Goal: Navigation & Orientation: Find specific page/section

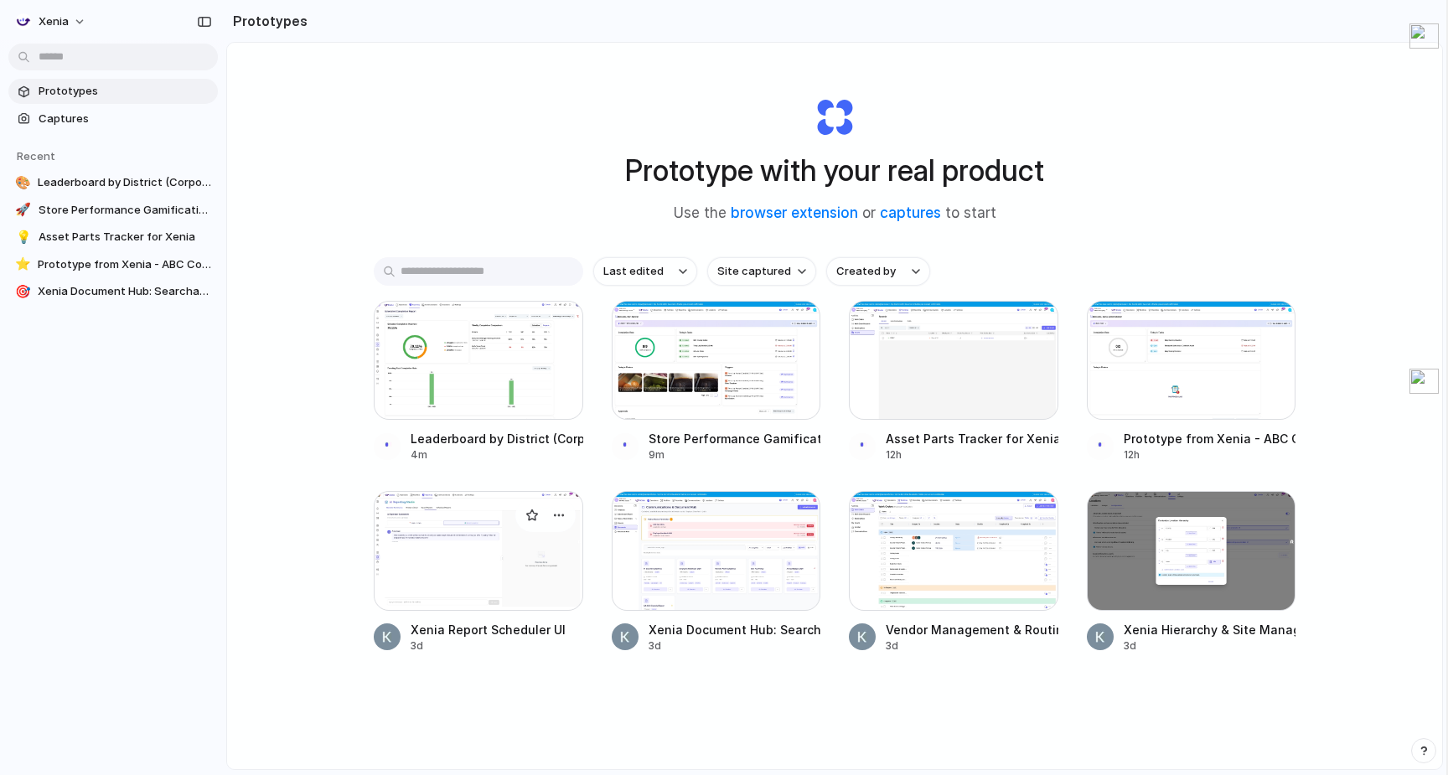
click at [497, 579] on div at bounding box center [479, 550] width 210 height 119
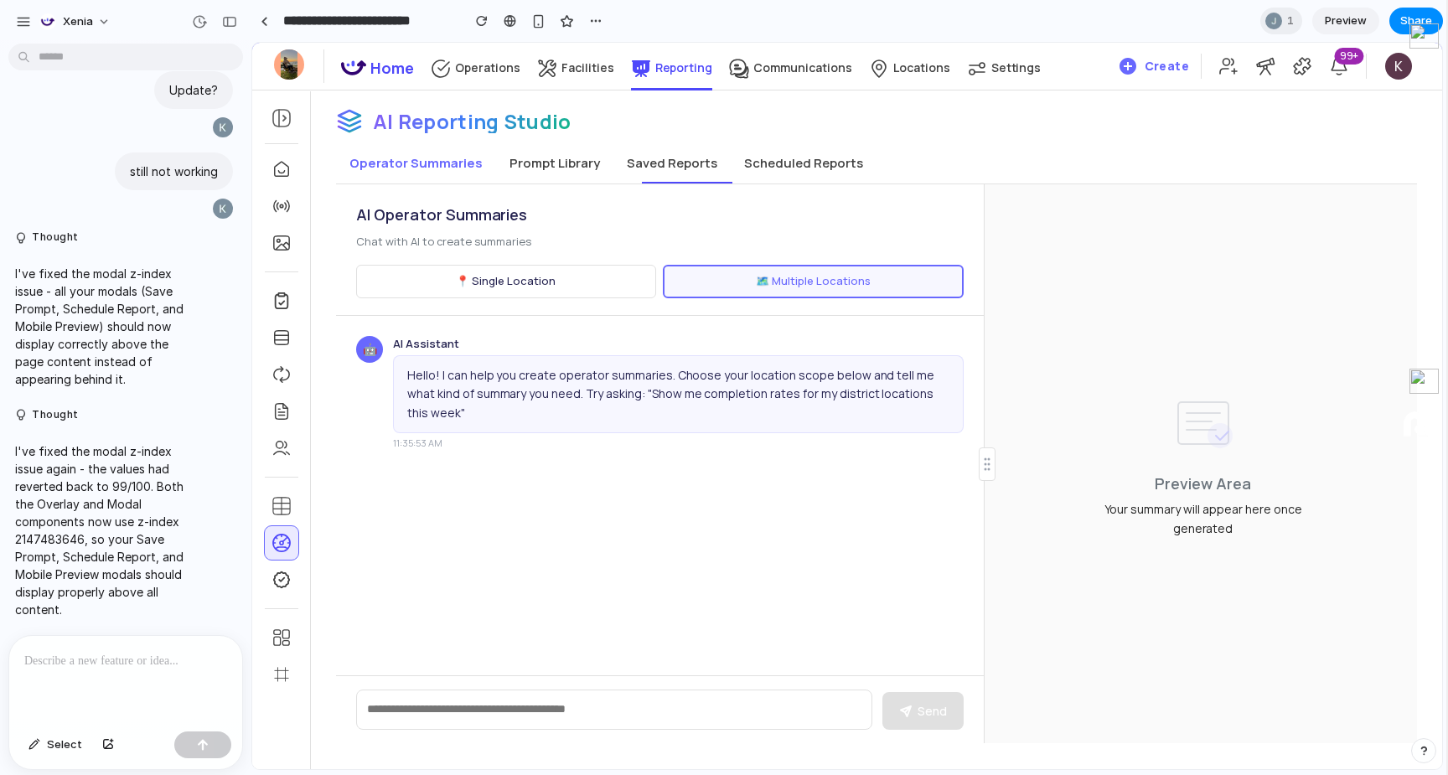
click at [580, 167] on button "Prompt Library" at bounding box center [554, 163] width 117 height 40
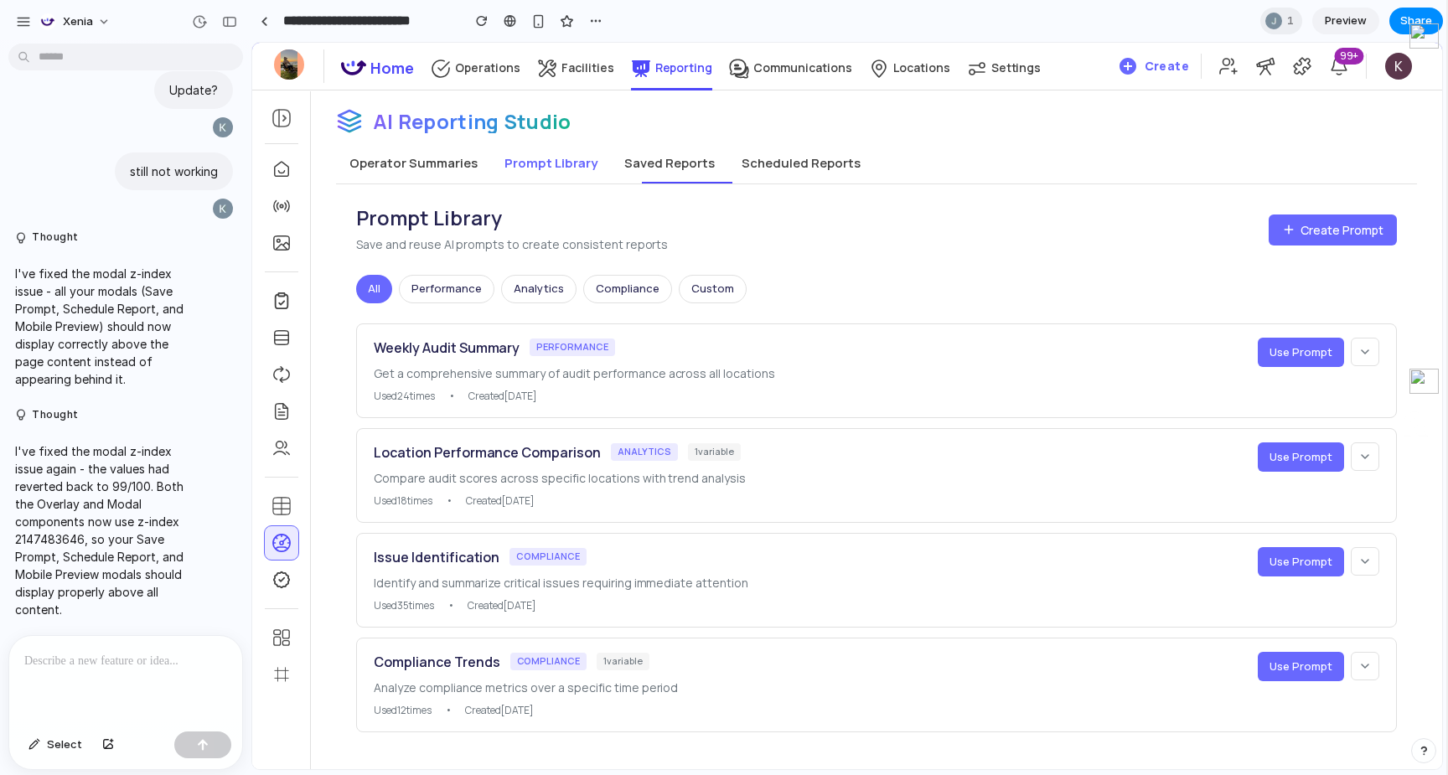
click at [772, 159] on button "Scheduled Reports" at bounding box center [801, 163] width 146 height 40
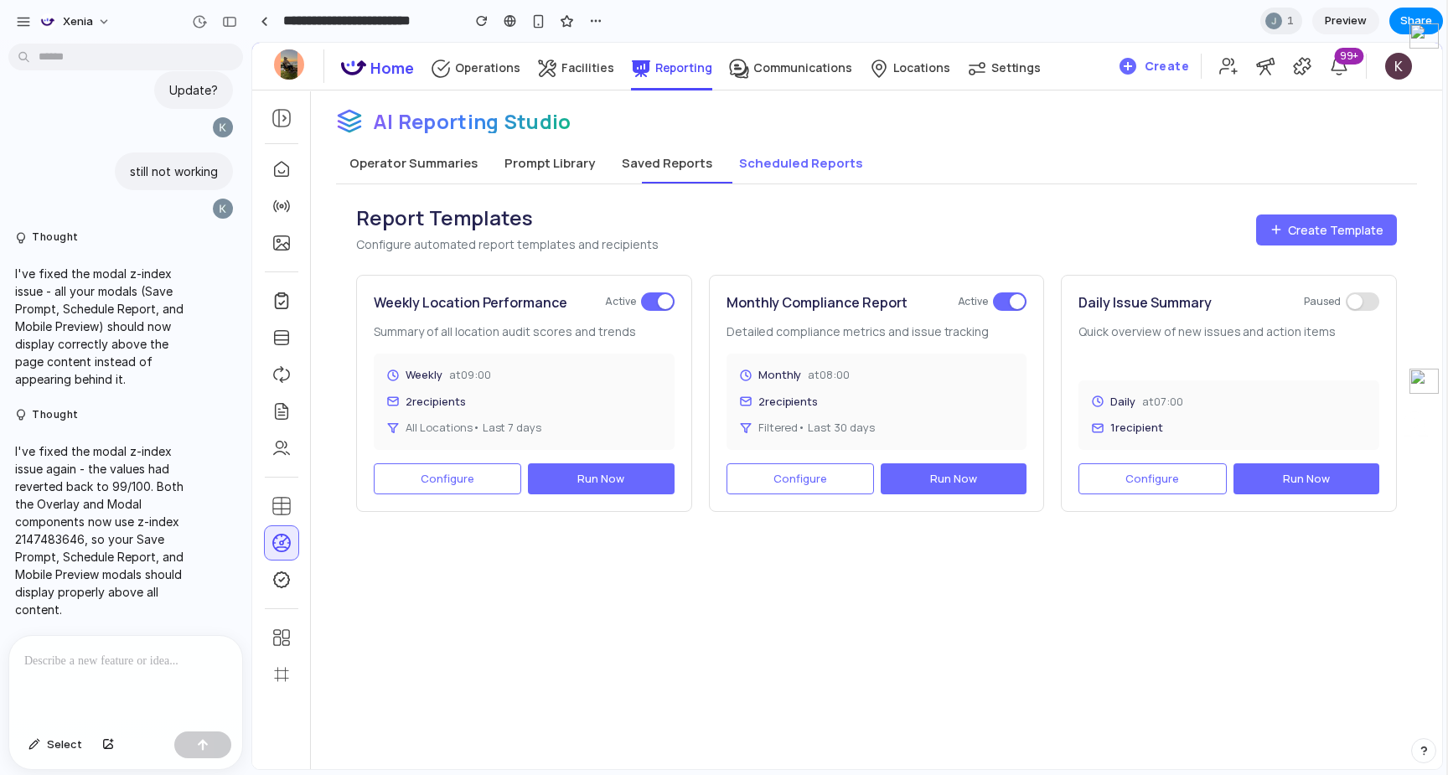
click at [456, 470] on button "Configure" at bounding box center [448, 479] width 148 height 32
click at [1359, 21] on span "Preview" at bounding box center [1346, 21] width 42 height 17
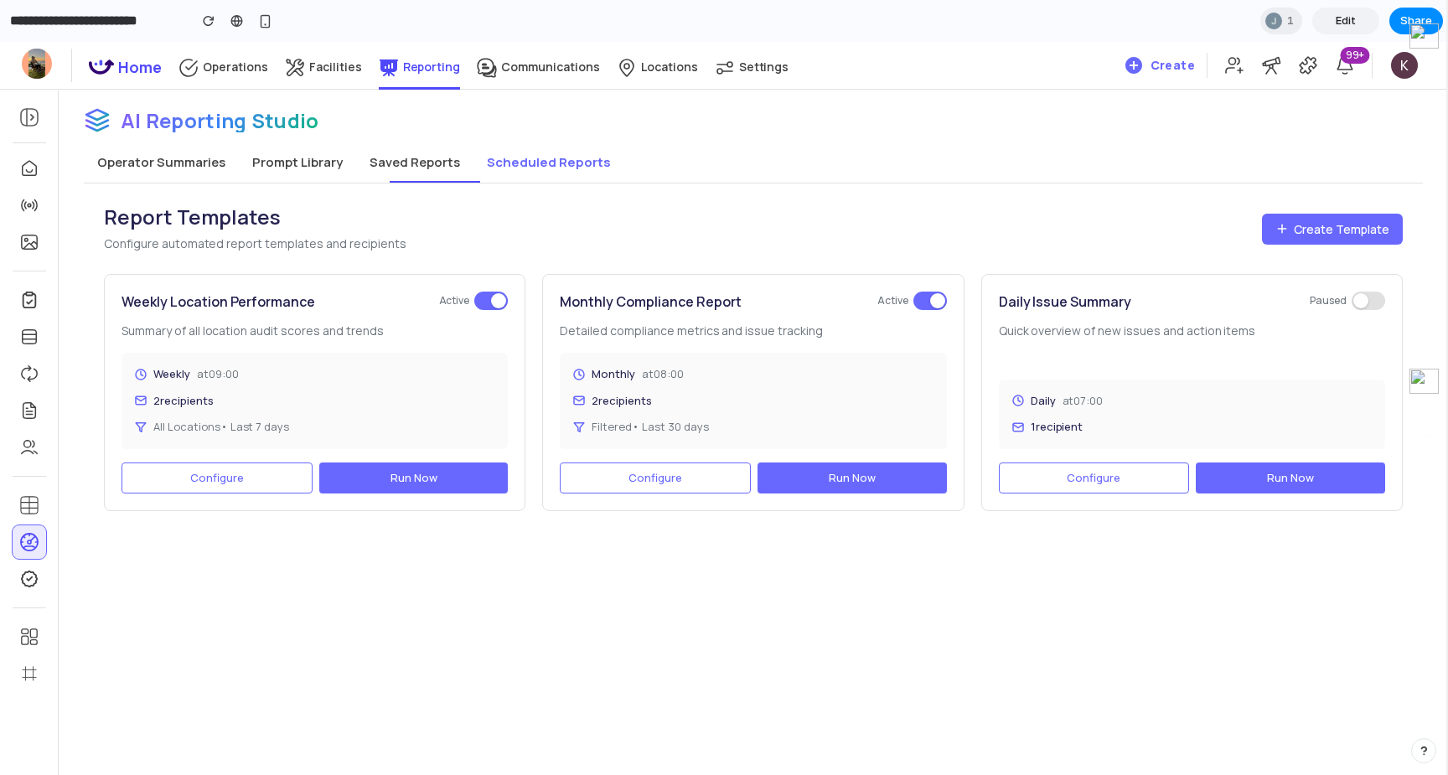
click at [243, 425] on span "All Locations • Last 7 days" at bounding box center [221, 427] width 136 height 17
click at [637, 200] on div "Report Templates Configure automated report templates and recipients Create Tem…" at bounding box center [753, 358] width 1339 height 348
click at [162, 161] on button "Operator Summaries" at bounding box center [161, 162] width 155 height 40
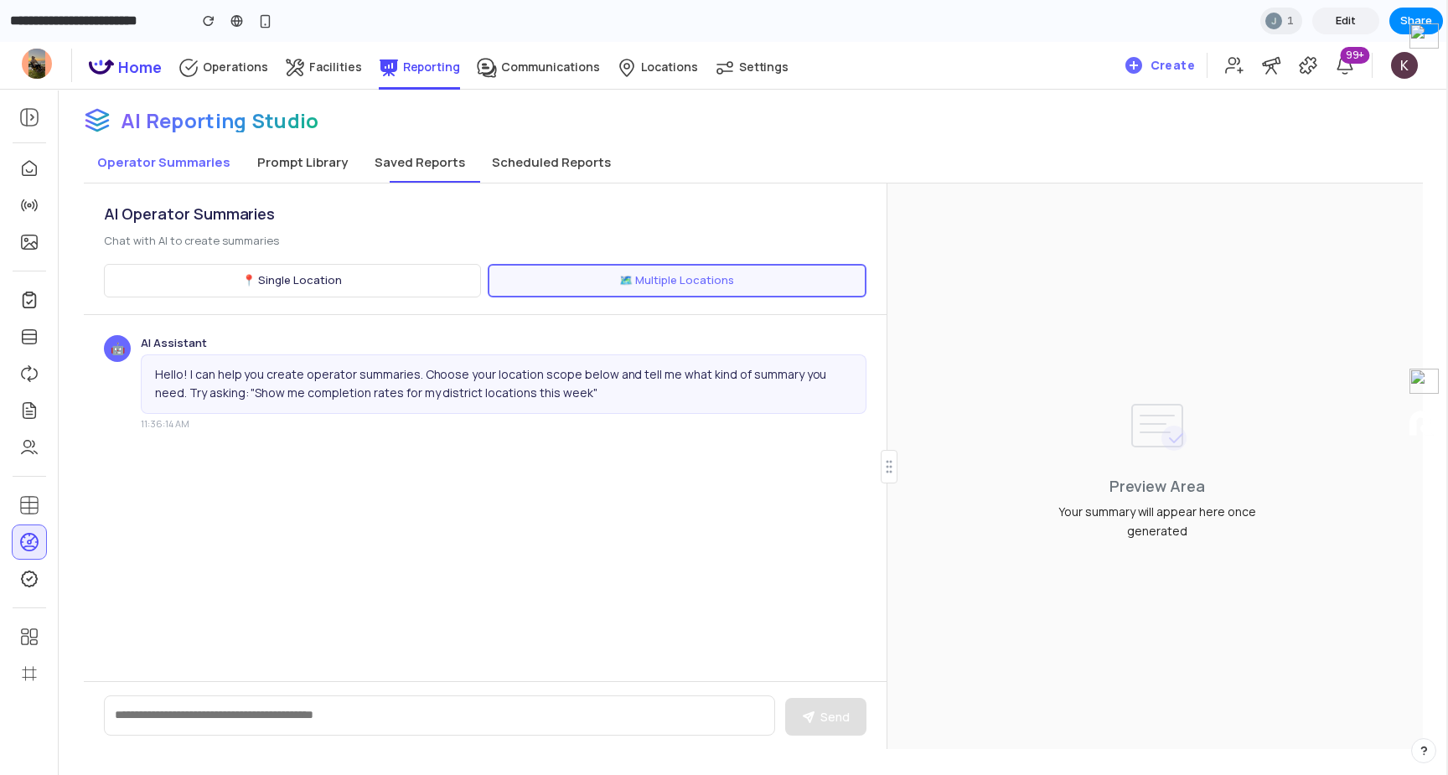
click at [283, 733] on textarea at bounding box center [439, 716] width 671 height 40
type textarea "*******"
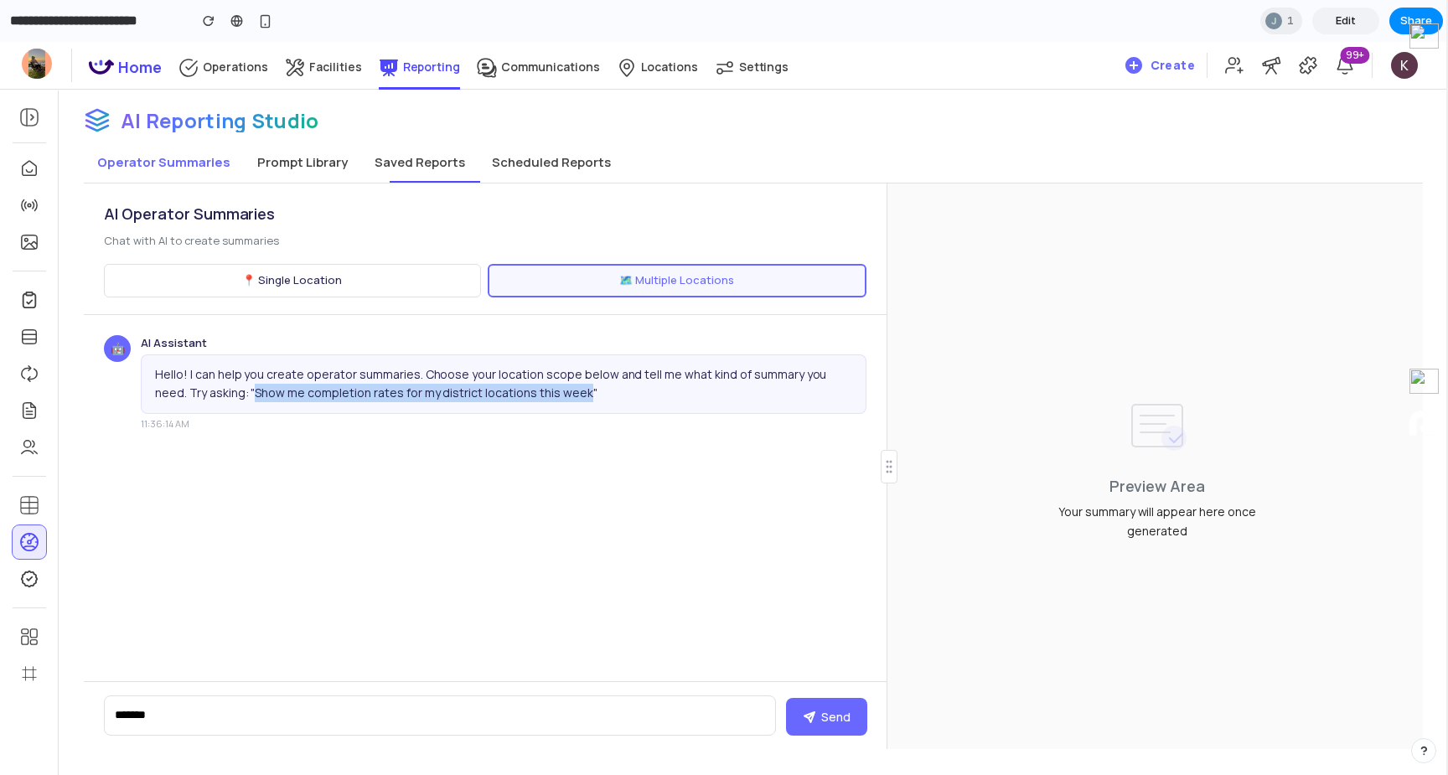
drag, startPoint x: 543, startPoint y: 395, endPoint x: 220, endPoint y: 397, distance: 323.5
click at [219, 397] on div "Hello! I can help you create operator summaries. Choose your location scope bel…" at bounding box center [504, 385] width 726 height 60
copy div "Show me completion rates for my district locations this week"
click at [194, 712] on textarea "*******" at bounding box center [440, 716] width 672 height 40
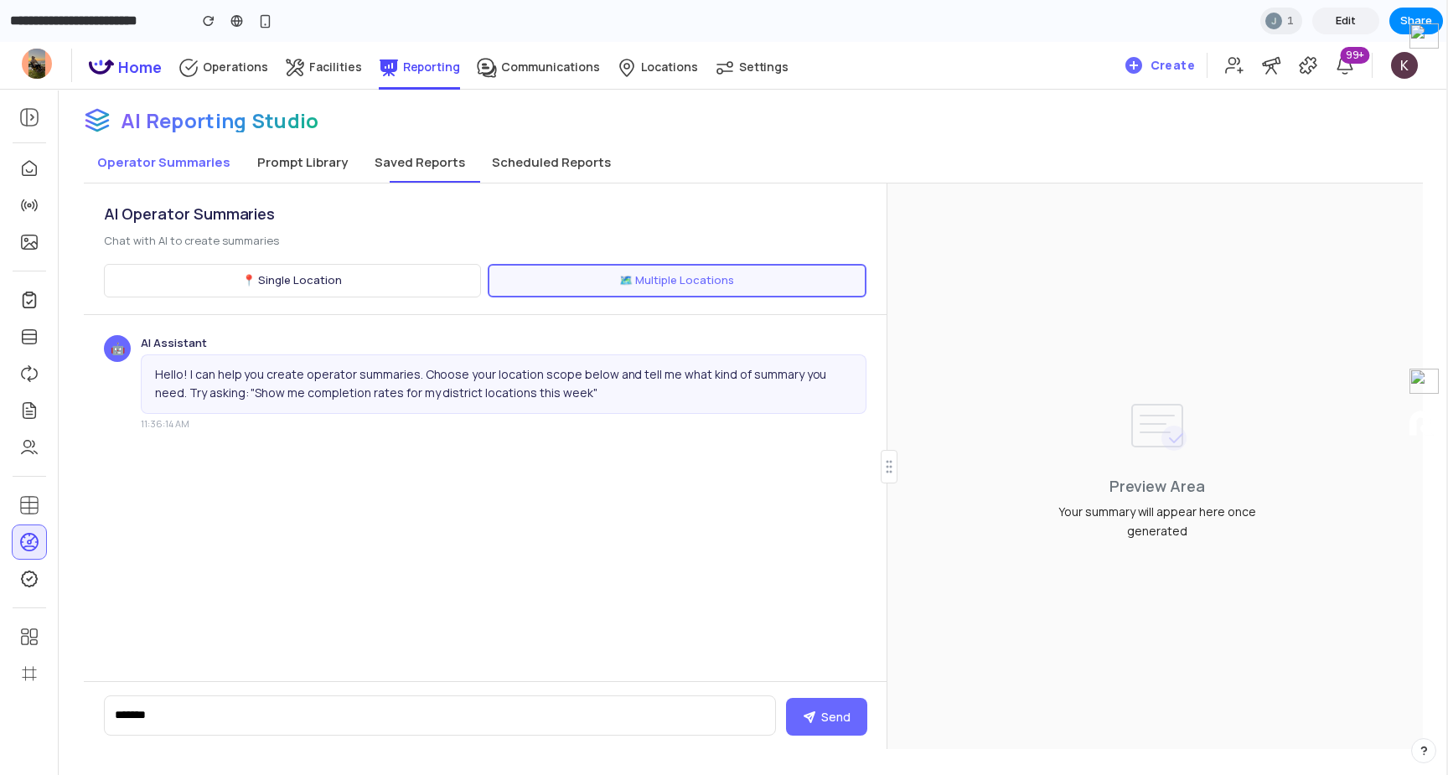
click at [194, 712] on textarea "*******" at bounding box center [440, 716] width 672 height 40
paste textarea "**********"
type textarea "**********"
click at [805, 711] on icon at bounding box center [809, 717] width 13 height 13
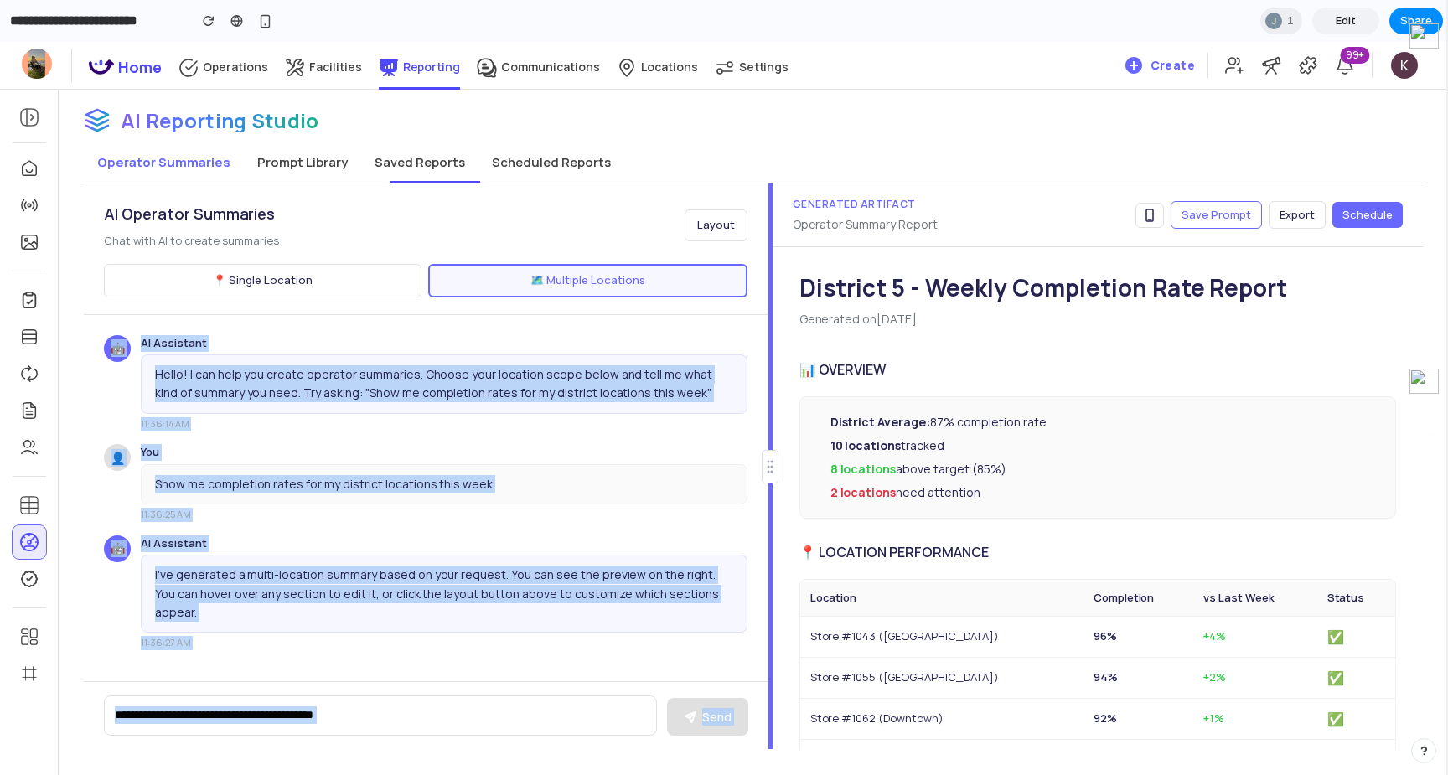
drag, startPoint x: 887, startPoint y: 313, endPoint x: 740, endPoint y: 313, distance: 146.7
click at [740, 313] on div "AI Operator Summaries Chat with AI to create summaries Layout 📍 Single Location…" at bounding box center [753, 467] width 1339 height 566
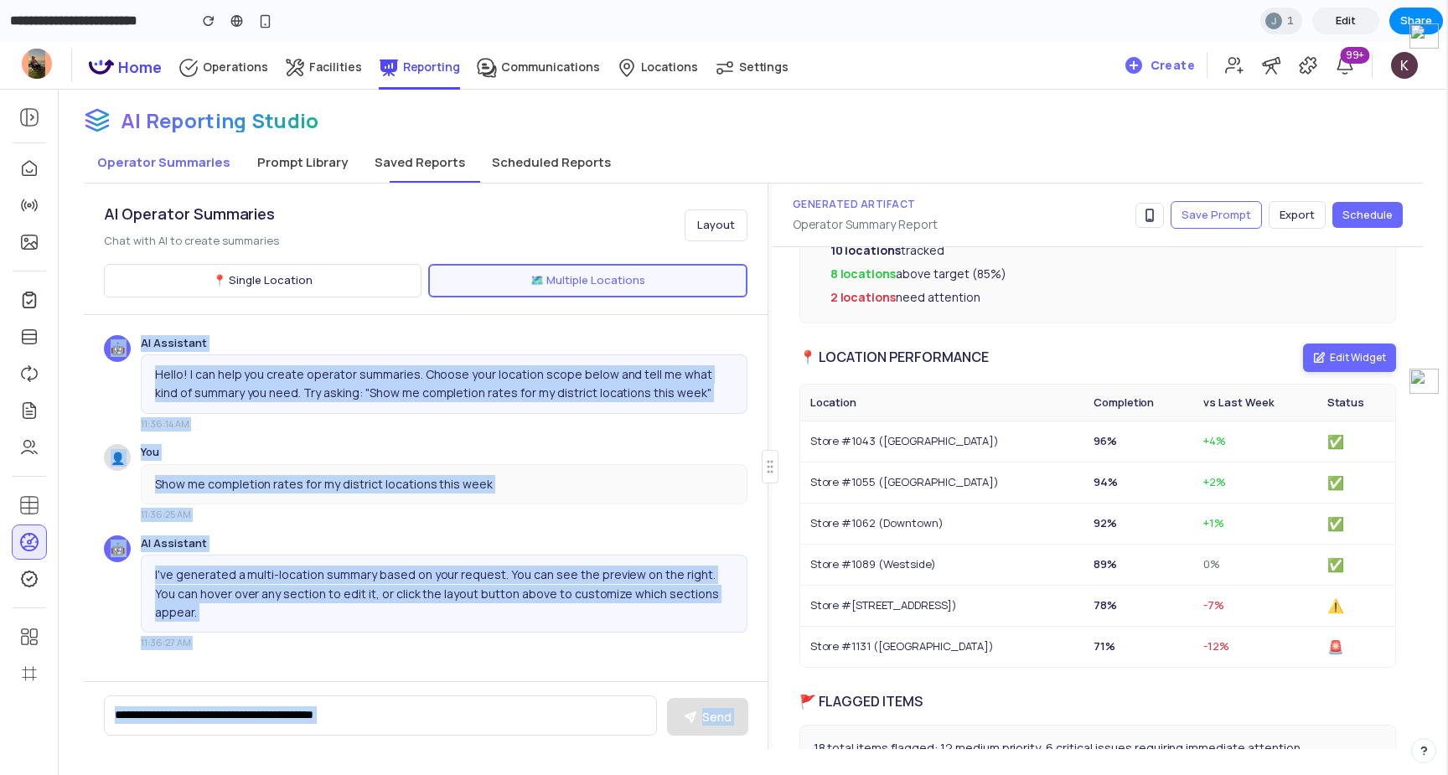
scroll to position [215, 0]
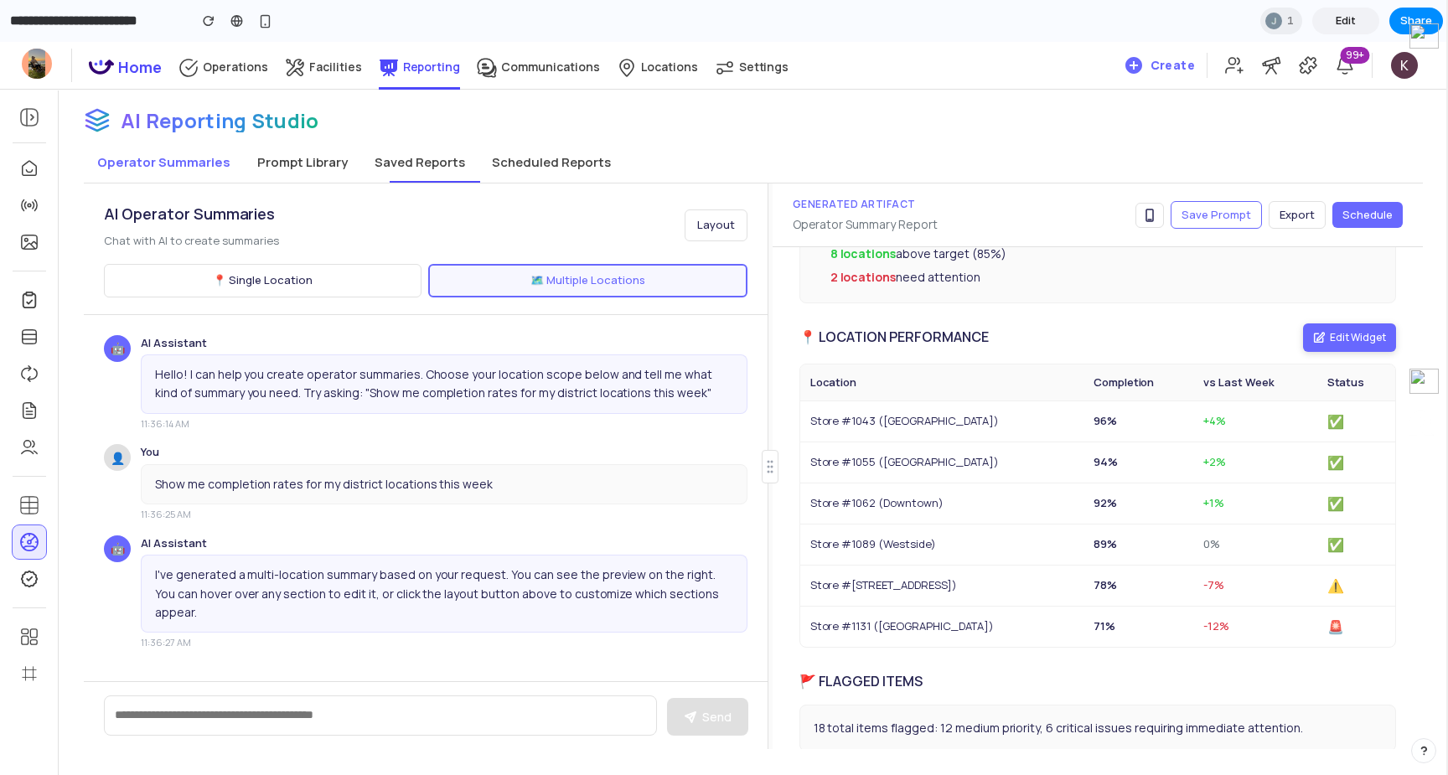
click at [984, 474] on td "Store #1055 ([GEOGRAPHIC_DATA])" at bounding box center [941, 463] width 283 height 41
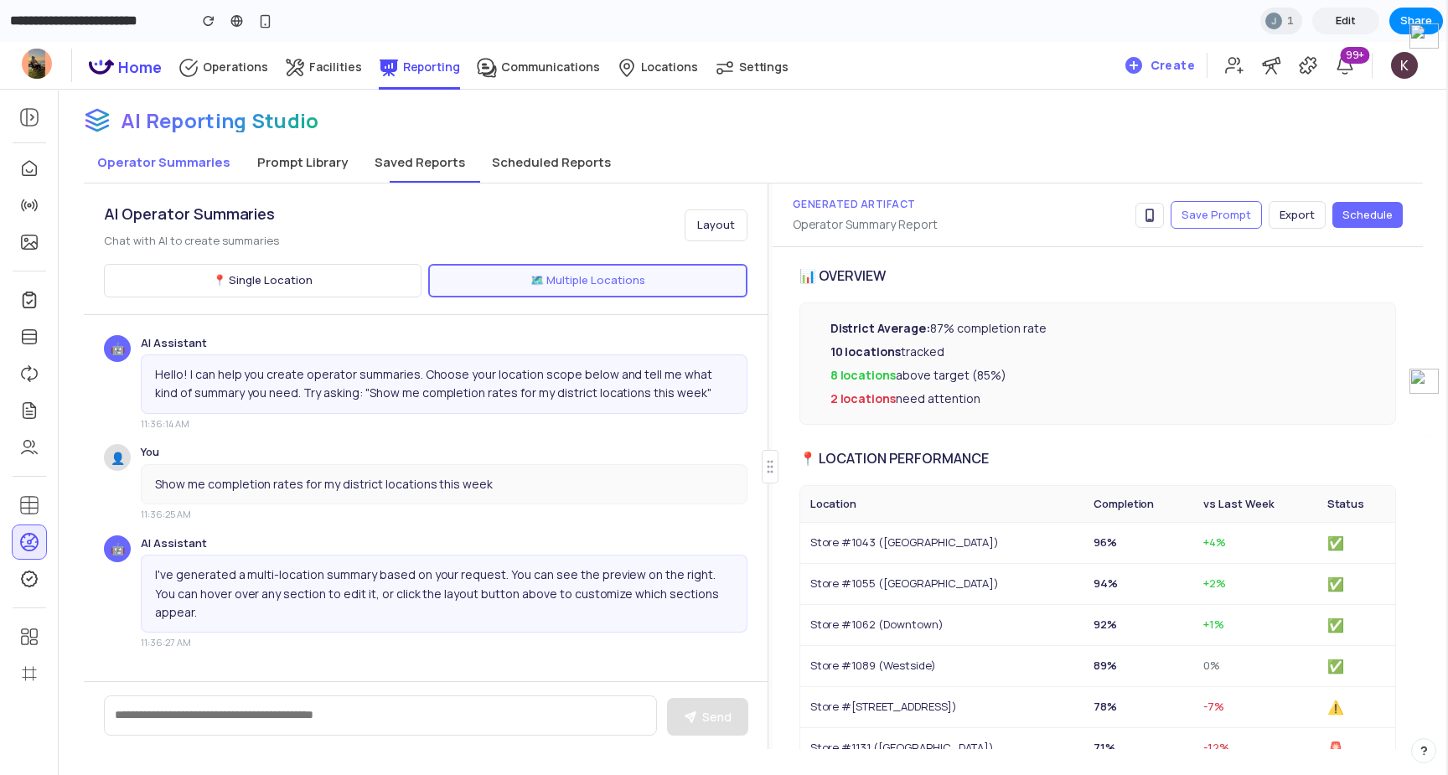
scroll to position [0, 0]
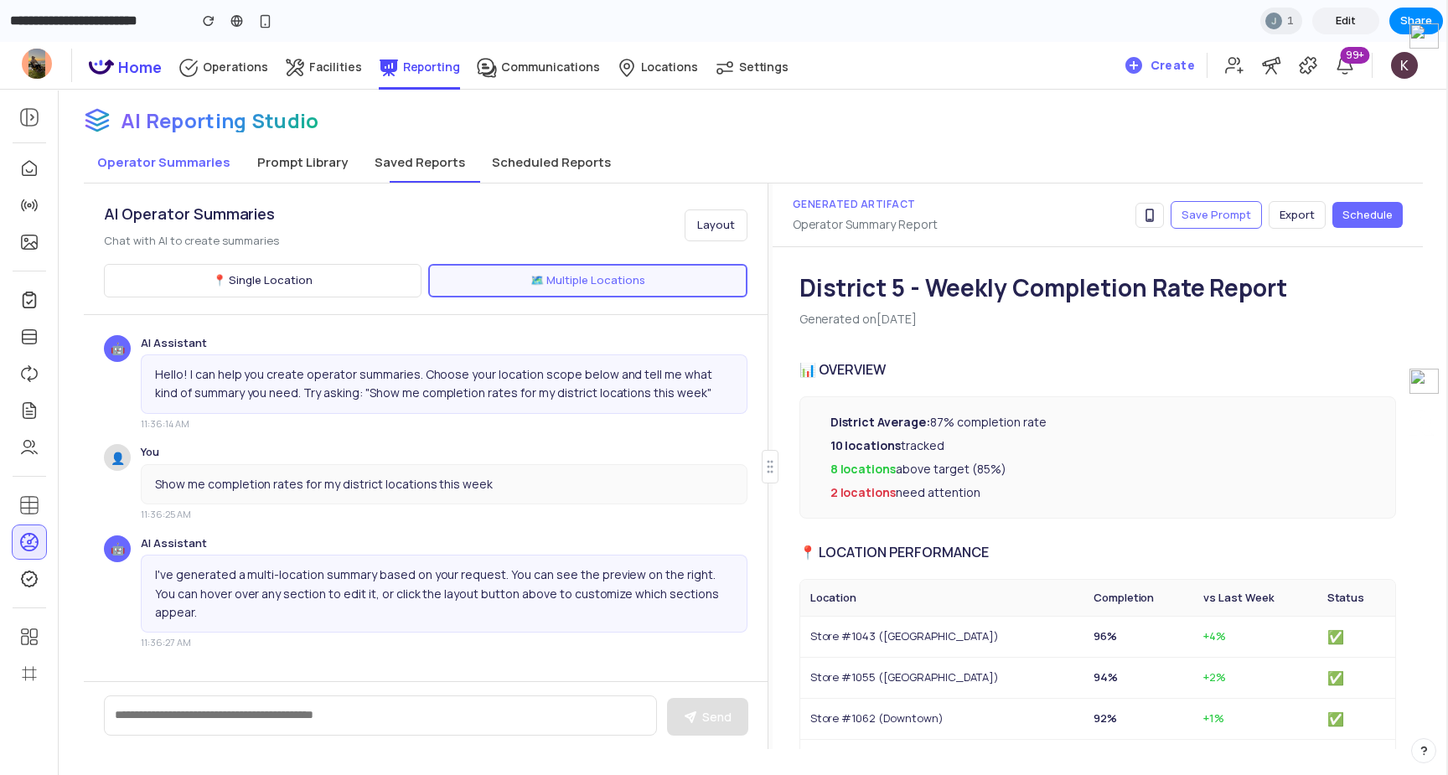
click at [1354, 224] on button "Schedule" at bounding box center [1368, 215] width 70 height 27
select select "******"
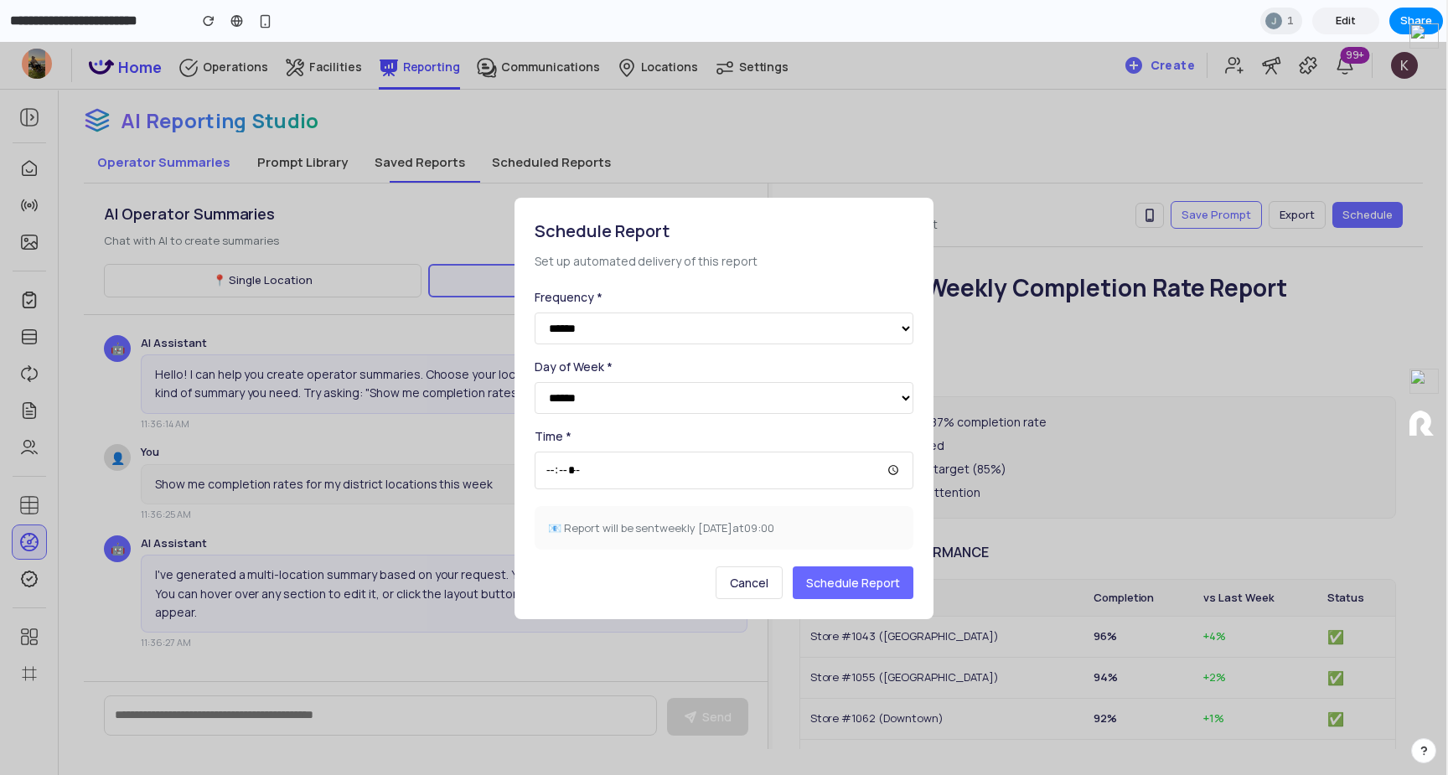
click at [755, 598] on button "Cancel" at bounding box center [749, 583] width 67 height 33
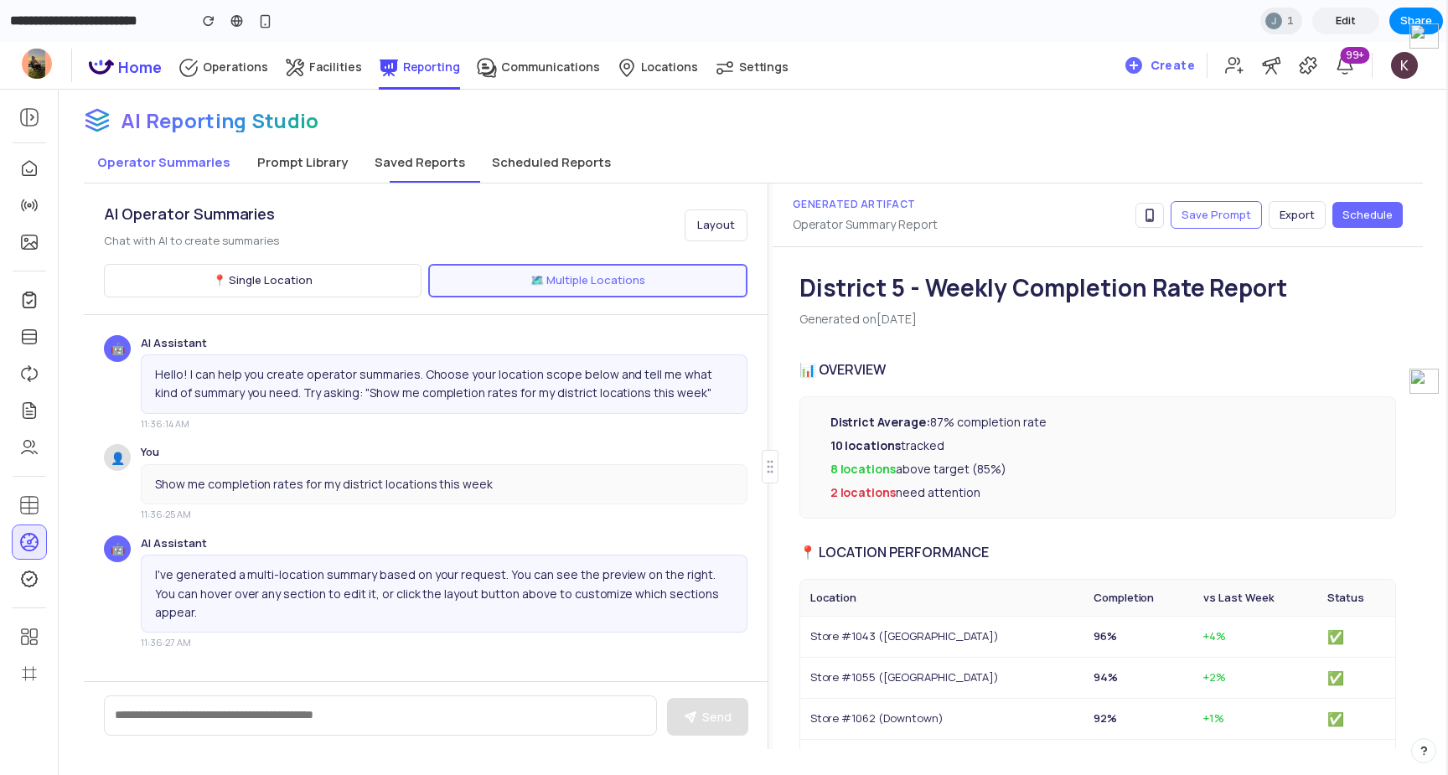
click at [504, 148] on button "Scheduled Reports" at bounding box center [552, 162] width 146 height 40
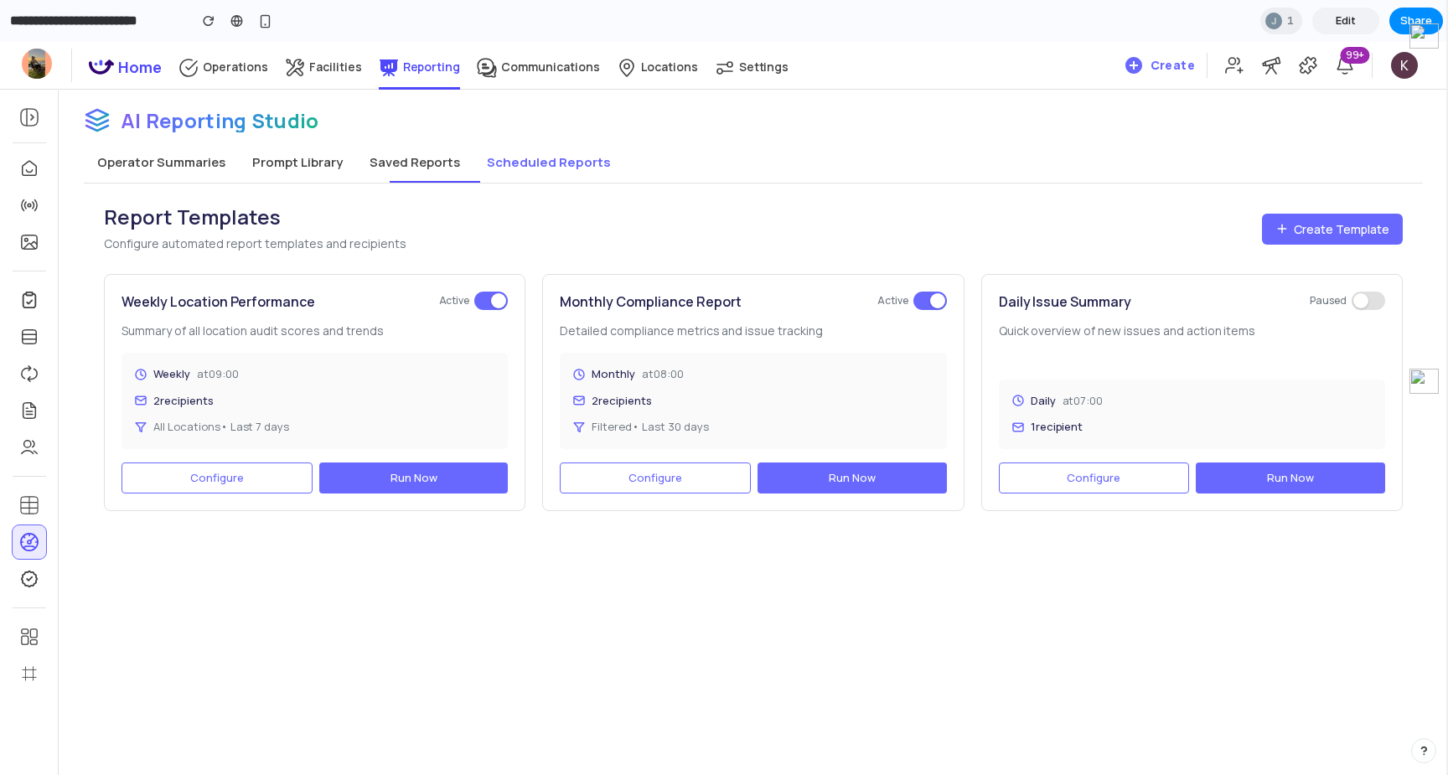
click at [236, 475] on span "Configure" at bounding box center [217, 477] width 54 height 15
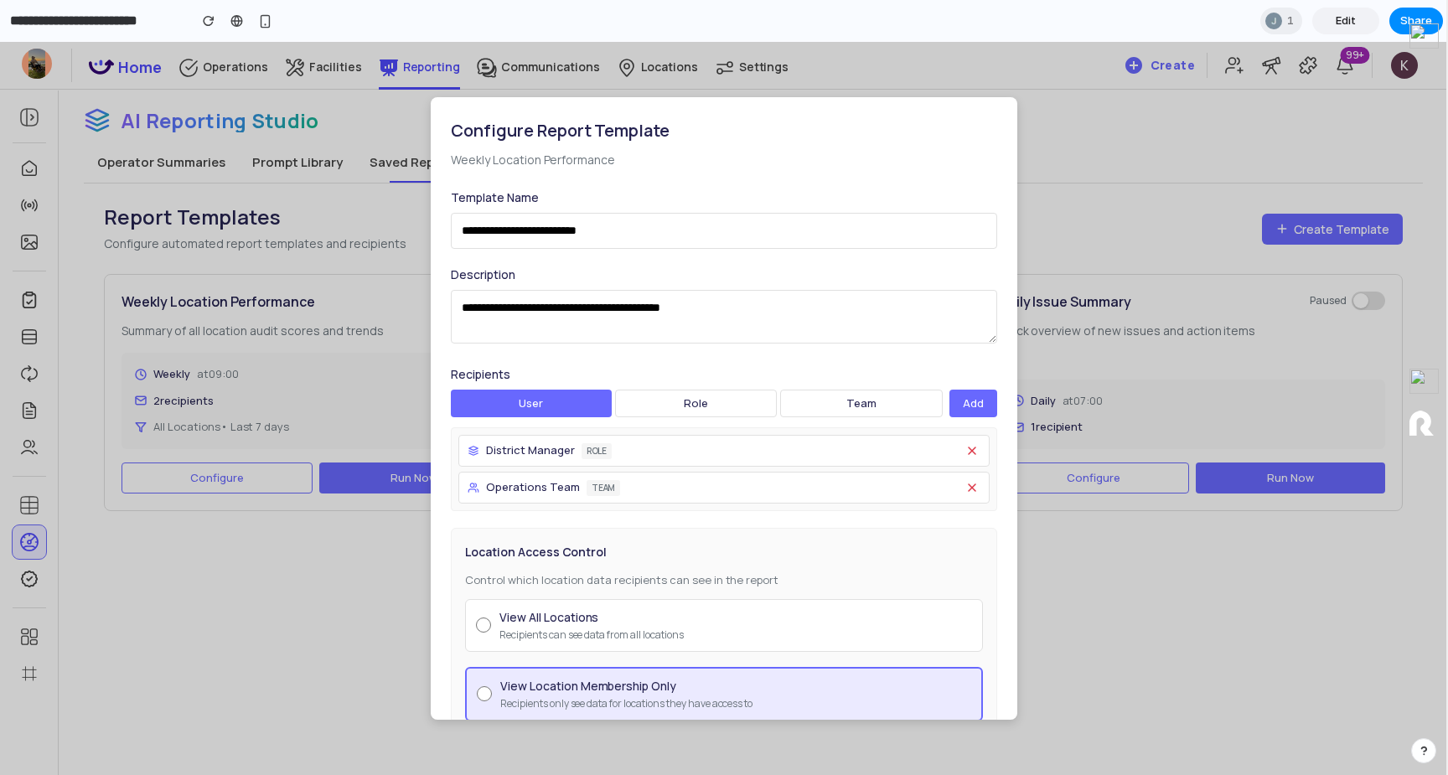
click at [665, 418] on div "Recipients user role team Add District Manager role Operations Team team" at bounding box center [724, 438] width 546 height 147
drag, startPoint x: 986, startPoint y: 407, endPoint x: 908, endPoint y: 405, distance: 78.0
click at [908, 405] on div "user role team Add" at bounding box center [724, 404] width 546 height 28
click at [908, 405] on button "team" at bounding box center [861, 404] width 163 height 28
click at [680, 411] on button "role" at bounding box center [698, 404] width 163 height 28
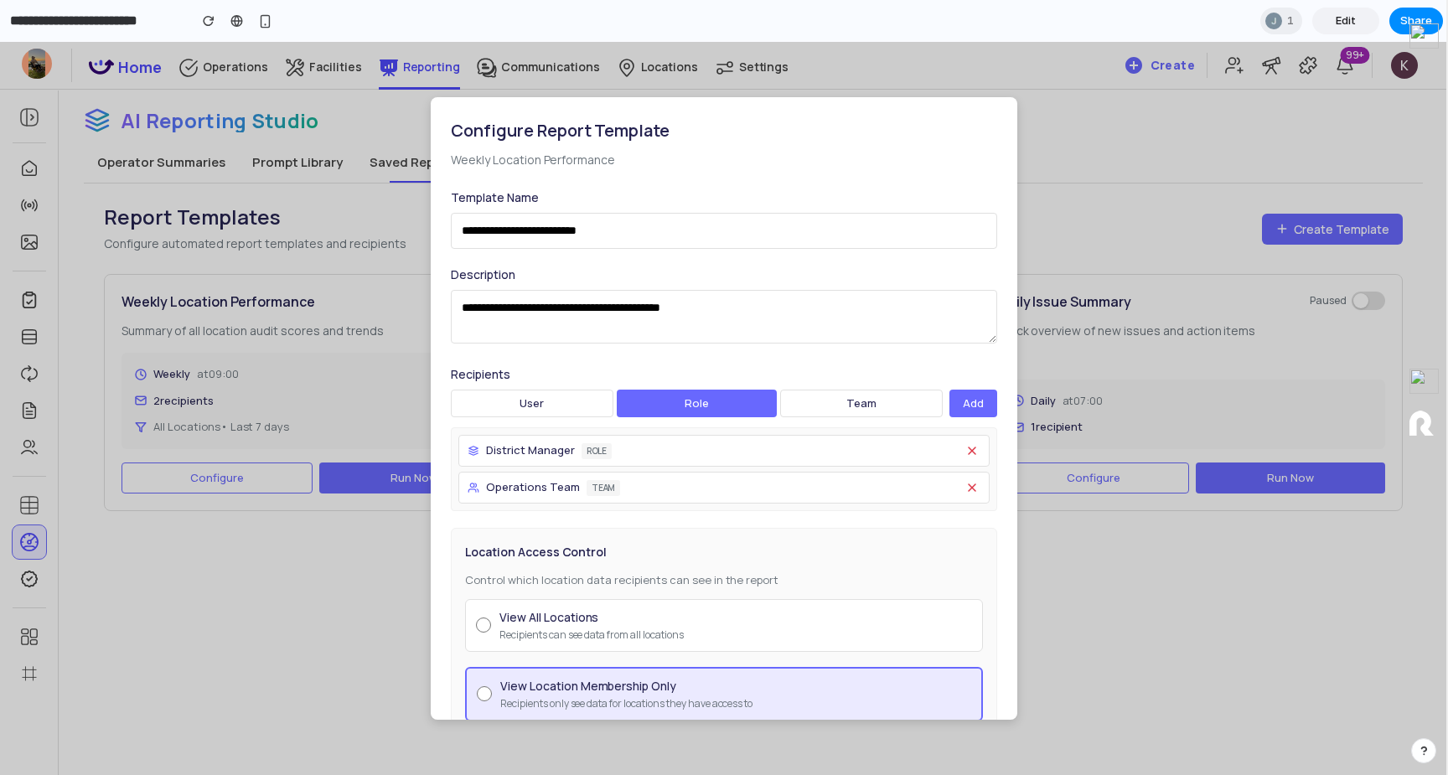
click at [986, 399] on button "Add" at bounding box center [974, 404] width 48 height 28
click at [811, 365] on label "Recipients" at bounding box center [724, 374] width 546 height 18
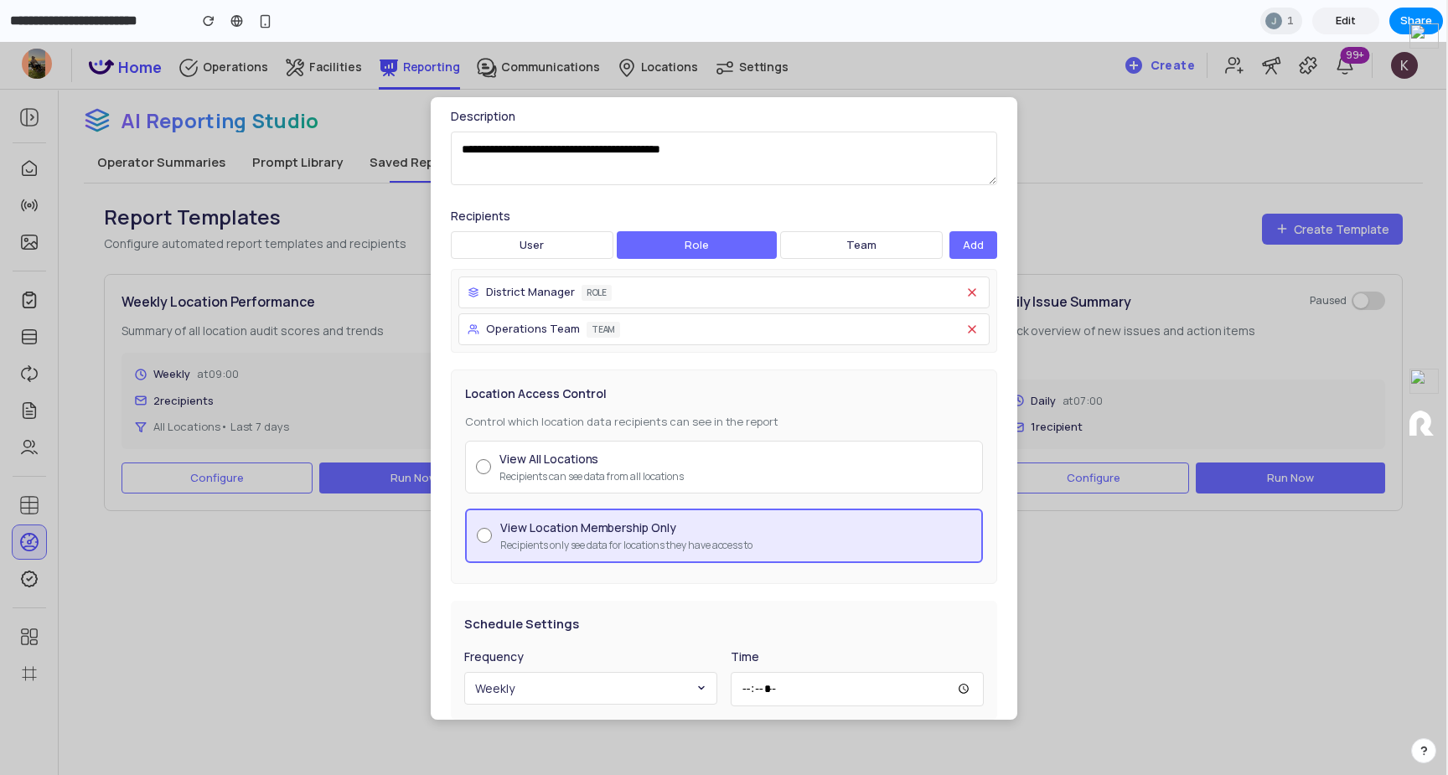
scroll to position [230, 0]
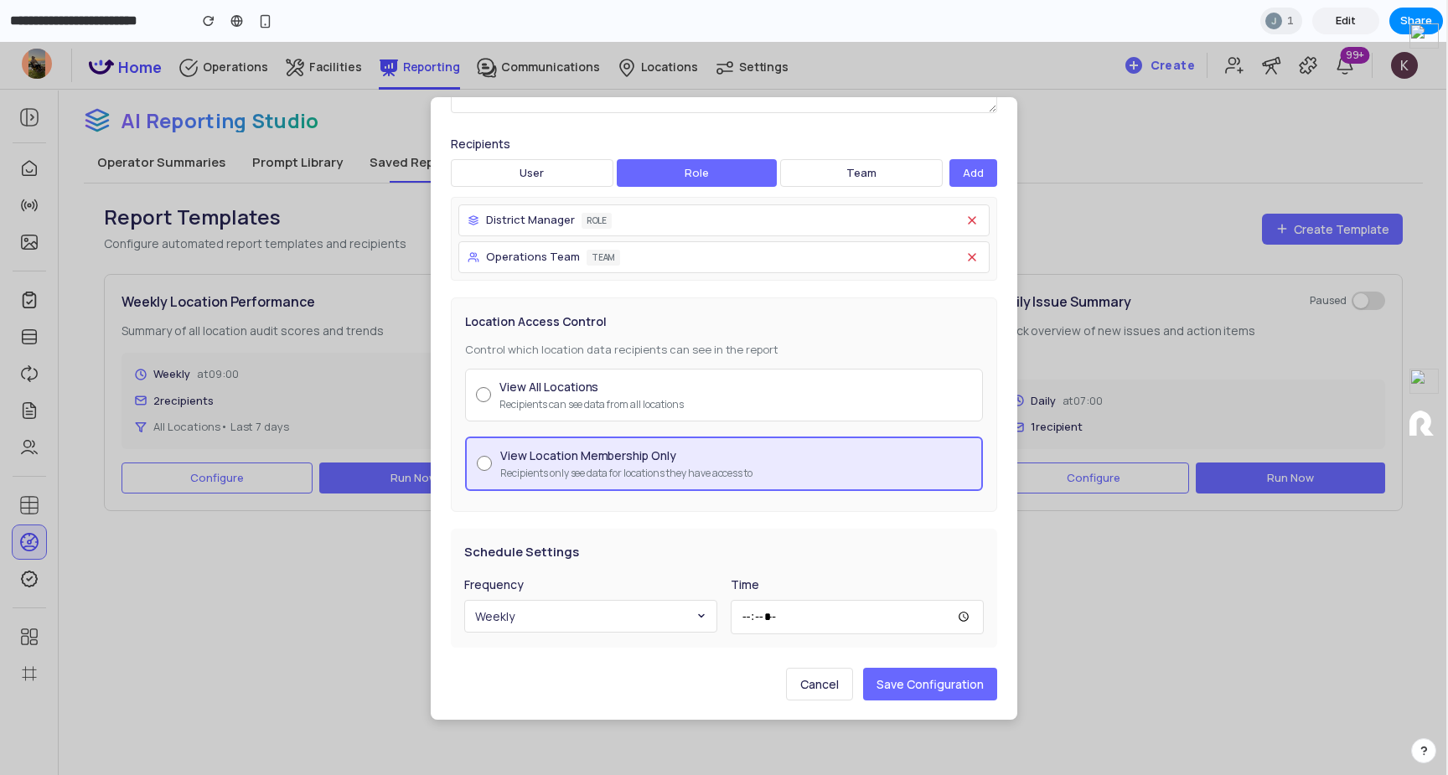
click at [643, 375] on label "View All Locations Recipients can see data from all locations" at bounding box center [724, 395] width 518 height 53
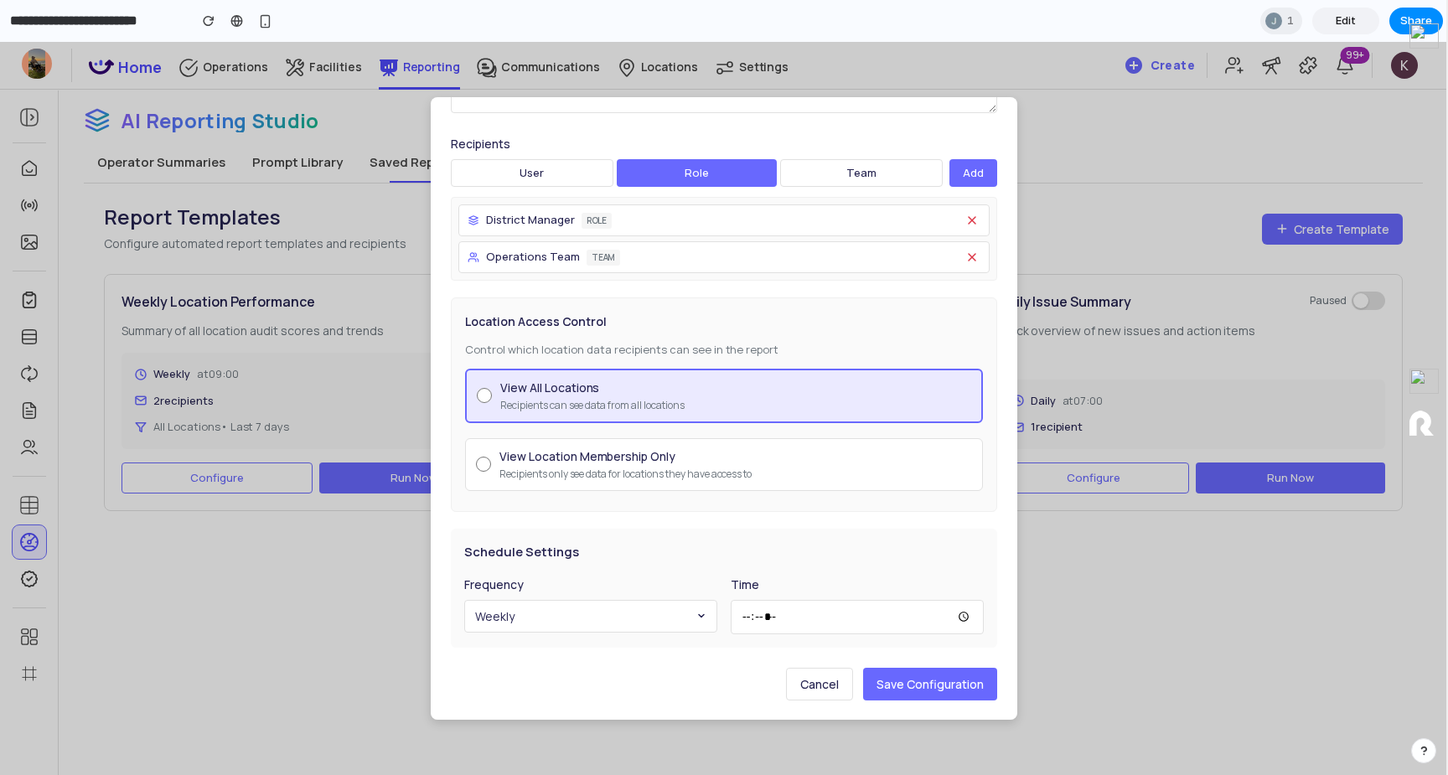
click at [641, 459] on div "View Location Membership Only" at bounding box center [625, 457] width 252 height 18
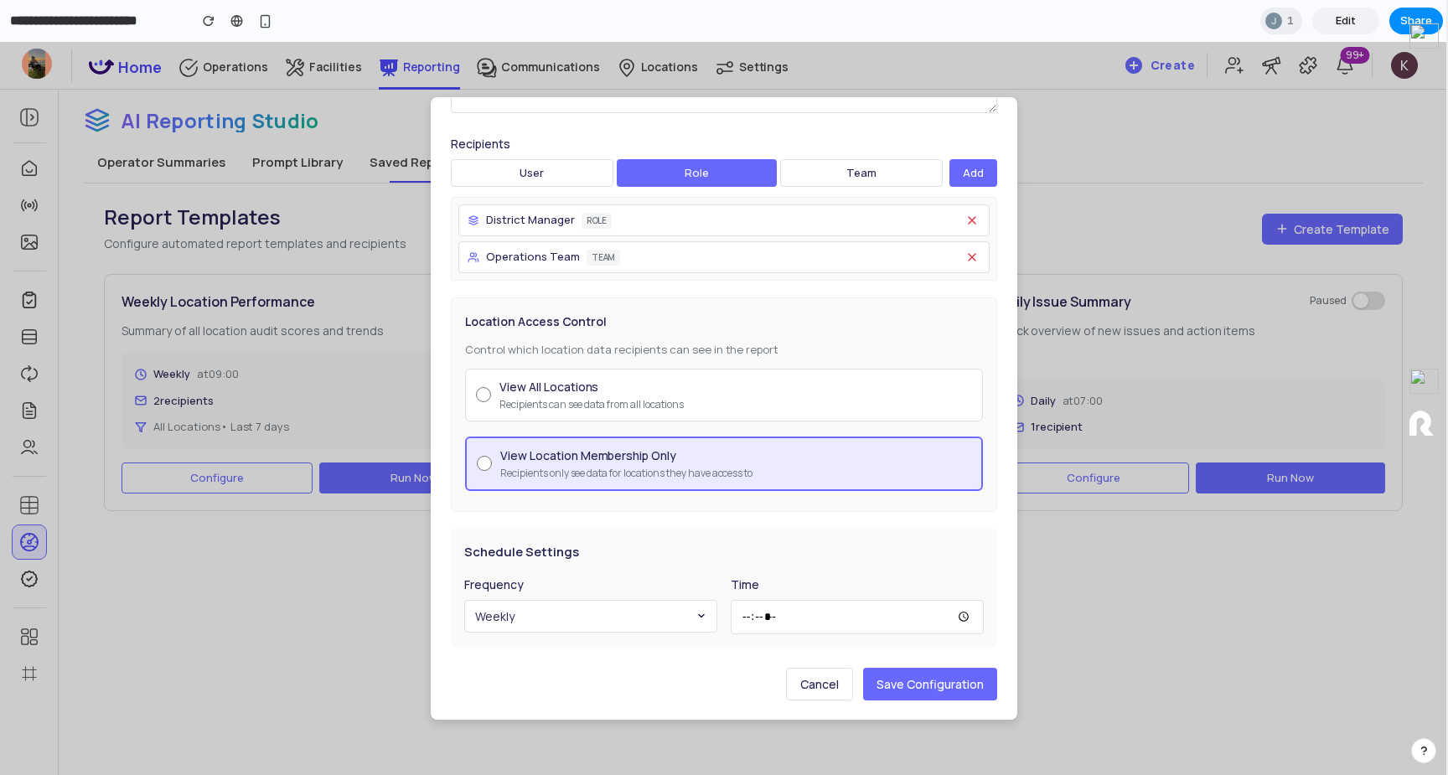
click at [598, 637] on div "Schedule Settings Frequency Weekly Time *****" at bounding box center [724, 588] width 546 height 119
click at [598, 623] on button "Weekly" at bounding box center [590, 616] width 253 height 33
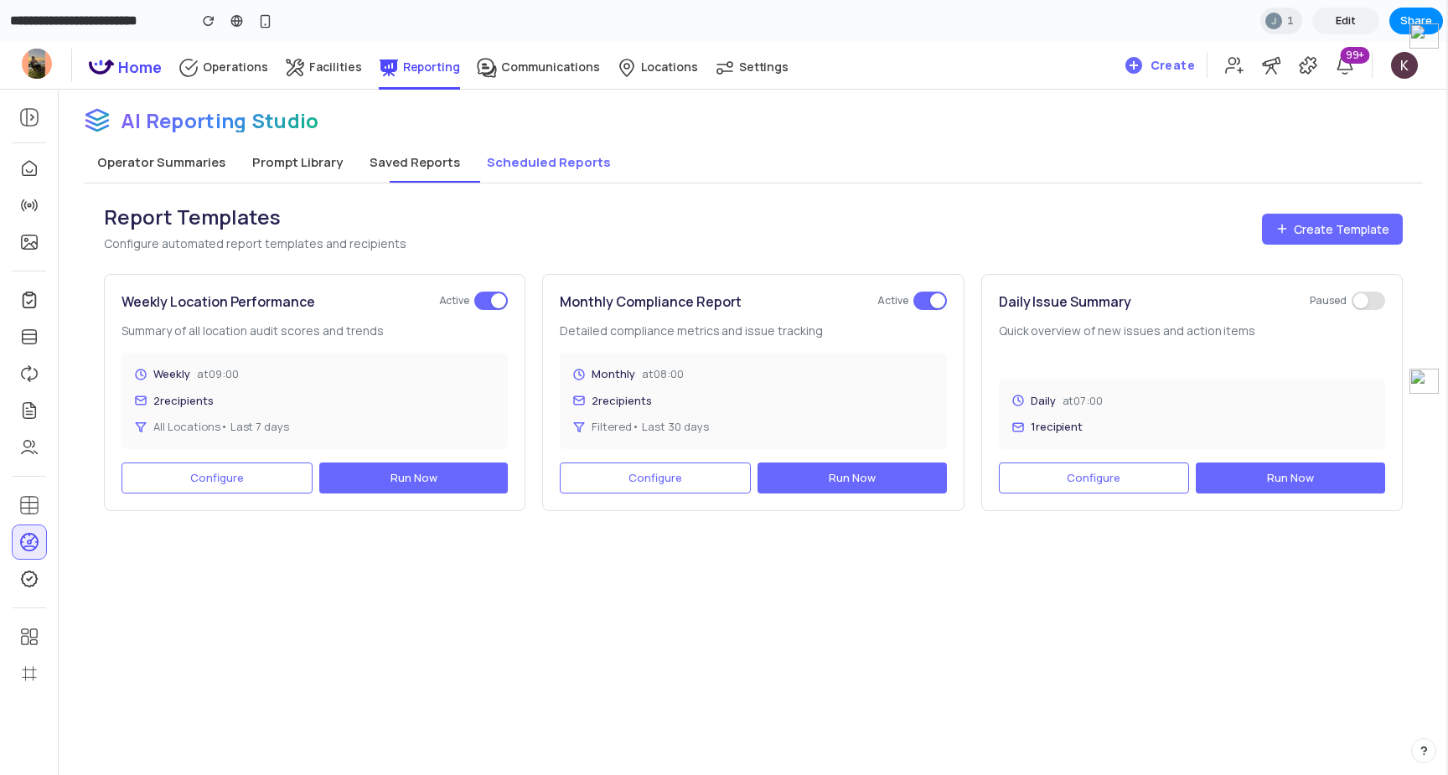
click at [207, 183] on div "Operator Summaries Prompt Library Saved Reports Scheduled Reports" at bounding box center [753, 162] width 1339 height 41
click at [207, 180] on button "Operator Summaries" at bounding box center [161, 162] width 155 height 40
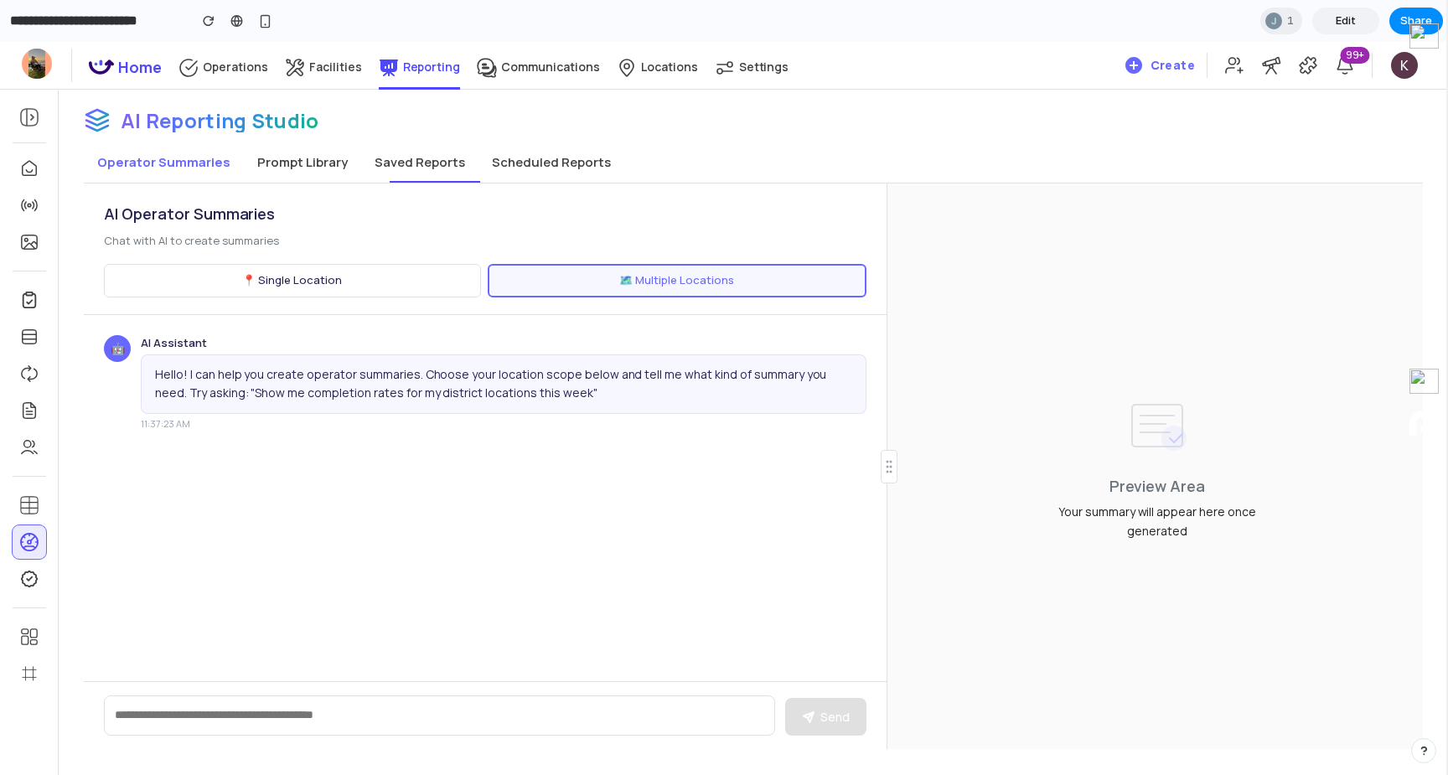
click at [311, 154] on button "Prompt Library" at bounding box center [302, 162] width 117 height 40
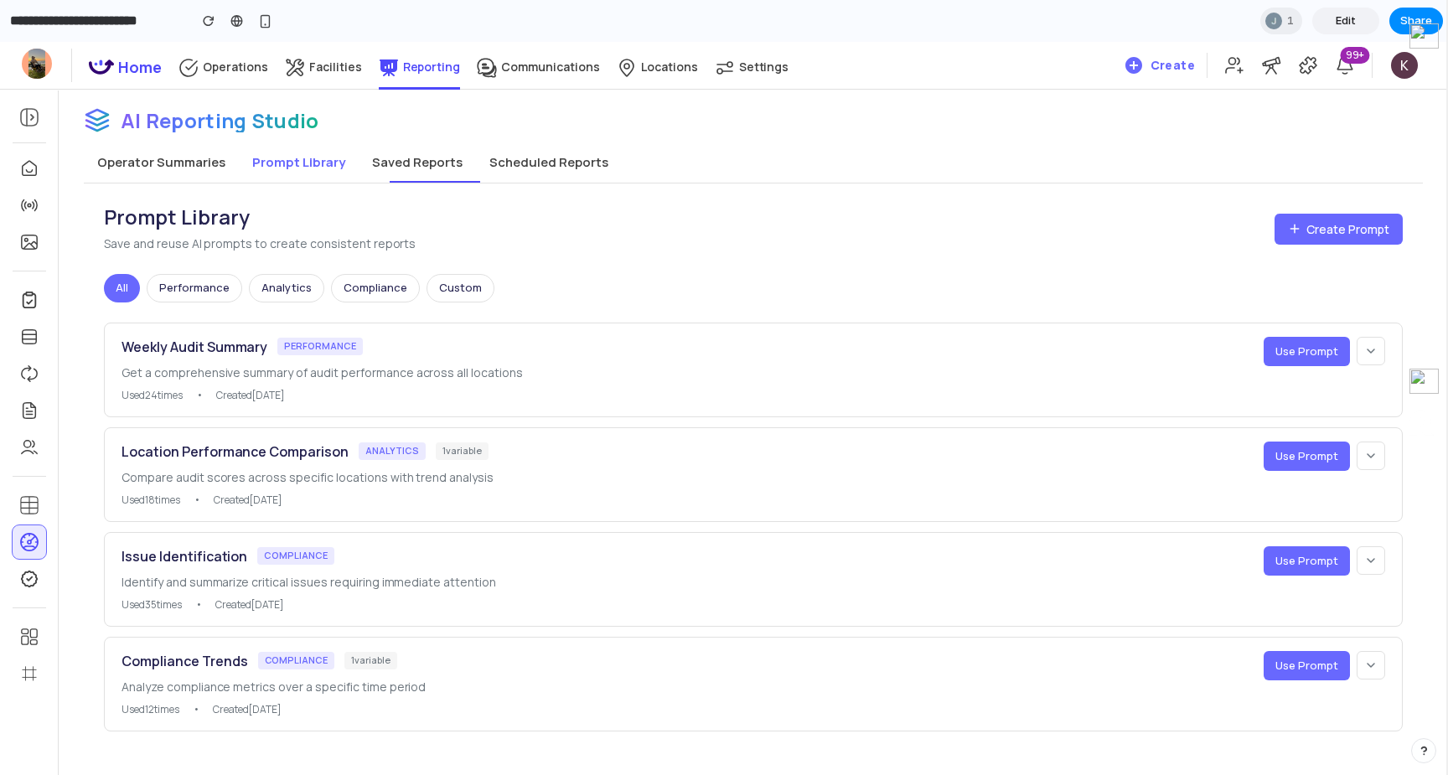
click at [324, 80] on div "Facilities" at bounding box center [323, 74] width 77 height 36
click at [221, 62] on p "Operations" at bounding box center [235, 67] width 65 height 16
click at [262, 15] on div "button" at bounding box center [265, 21] width 14 height 14
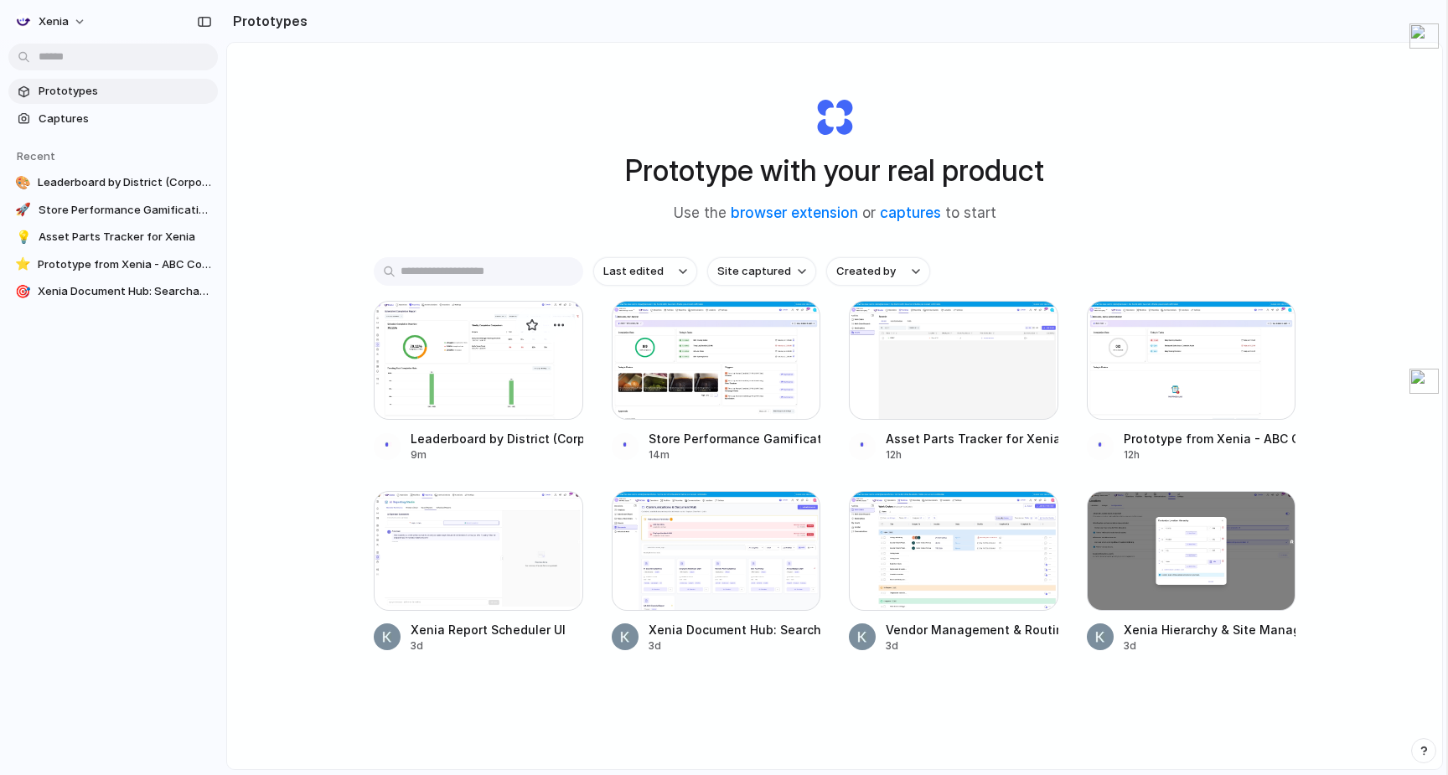
click at [502, 395] on div at bounding box center [479, 360] width 210 height 119
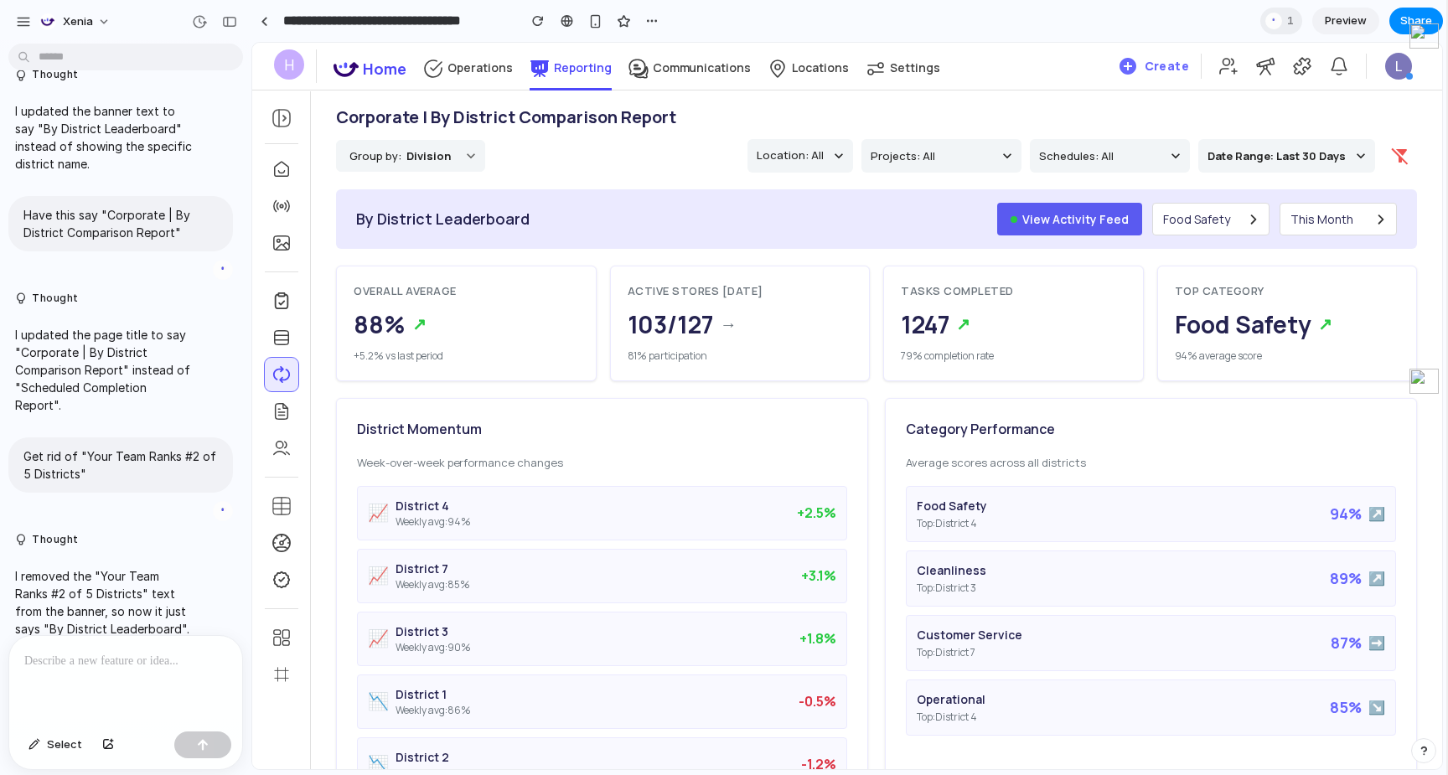
click at [1091, 229] on button "View Activity Feed" at bounding box center [1069, 219] width 145 height 33
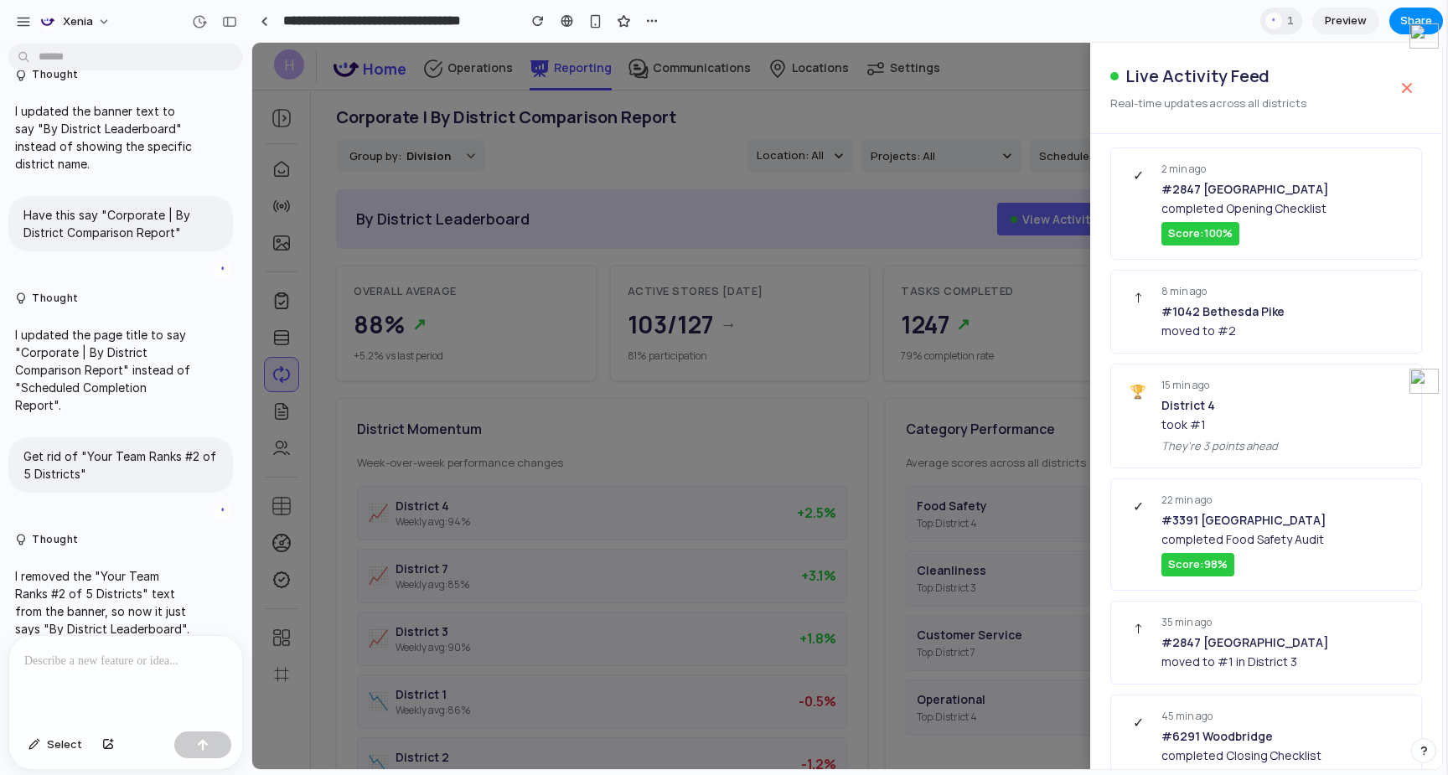
click at [924, 104] on div at bounding box center [847, 406] width 1190 height 727
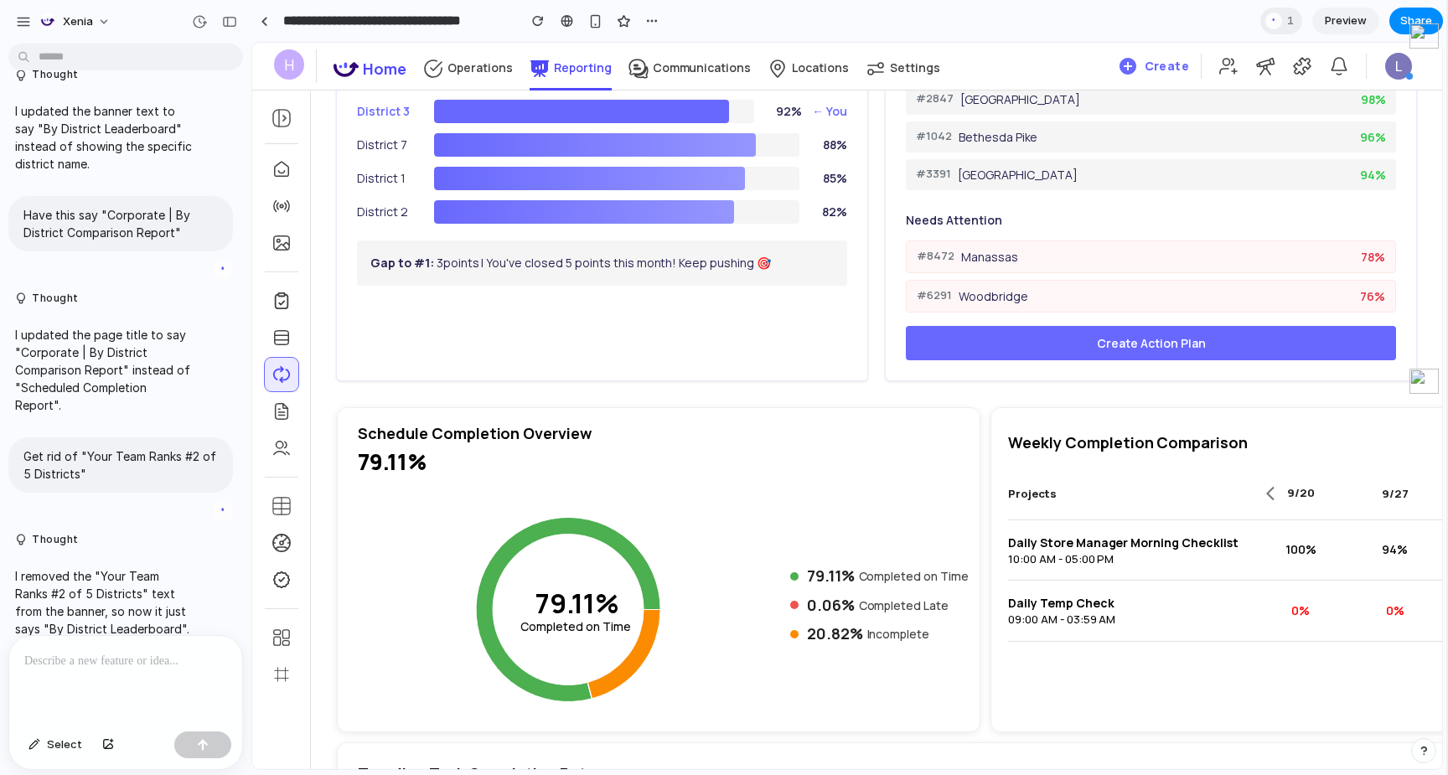
scroll to position [840, 0]
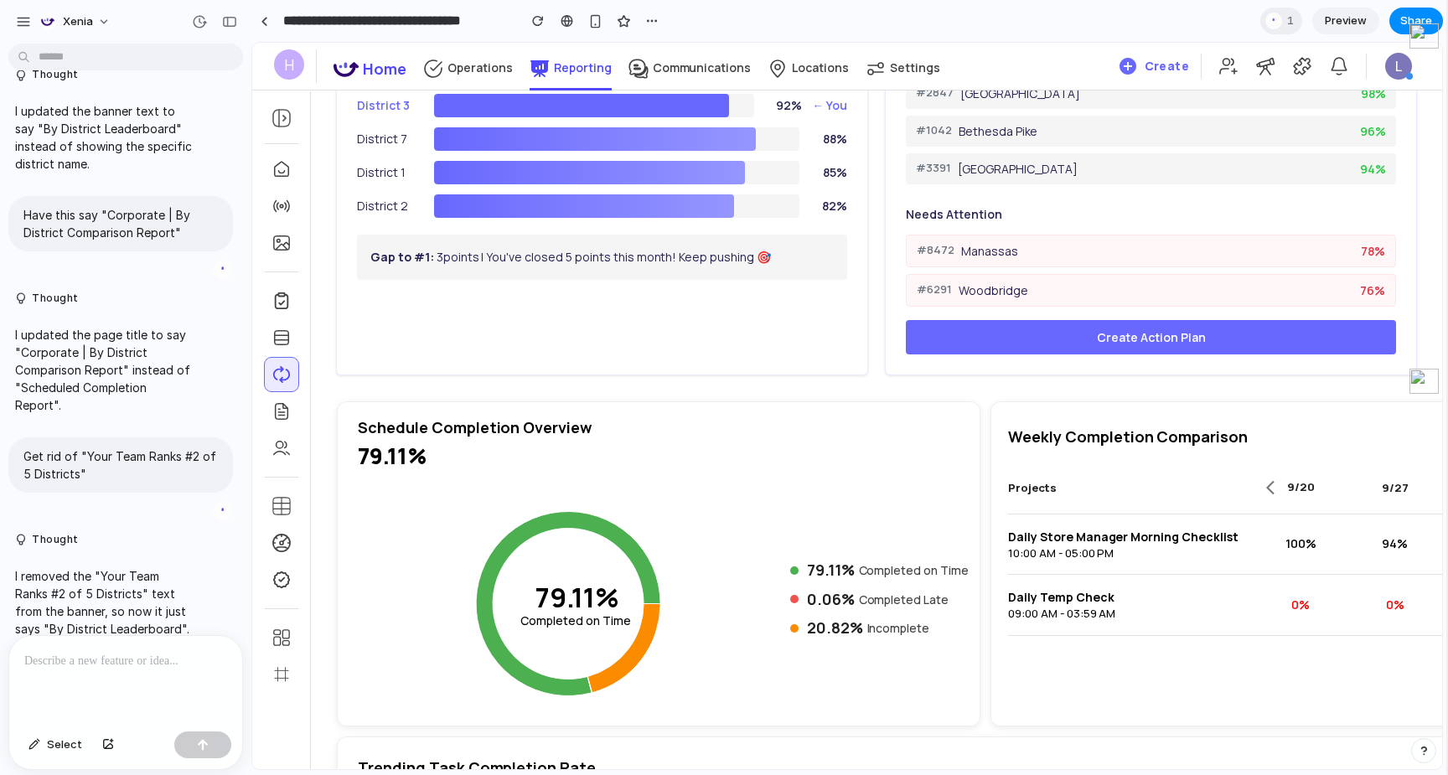
click at [1188, 334] on button "Create Action Plan" at bounding box center [1151, 337] width 490 height 34
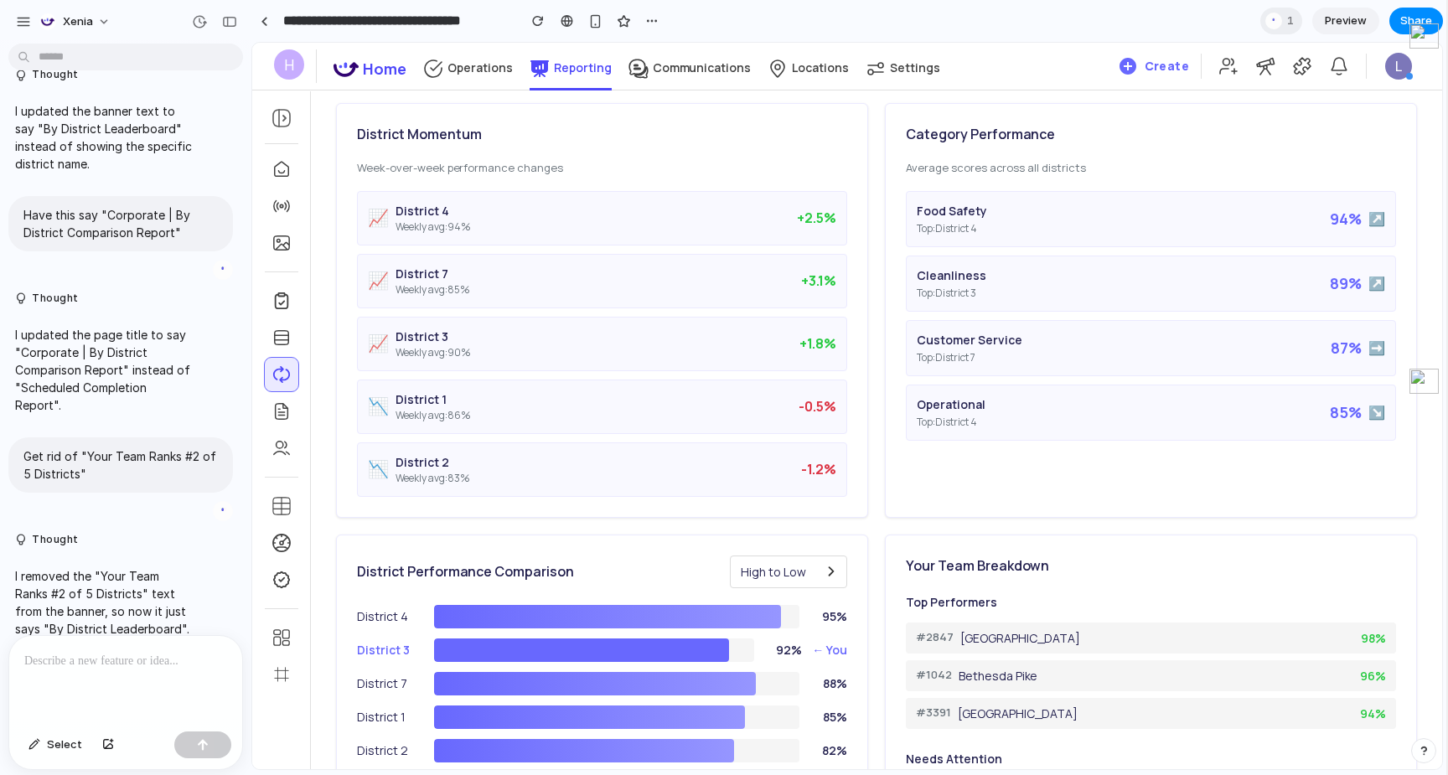
scroll to position [0, 0]
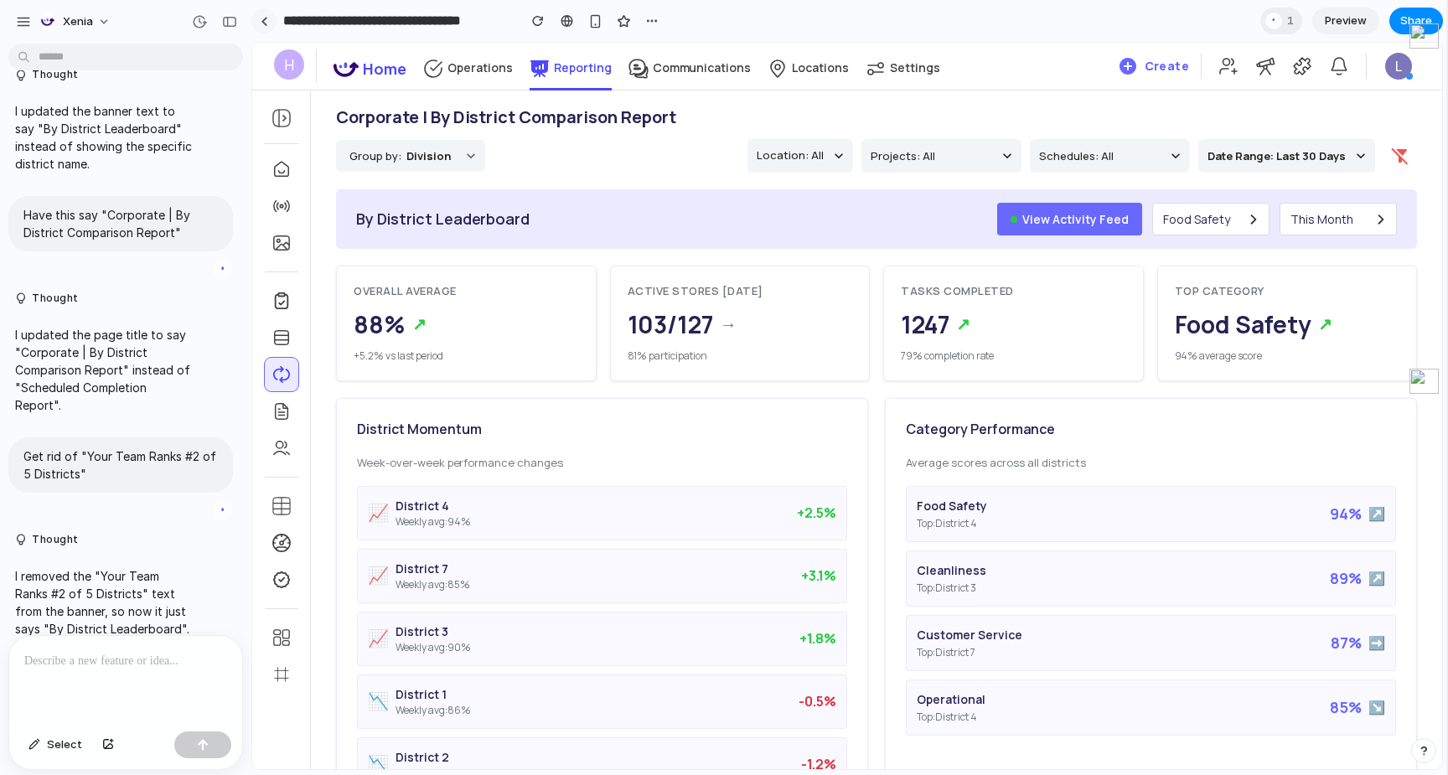
click at [261, 23] on div at bounding box center [265, 21] width 8 height 9
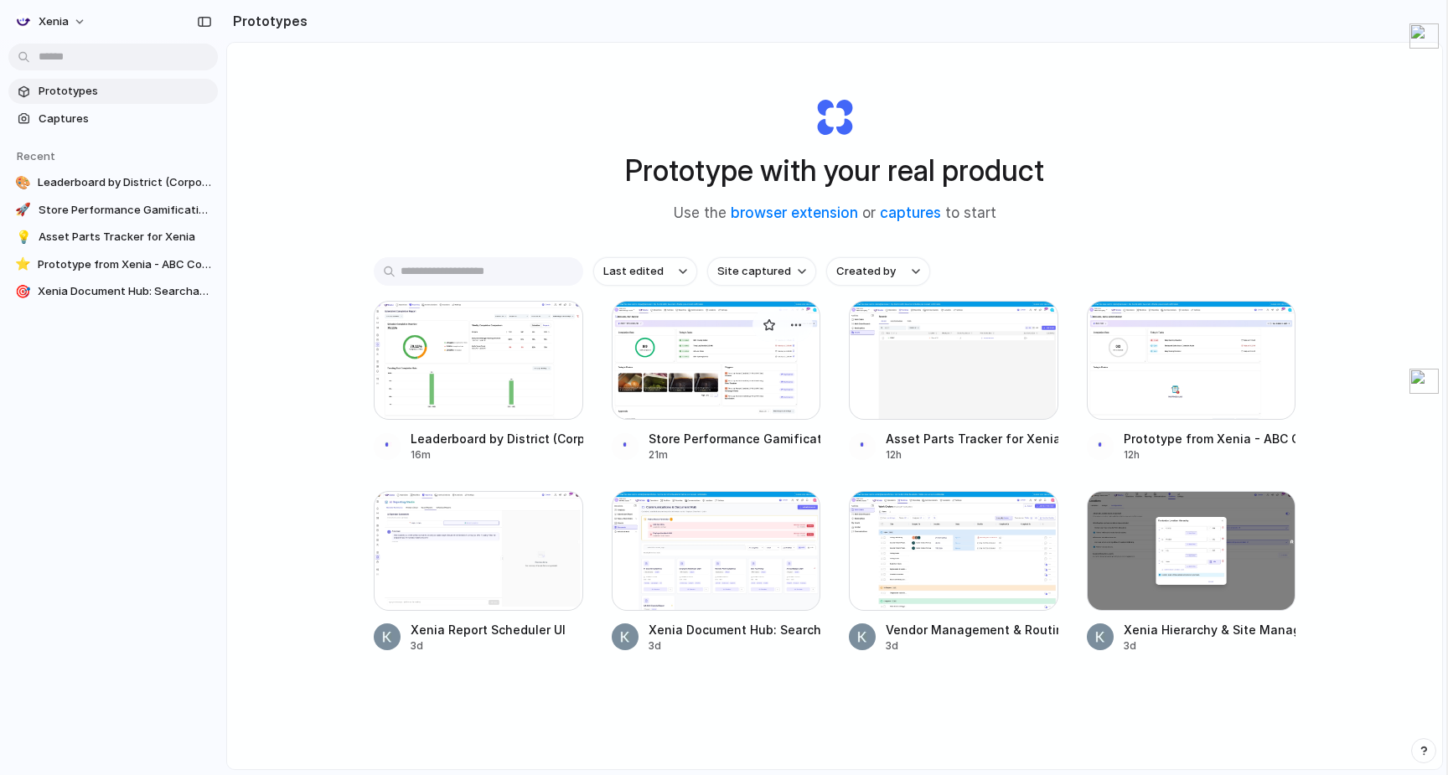
click at [761, 377] on div at bounding box center [717, 360] width 210 height 119
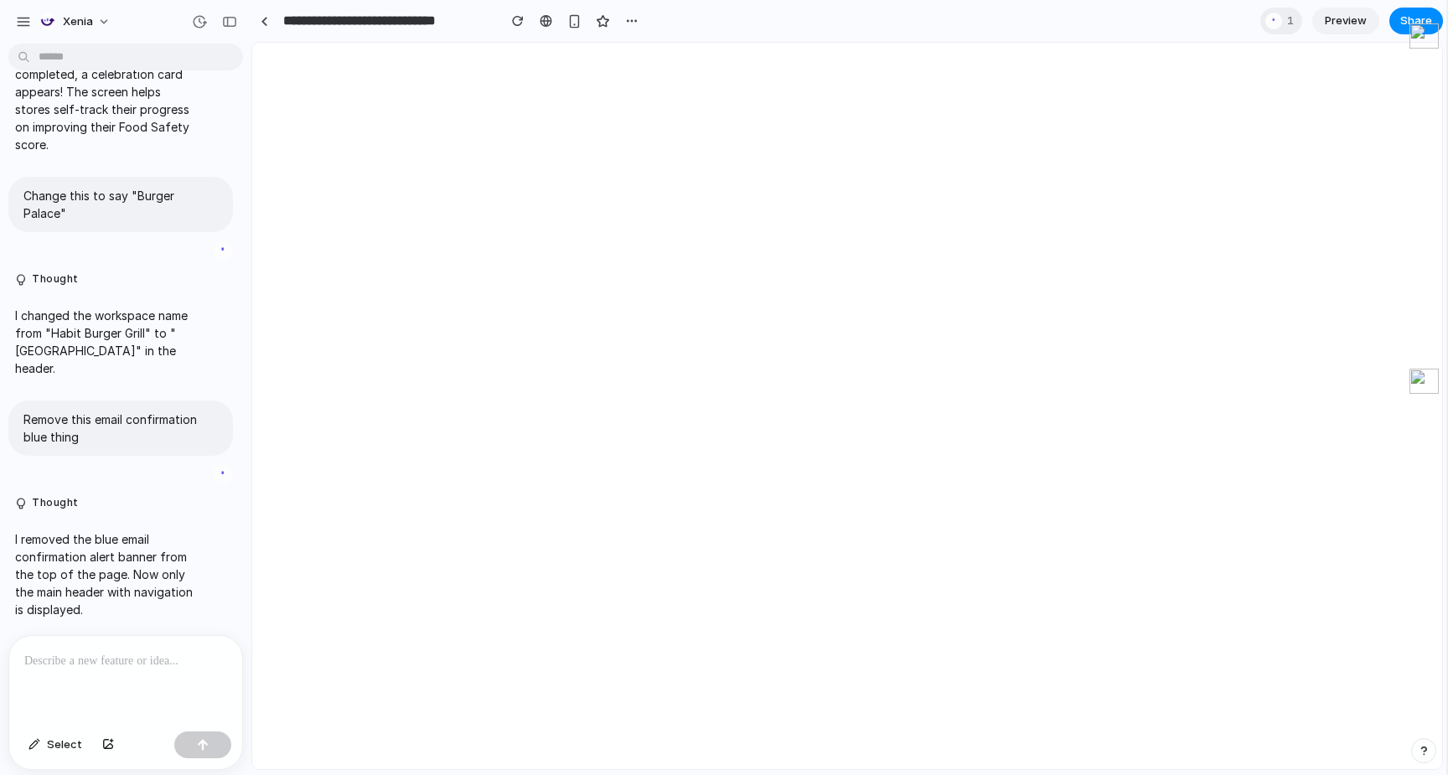
select select "**********"
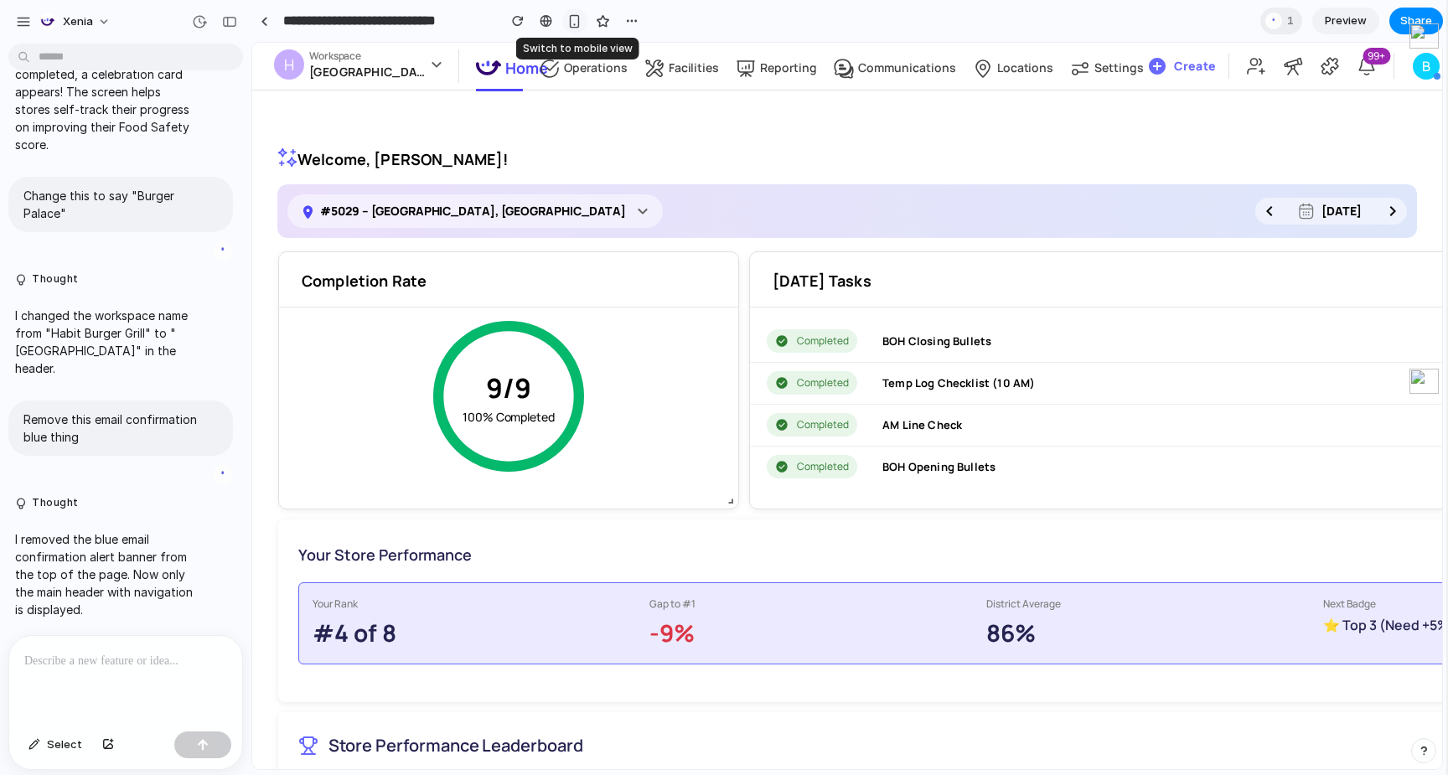
click at [573, 18] on div "button" at bounding box center [574, 21] width 14 height 14
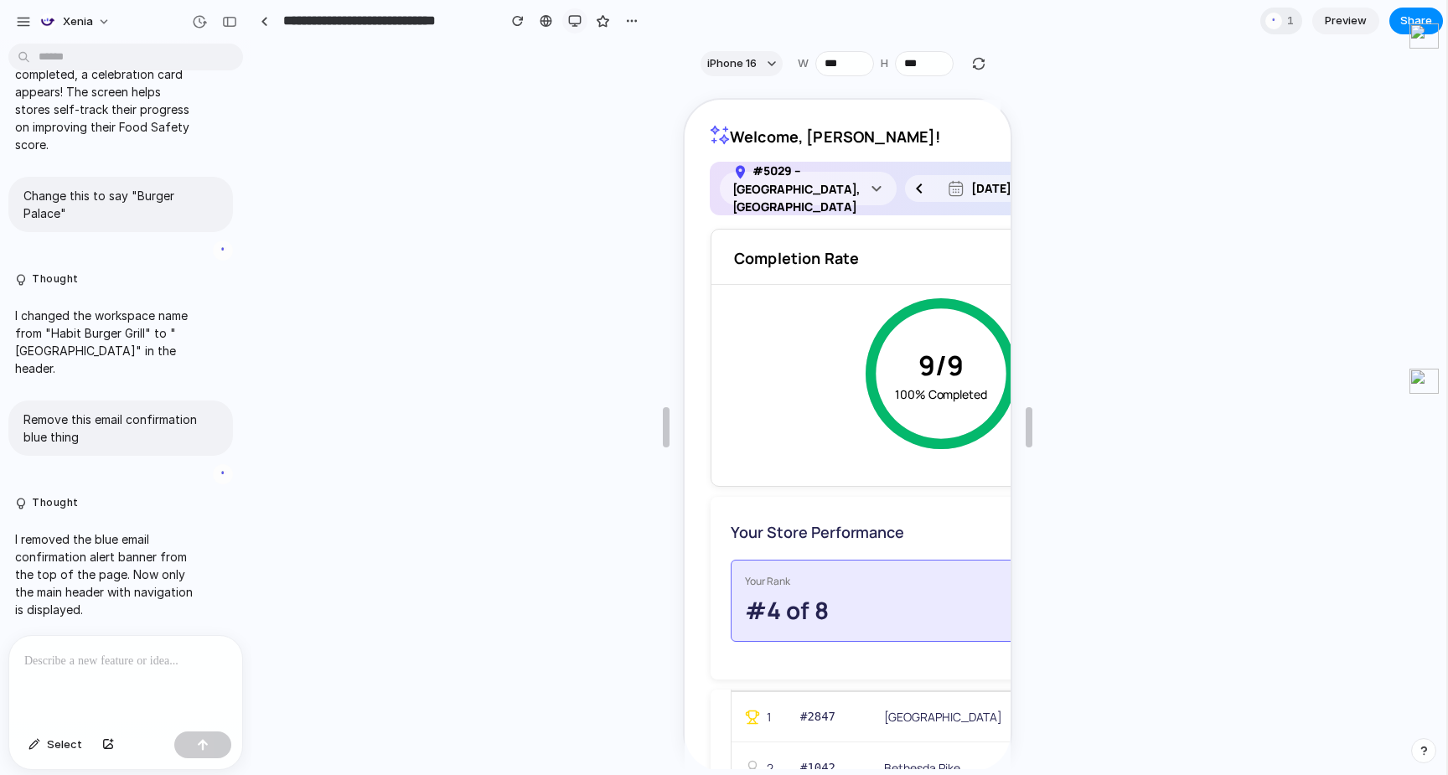
click at [569, 20] on div "button" at bounding box center [574, 20] width 13 height 13
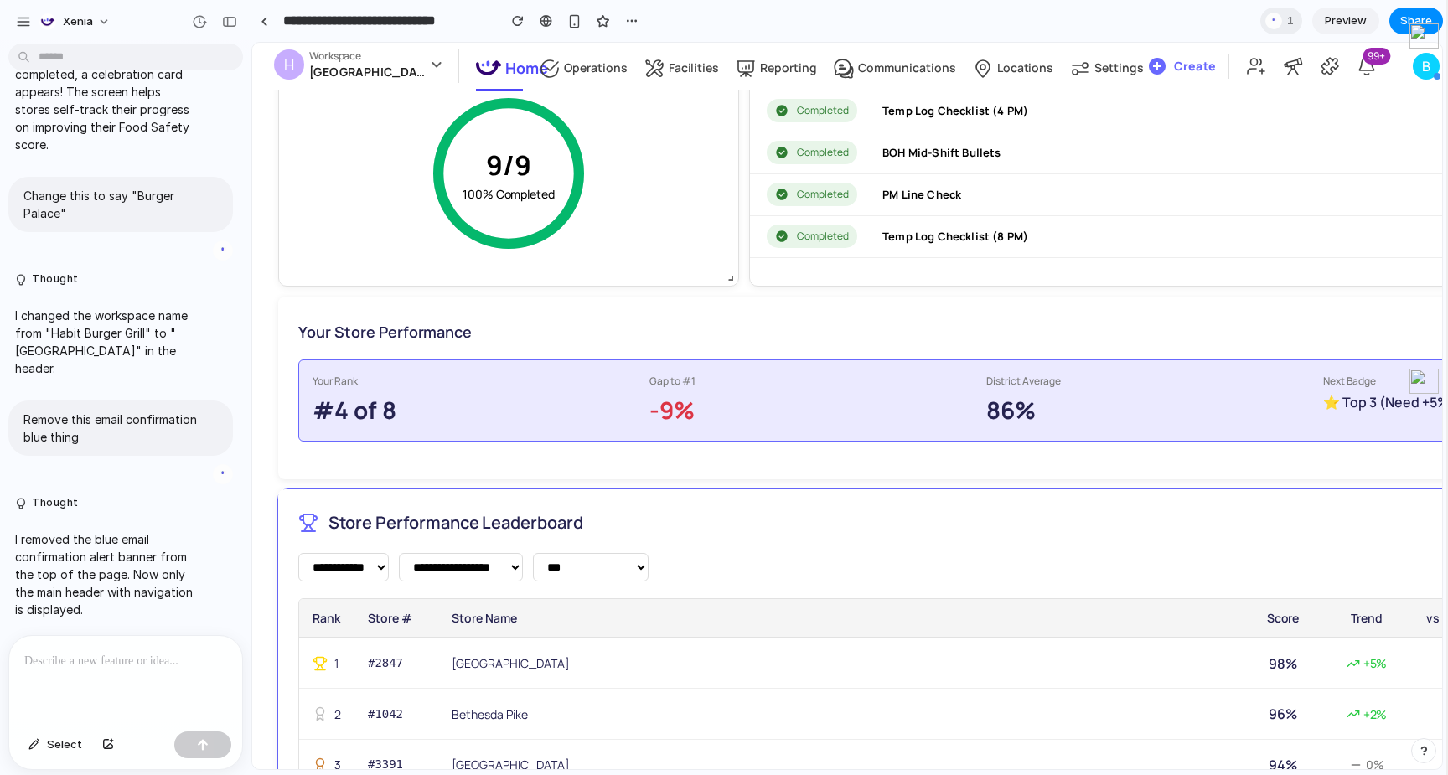
scroll to position [224, 0]
click at [89, 674] on div at bounding box center [125, 680] width 233 height 89
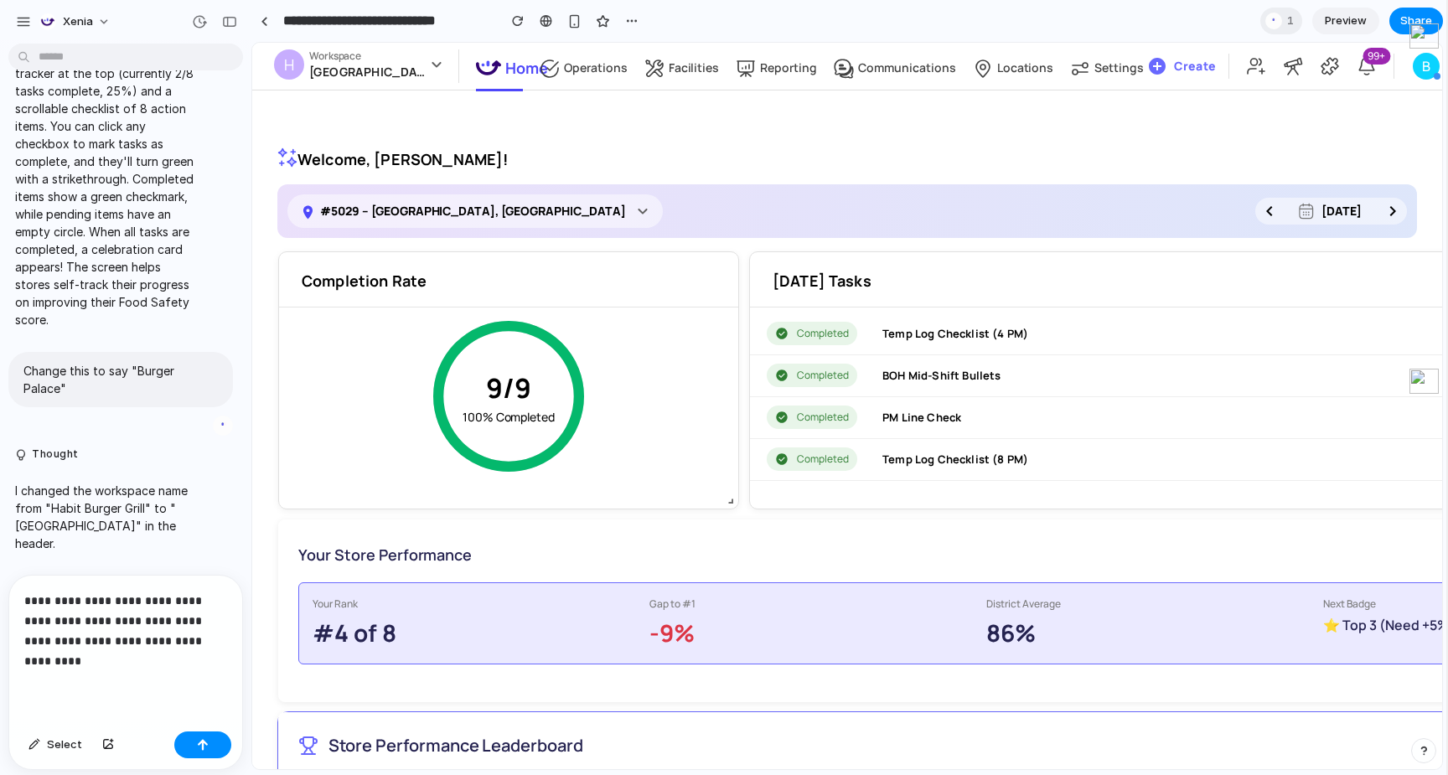
scroll to position [7038, 0]
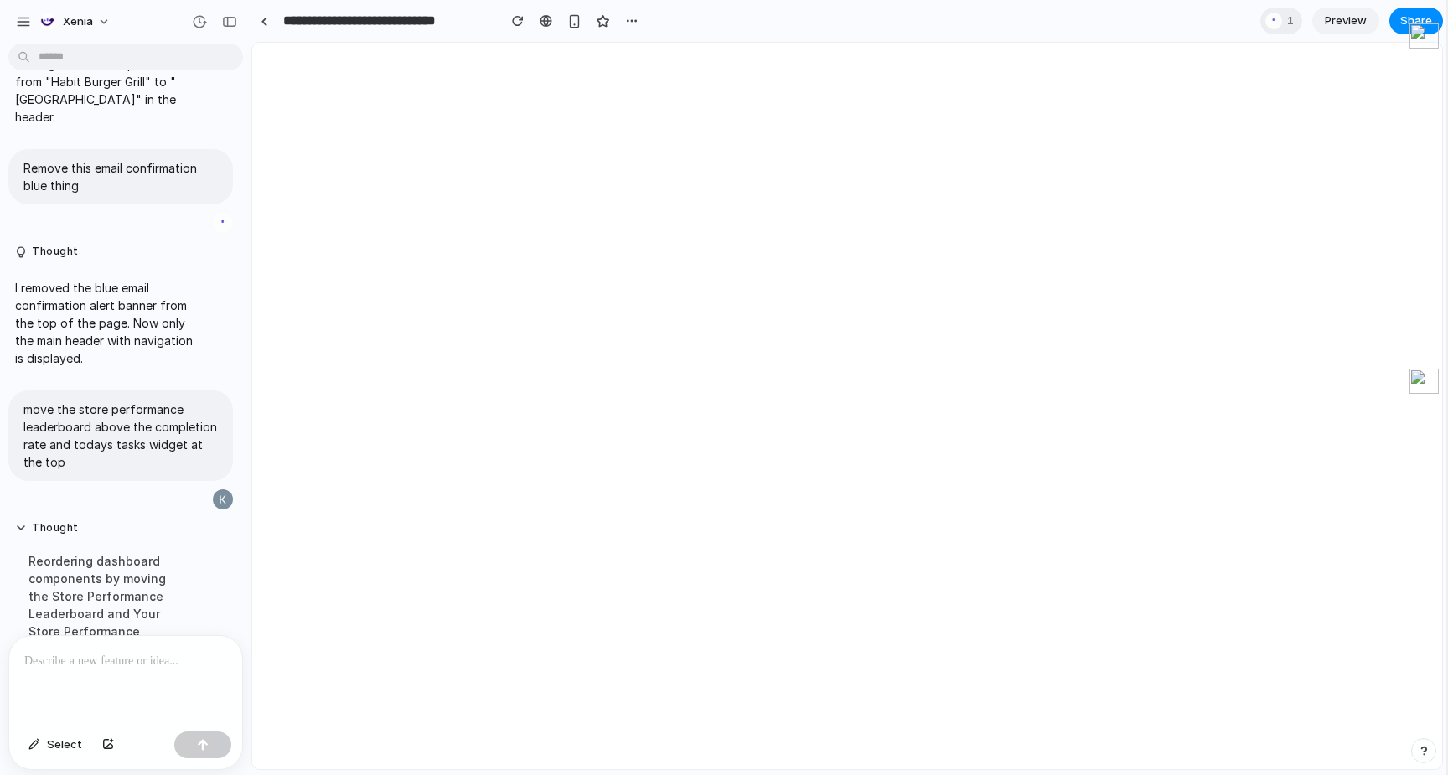
select select "**********"
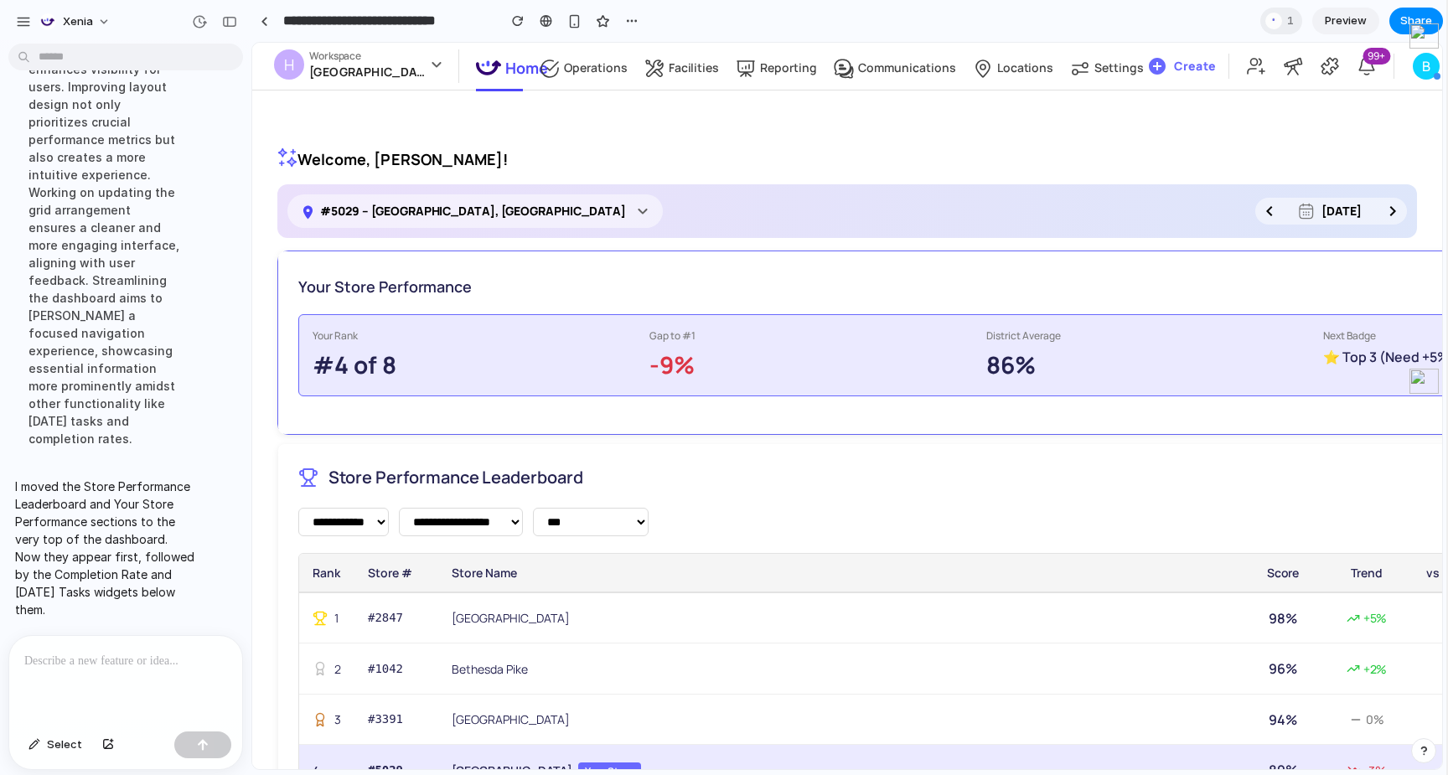
scroll to position [6, 0]
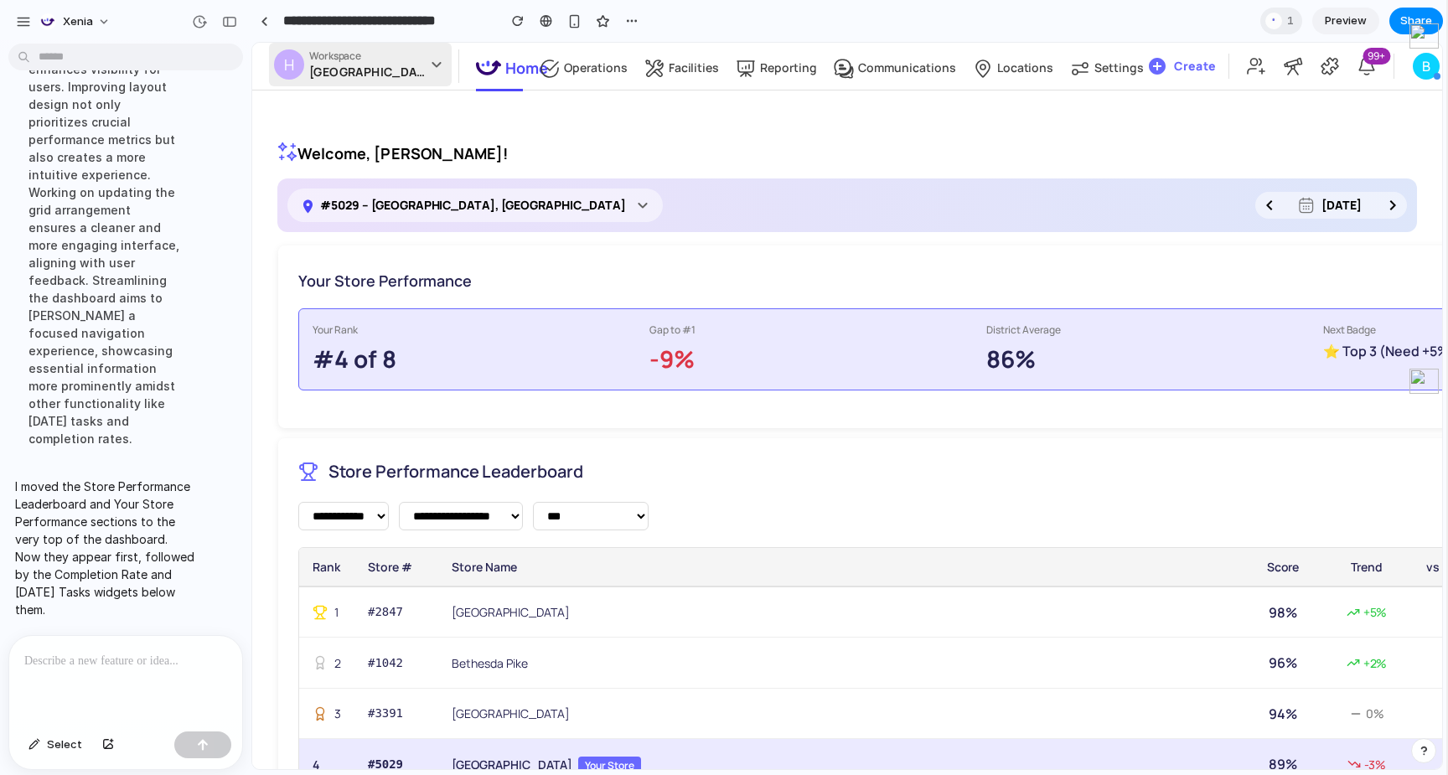
click at [386, 62] on p "Workspace" at bounding box center [367, 55] width 117 height 13
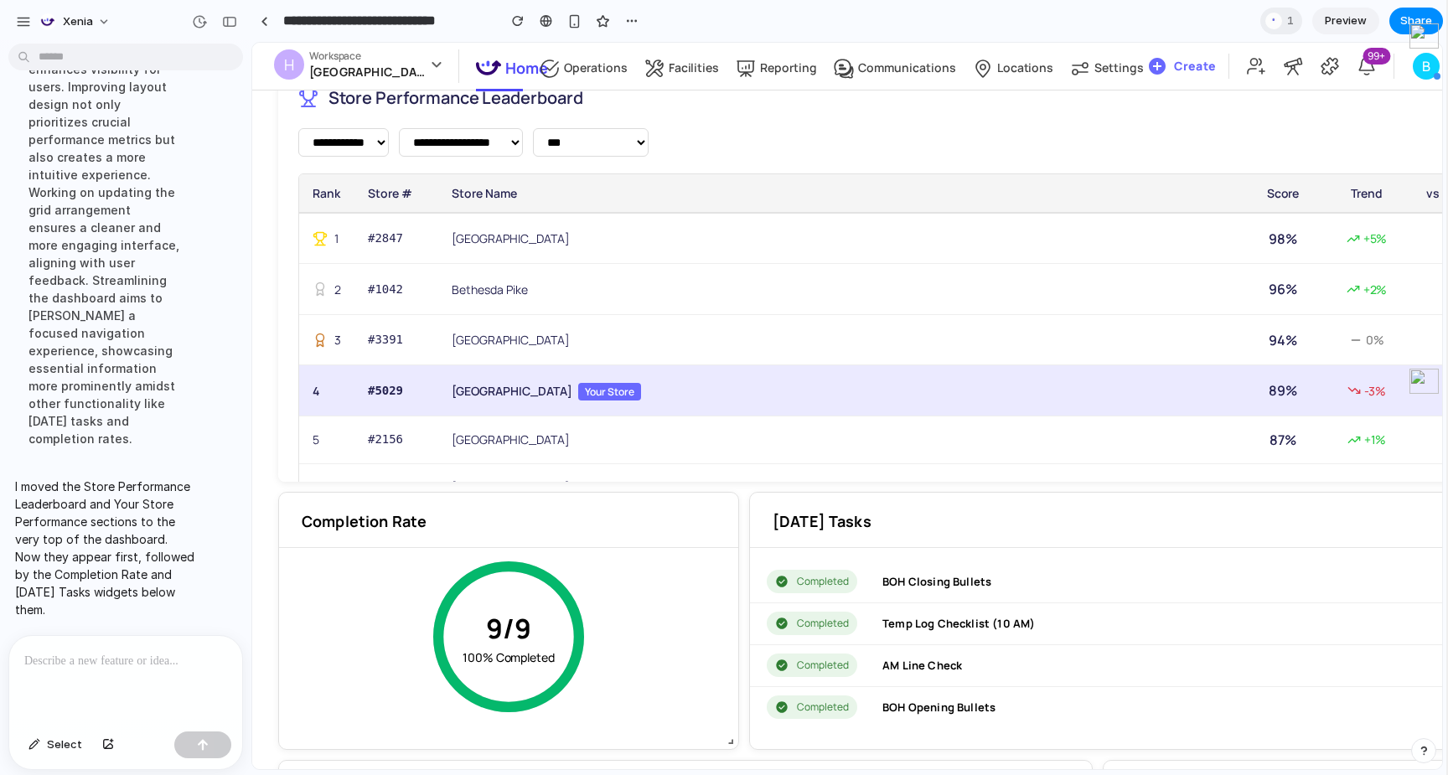
scroll to position [381, 0]
click at [145, 672] on div at bounding box center [125, 680] width 233 height 89
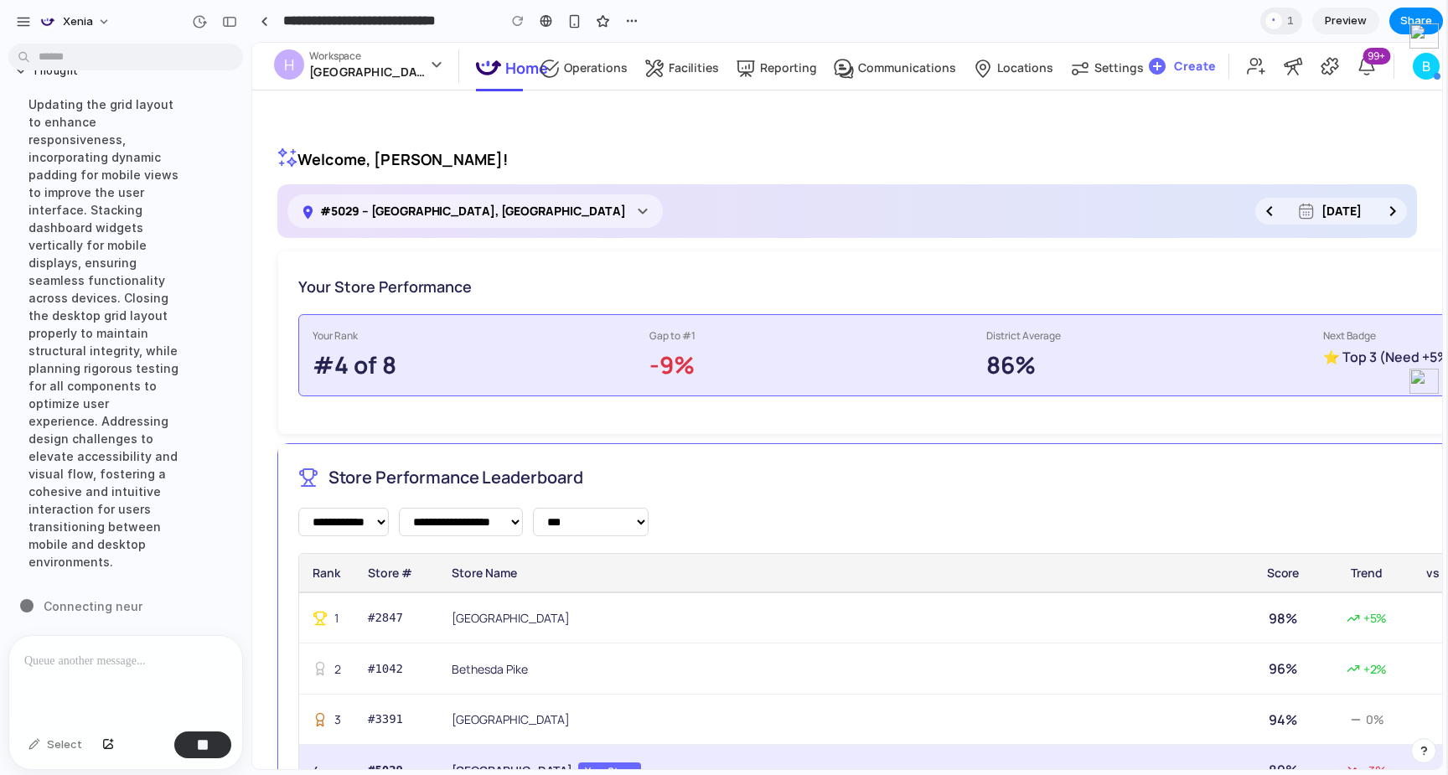
scroll to position [7869, 0]
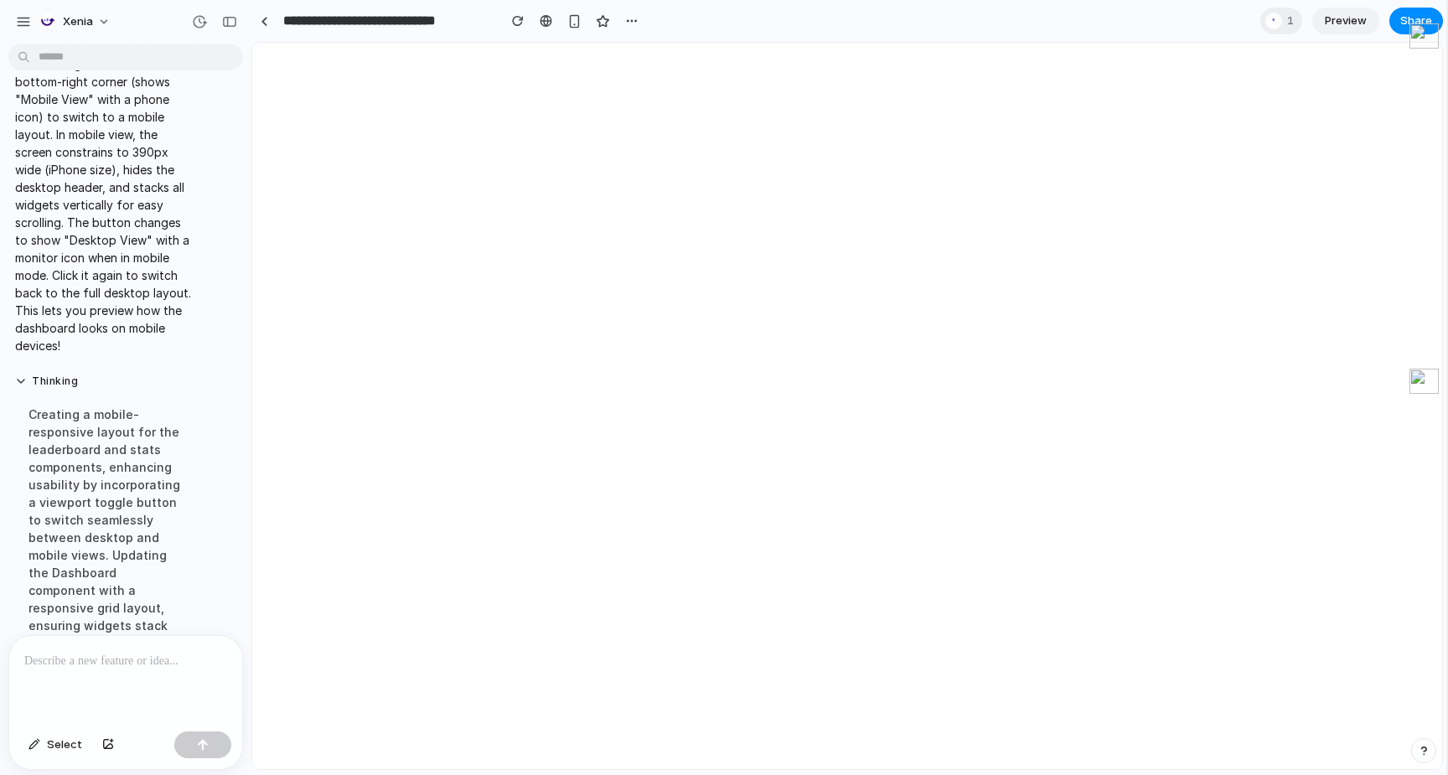
select select "**********"
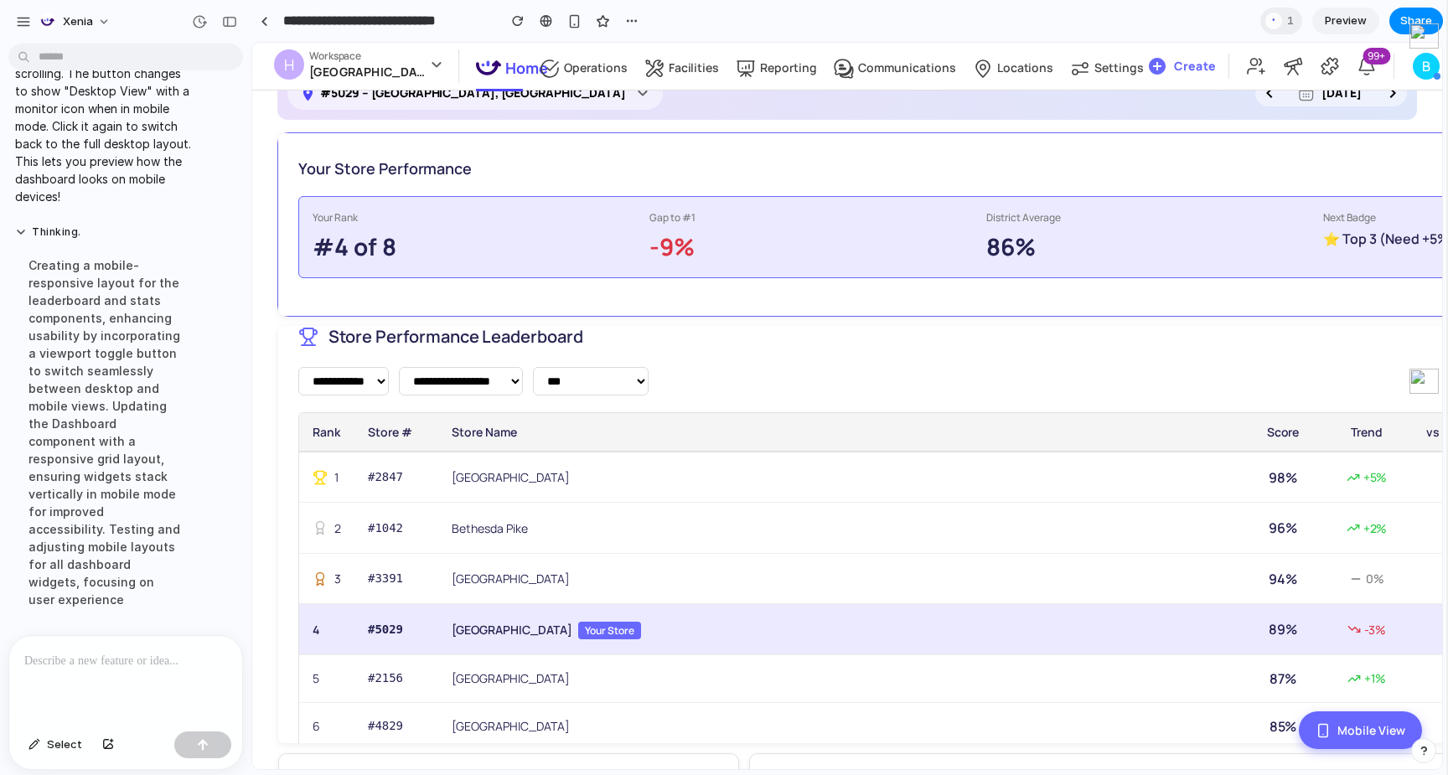
scroll to position [116, 0]
click at [1340, 18] on span "Preview" at bounding box center [1346, 21] width 42 height 17
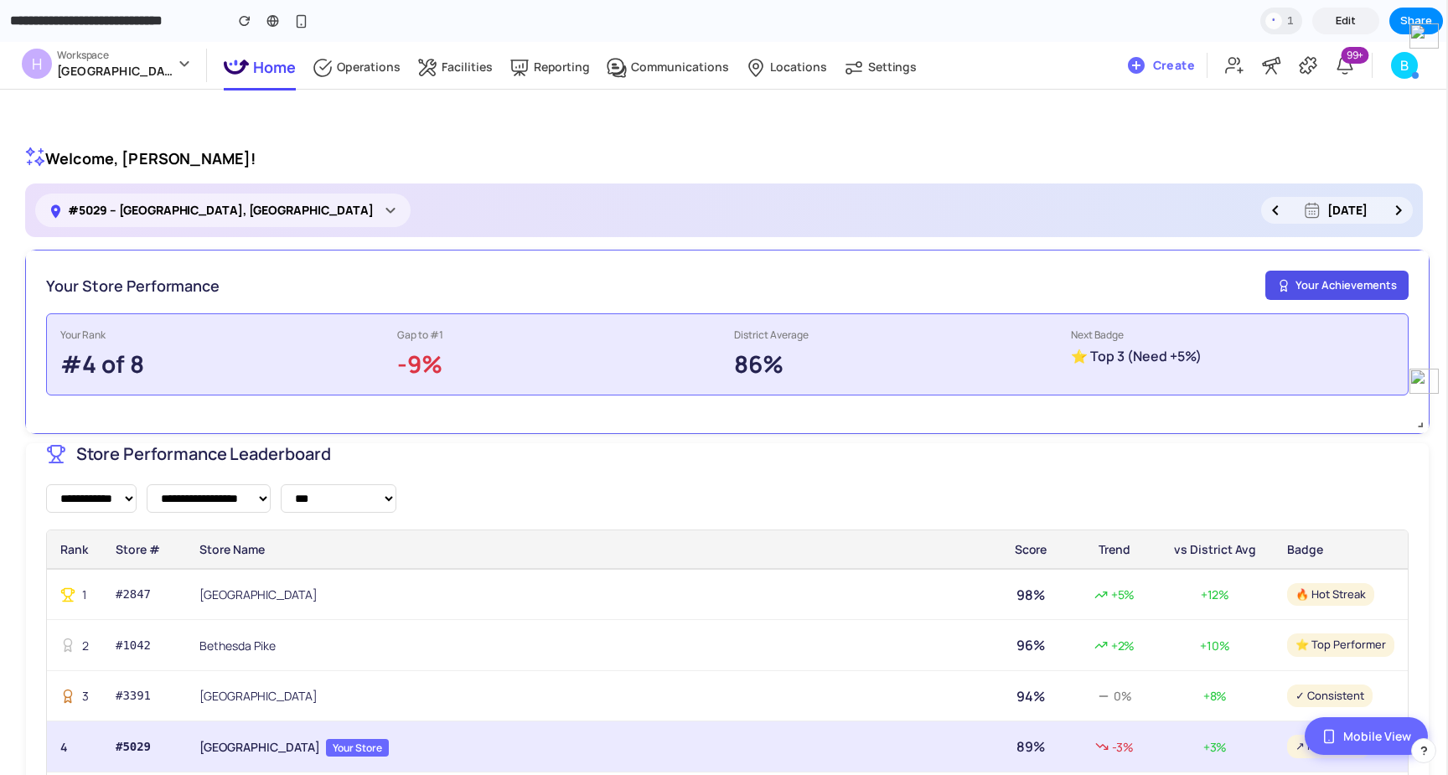
click at [1343, 291] on button "Your Achievements" at bounding box center [1337, 286] width 143 height 30
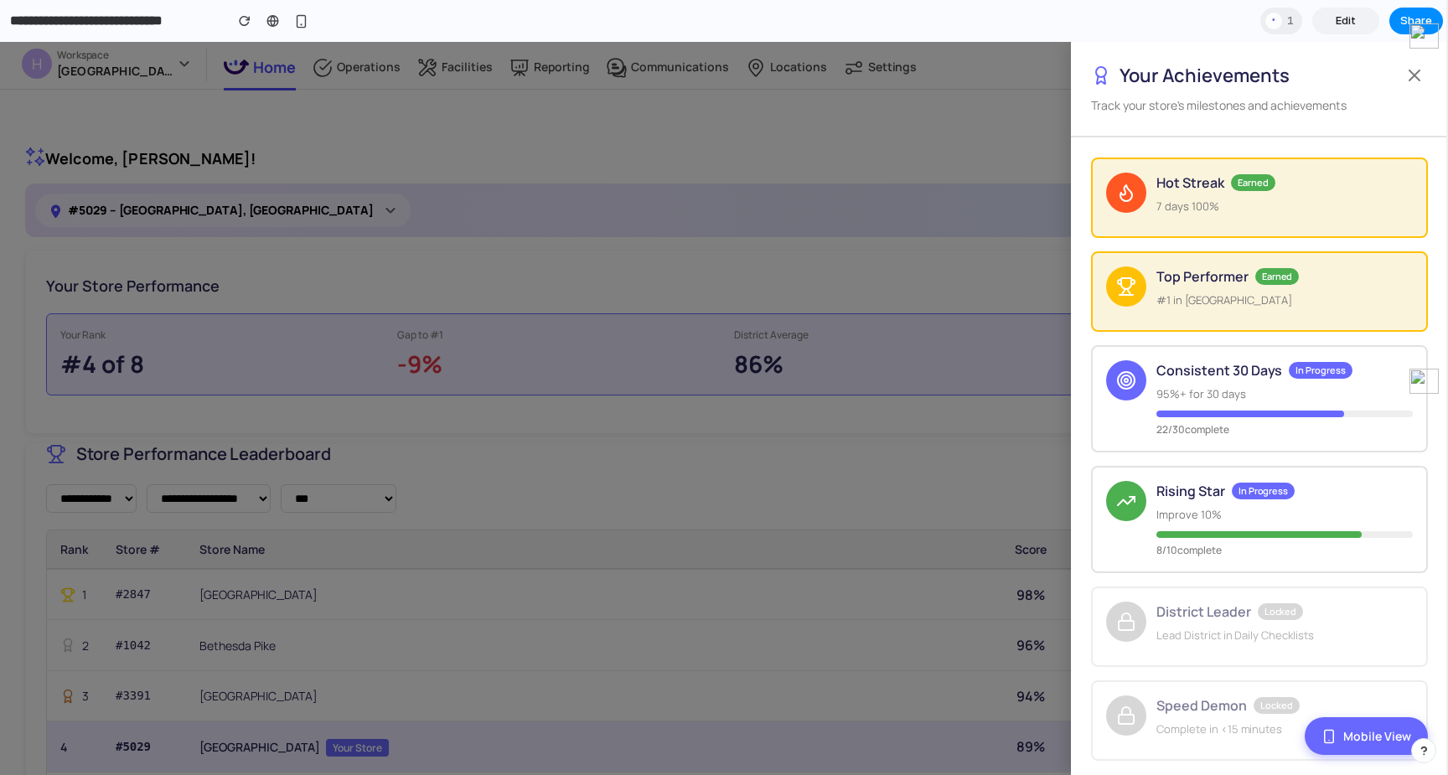
click at [924, 181] on div at bounding box center [724, 408] width 1448 height 733
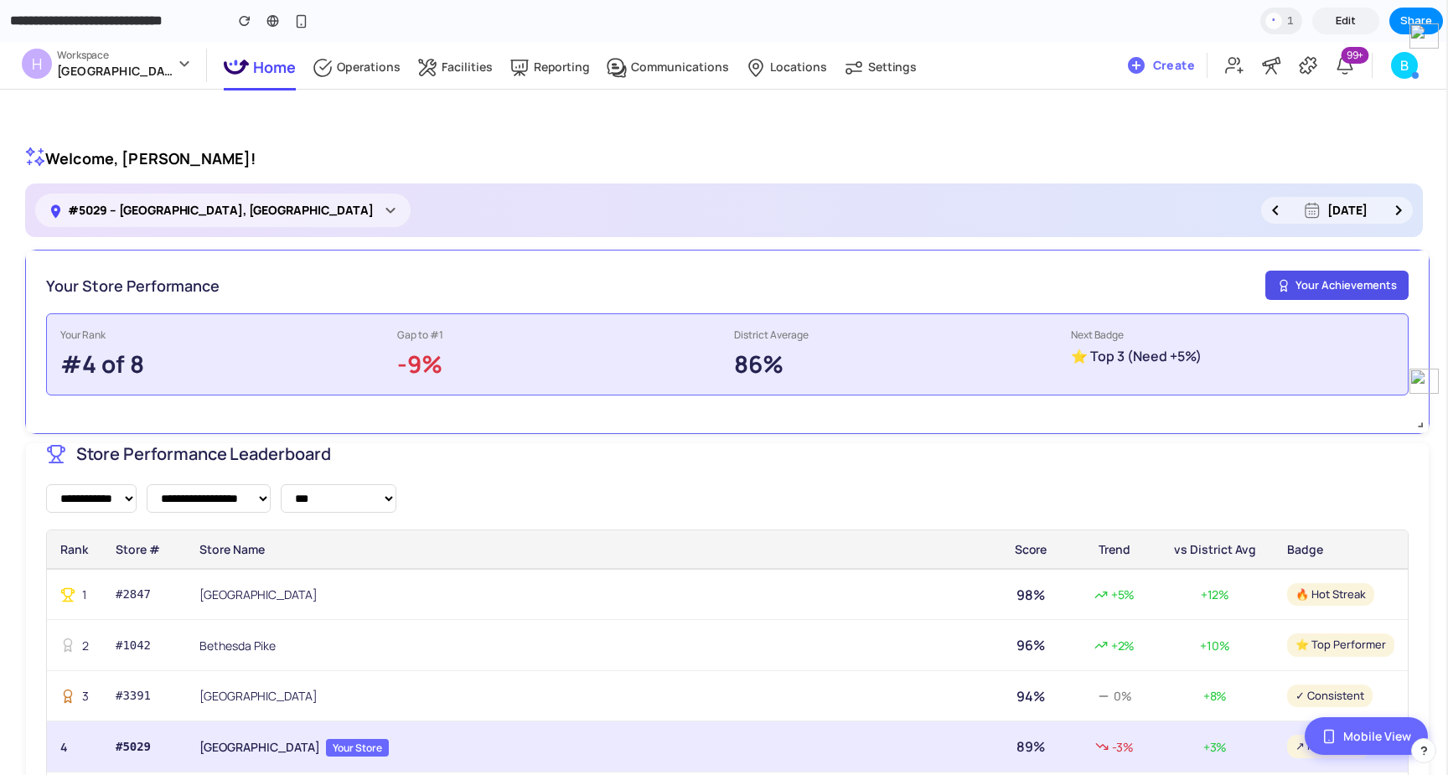
click at [1343, 280] on button "Your Achievements" at bounding box center [1337, 286] width 143 height 30
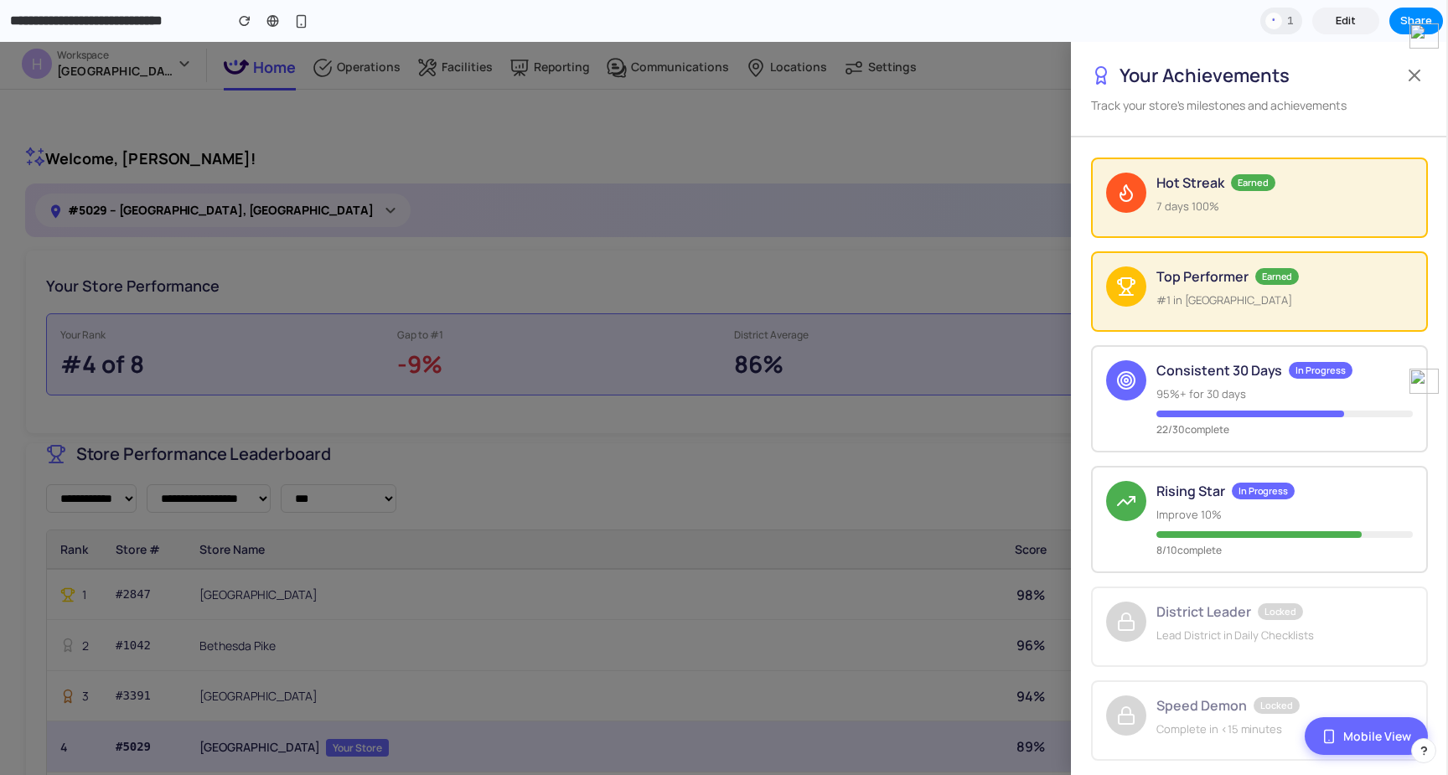
click at [931, 256] on div at bounding box center [724, 408] width 1448 height 733
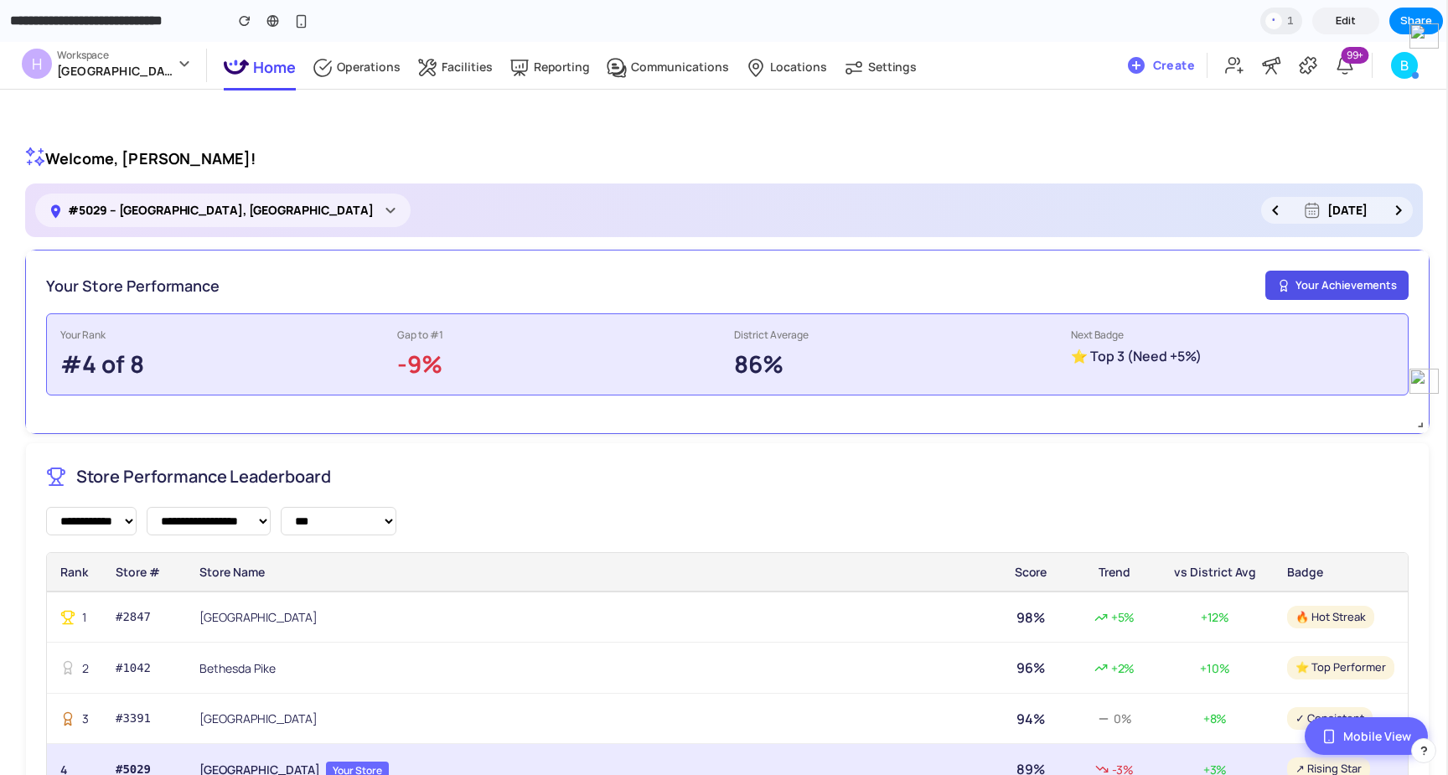
click at [1331, 292] on button "Your Achievements" at bounding box center [1337, 286] width 143 height 30
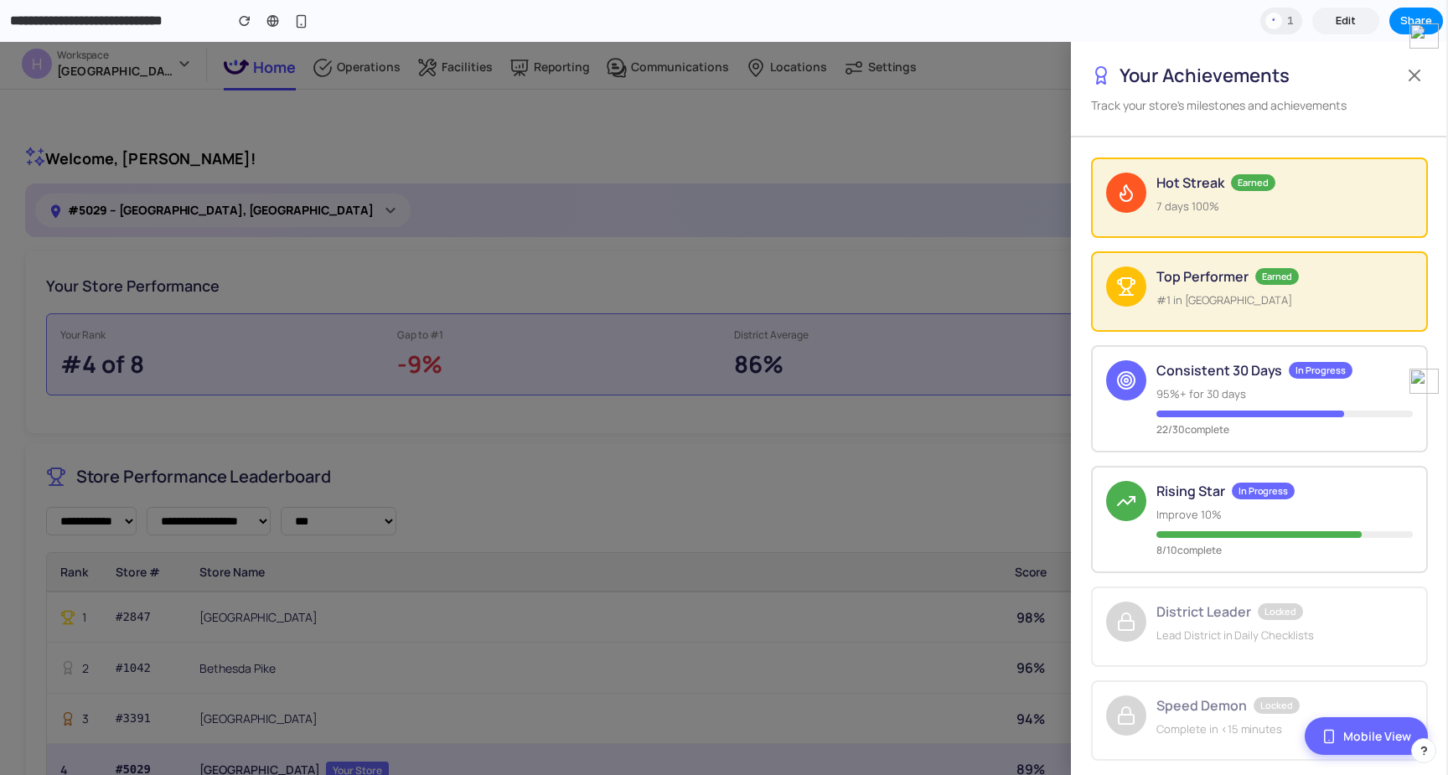
click at [939, 141] on div at bounding box center [724, 408] width 1448 height 733
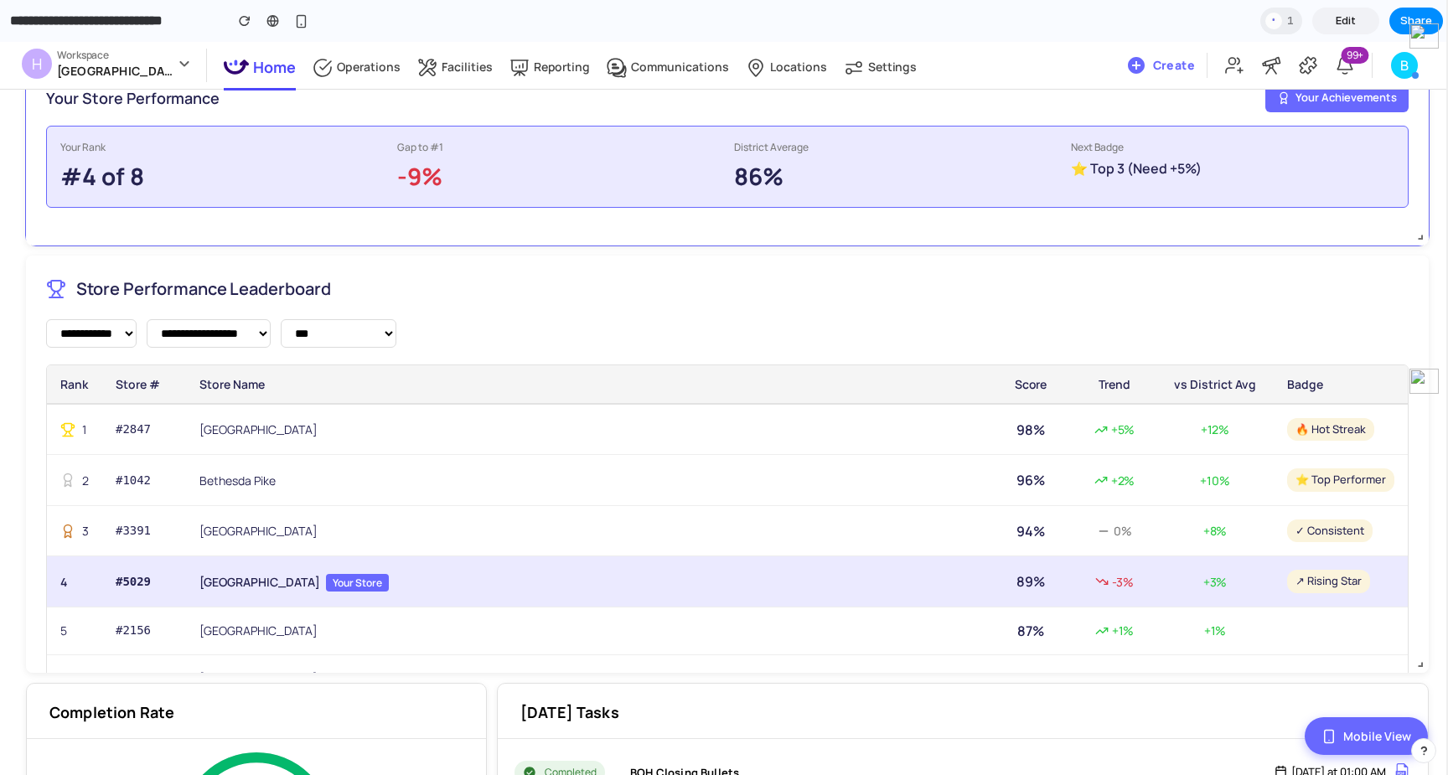
scroll to position [158, 0]
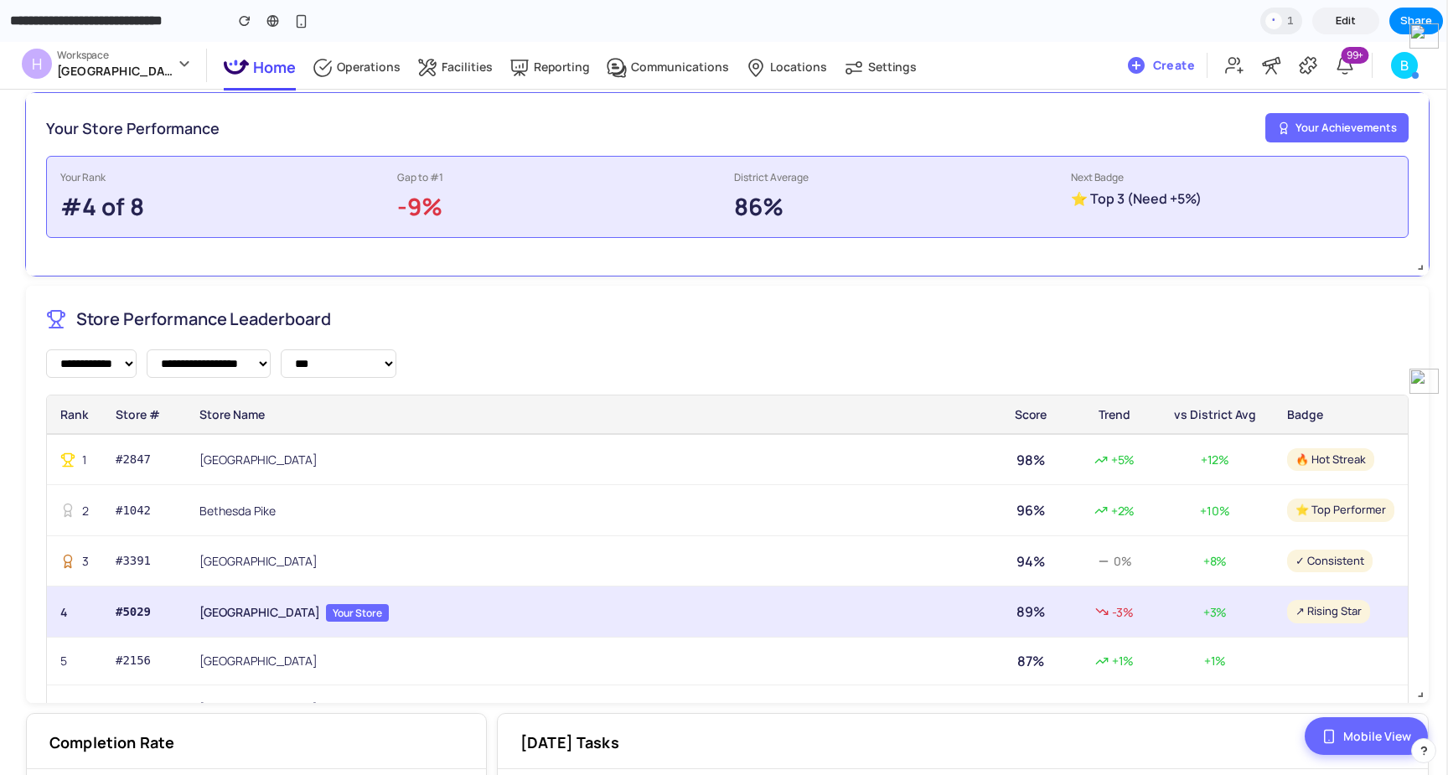
click at [1342, 143] on div "Your Store Performance Your Achievements Your Rank #4 of 8 Gap to #1 -9% Distri…" at bounding box center [727, 184] width 1403 height 183
click at [1342, 136] on button "Your Achievements" at bounding box center [1337, 128] width 143 height 30
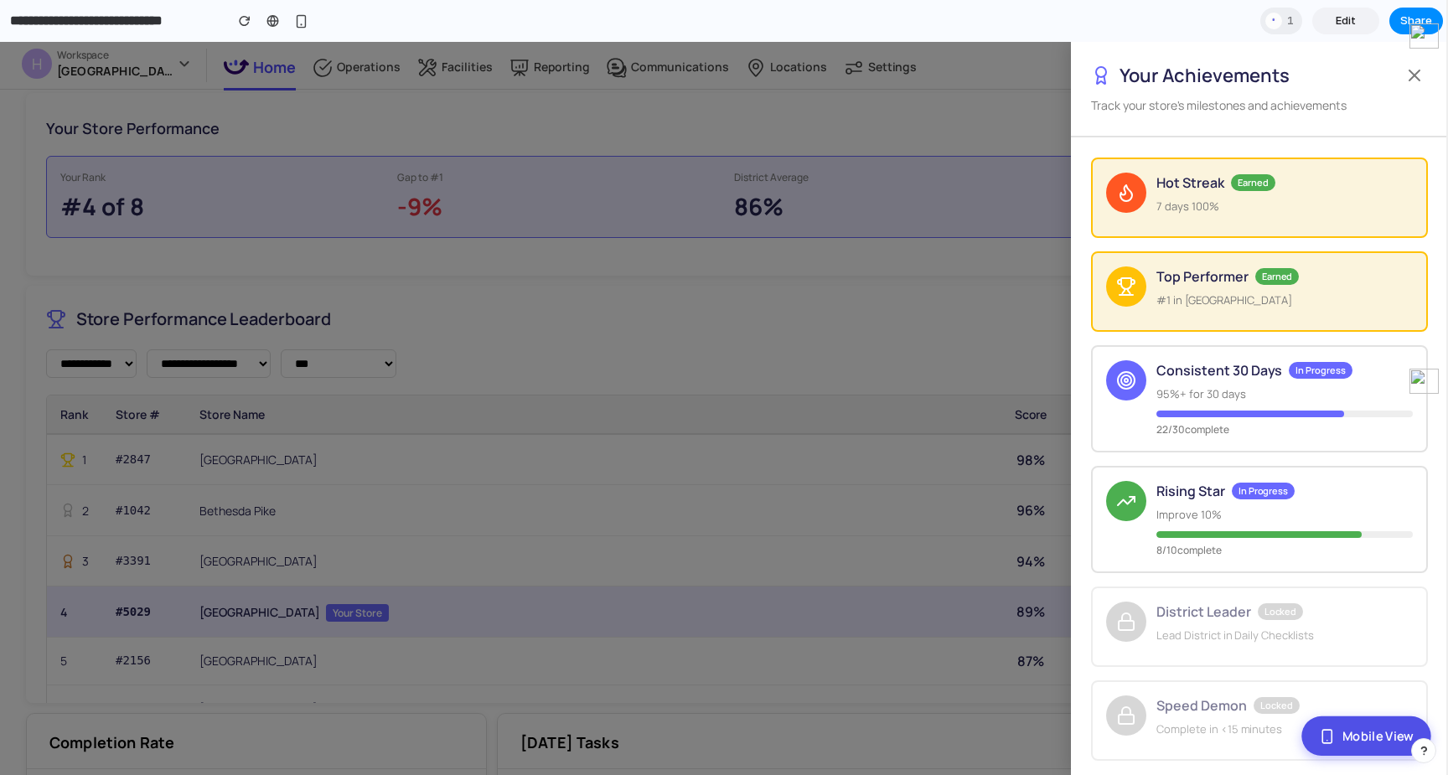
click at [1374, 718] on button "Mobile View" at bounding box center [1366, 736] width 129 height 39
select select "**********"
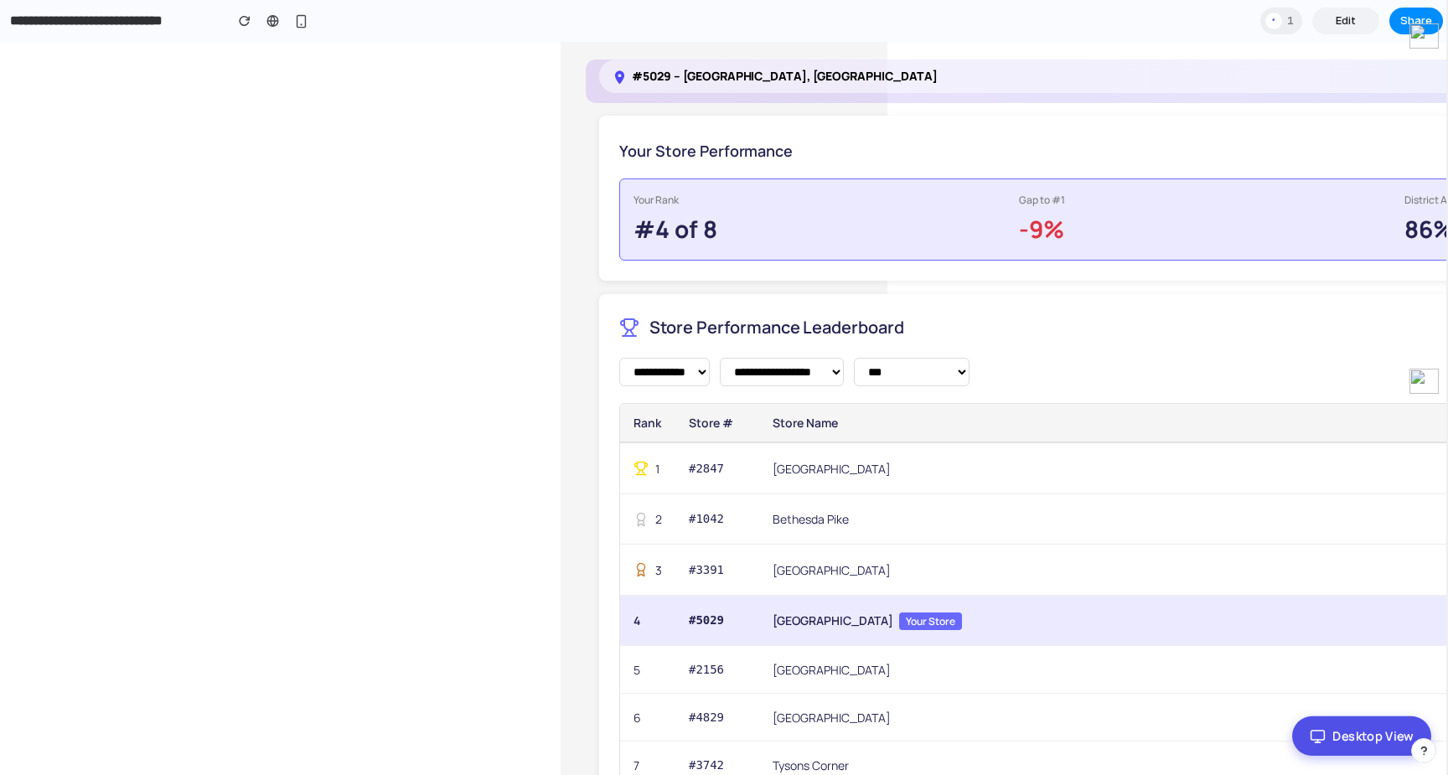
click at [1349, 729] on button "Desktop View" at bounding box center [1361, 736] width 139 height 39
select select "**********"
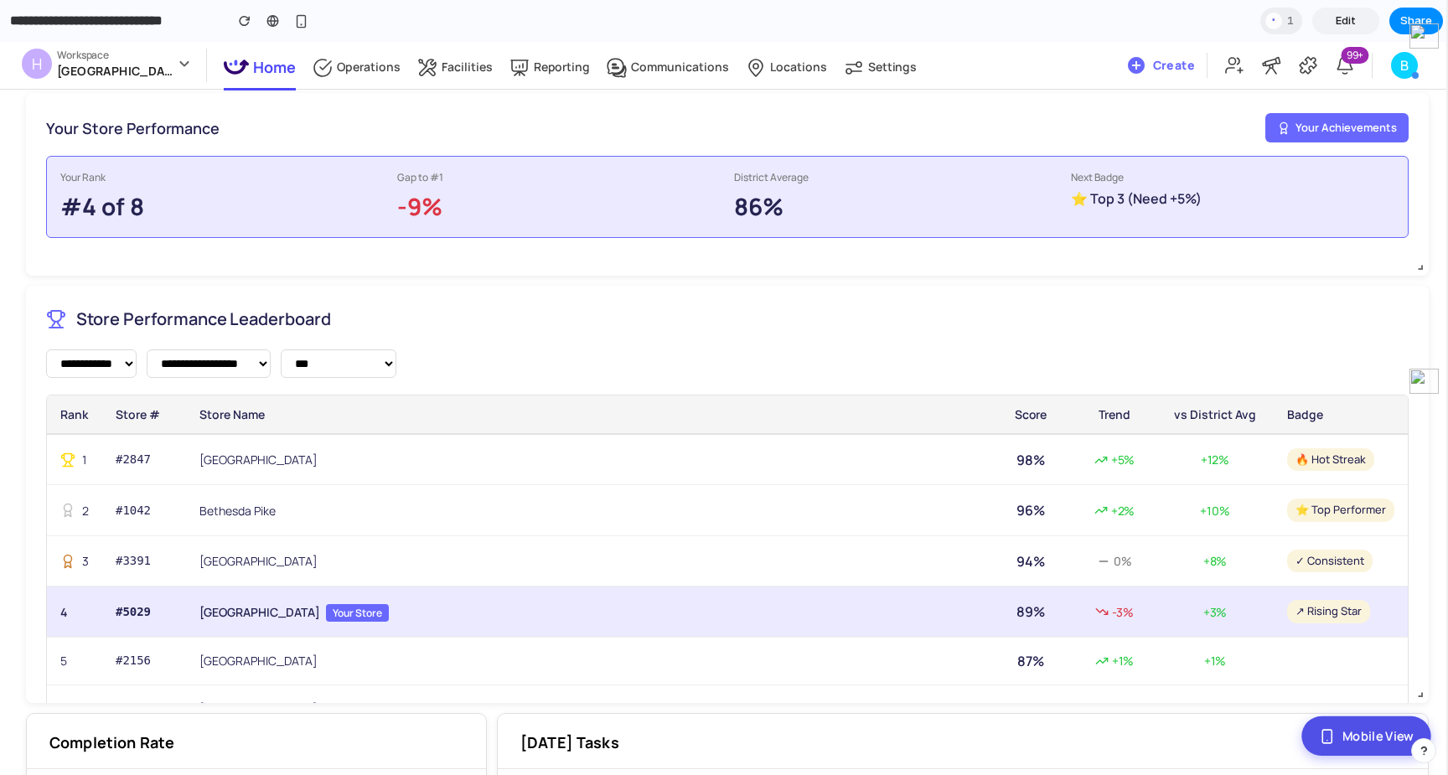
click at [1346, 738] on button "Mobile View" at bounding box center [1366, 736] width 129 height 39
select select "**********"
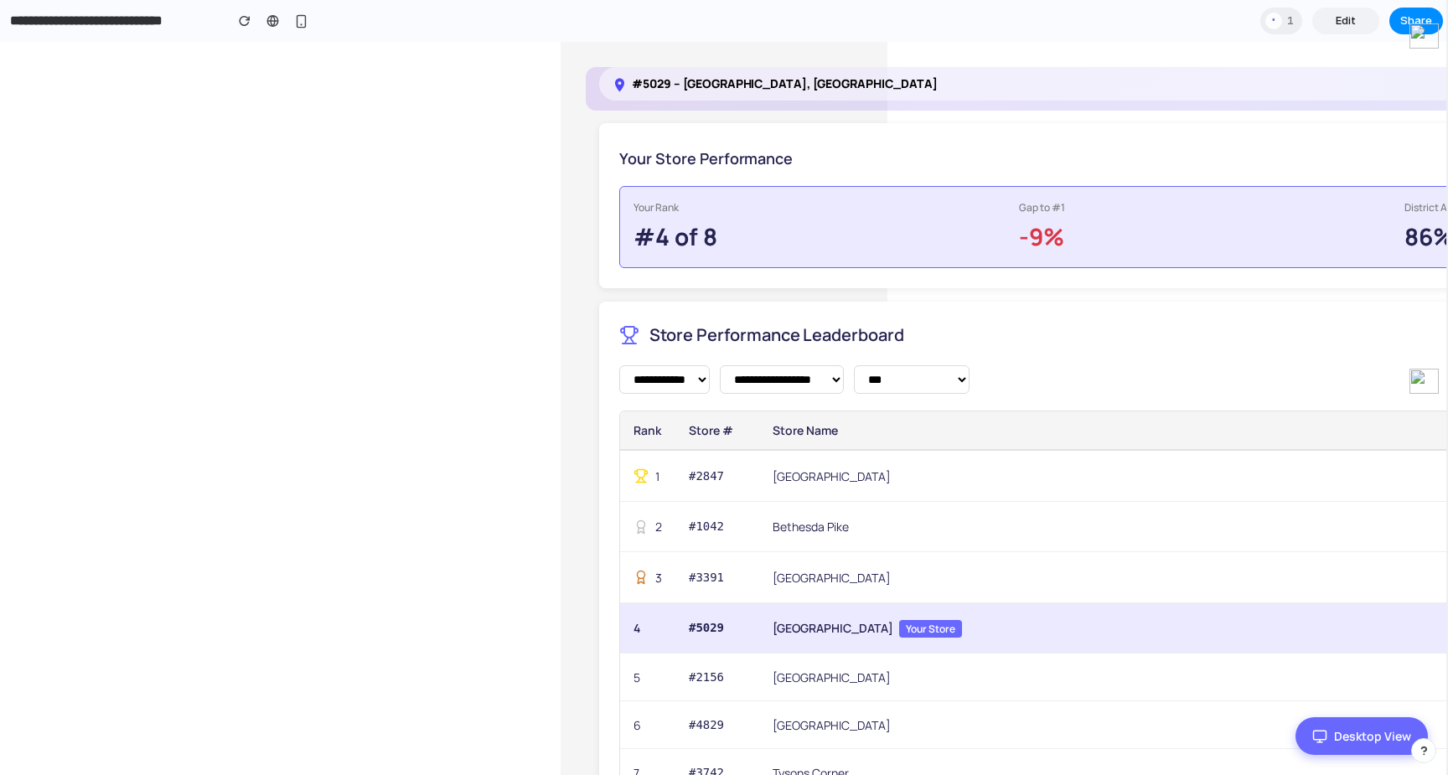
scroll to position [117, 0]
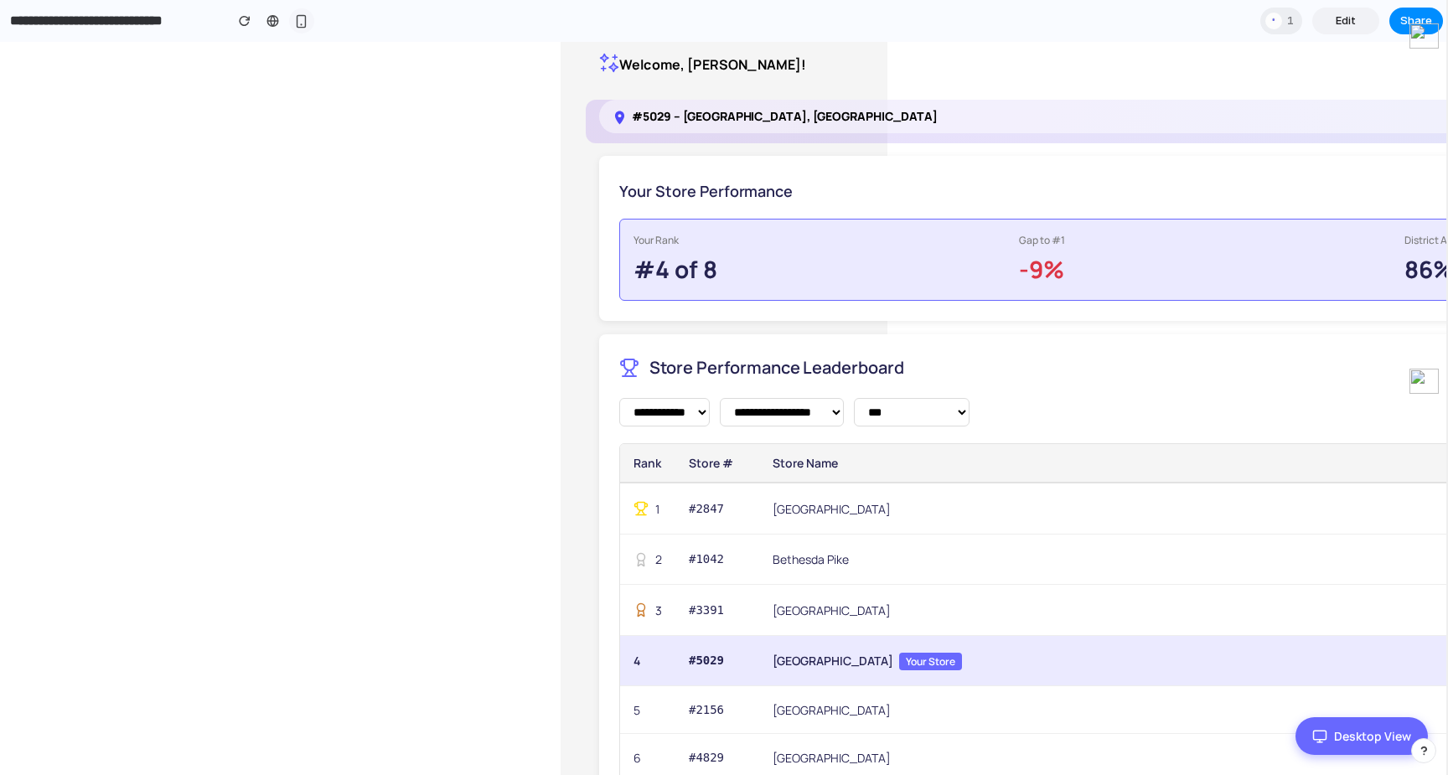
click at [305, 18] on div "button" at bounding box center [301, 21] width 14 height 14
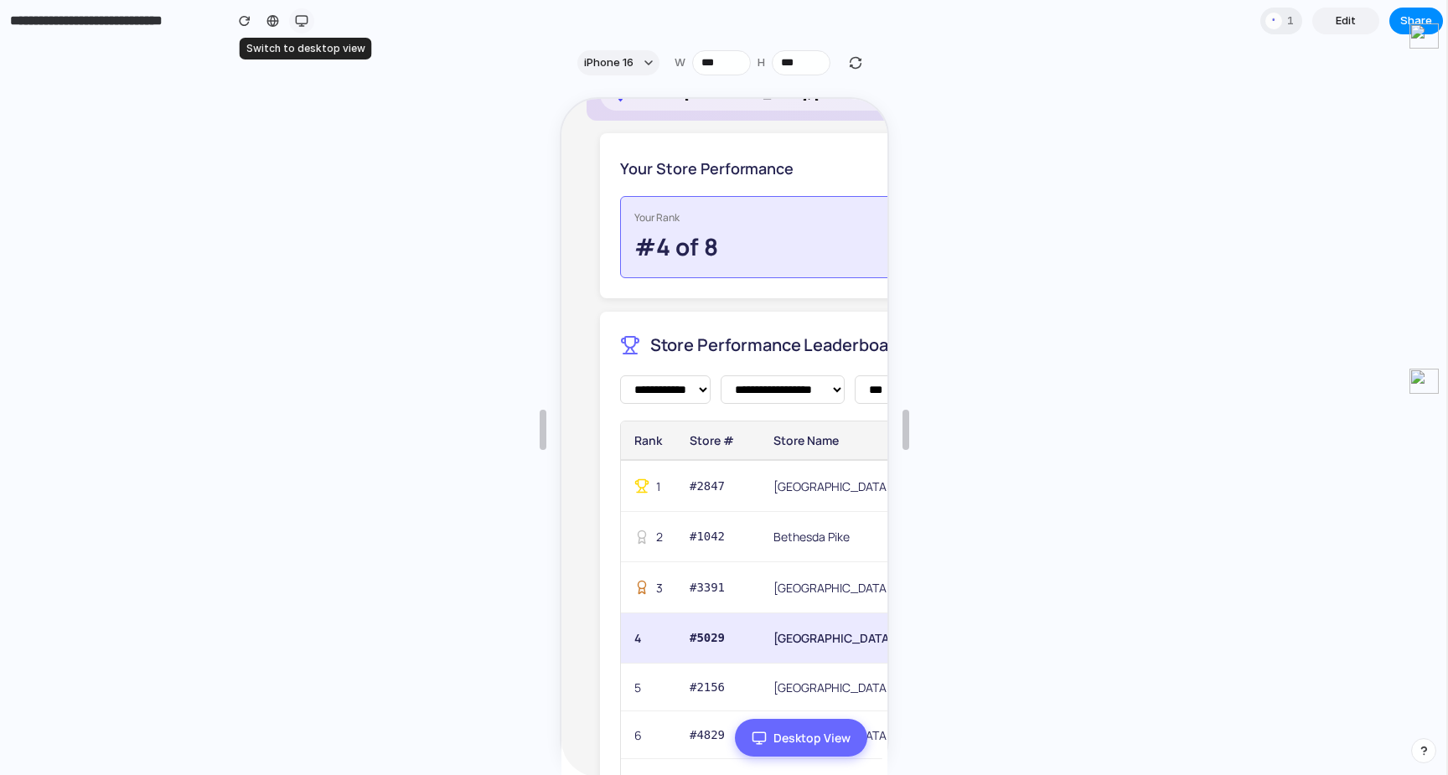
click at [305, 18] on div "button" at bounding box center [301, 20] width 13 height 13
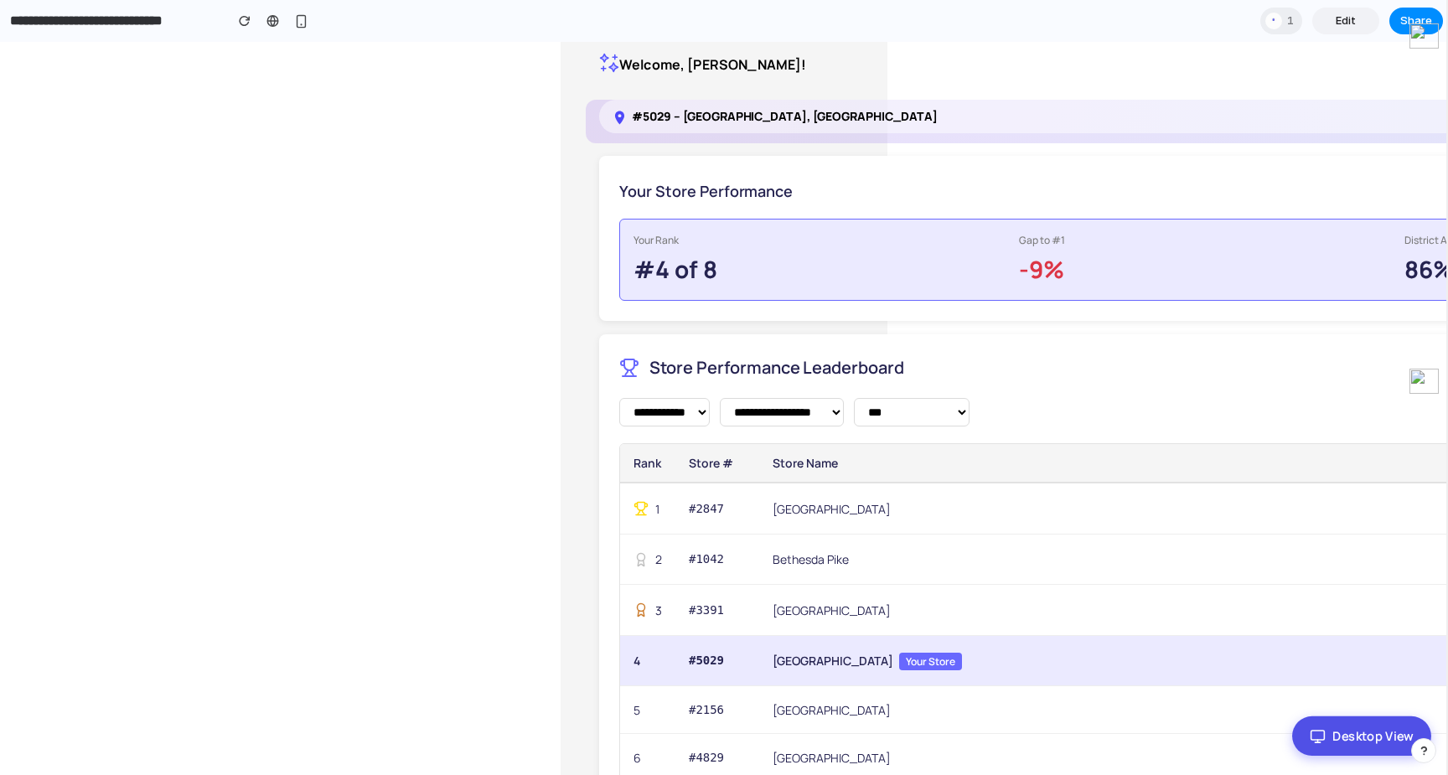
click at [1352, 743] on button "Desktop View" at bounding box center [1361, 736] width 139 height 39
select select "**********"
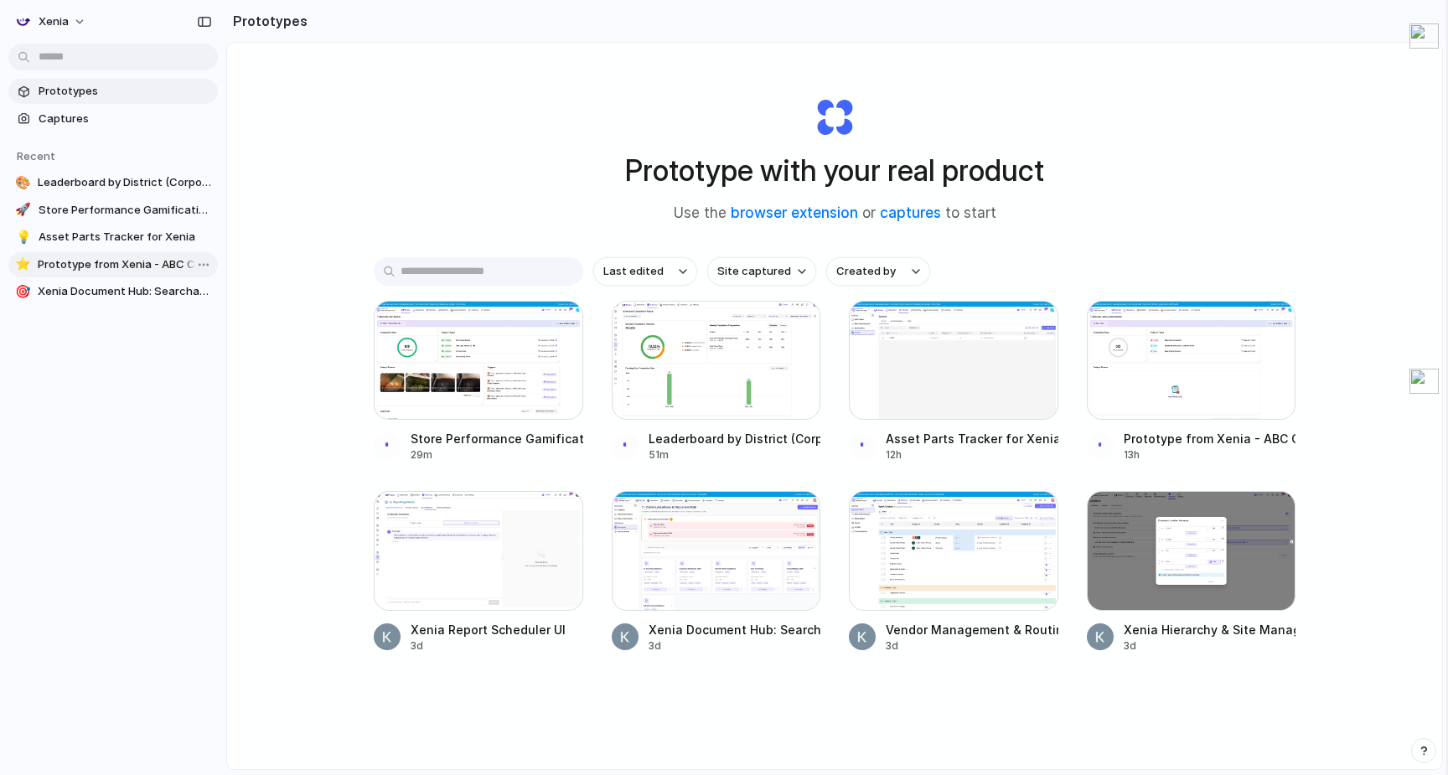
click at [102, 266] on span "Prototype from Xenia - ABC Company" at bounding box center [124, 264] width 173 height 17
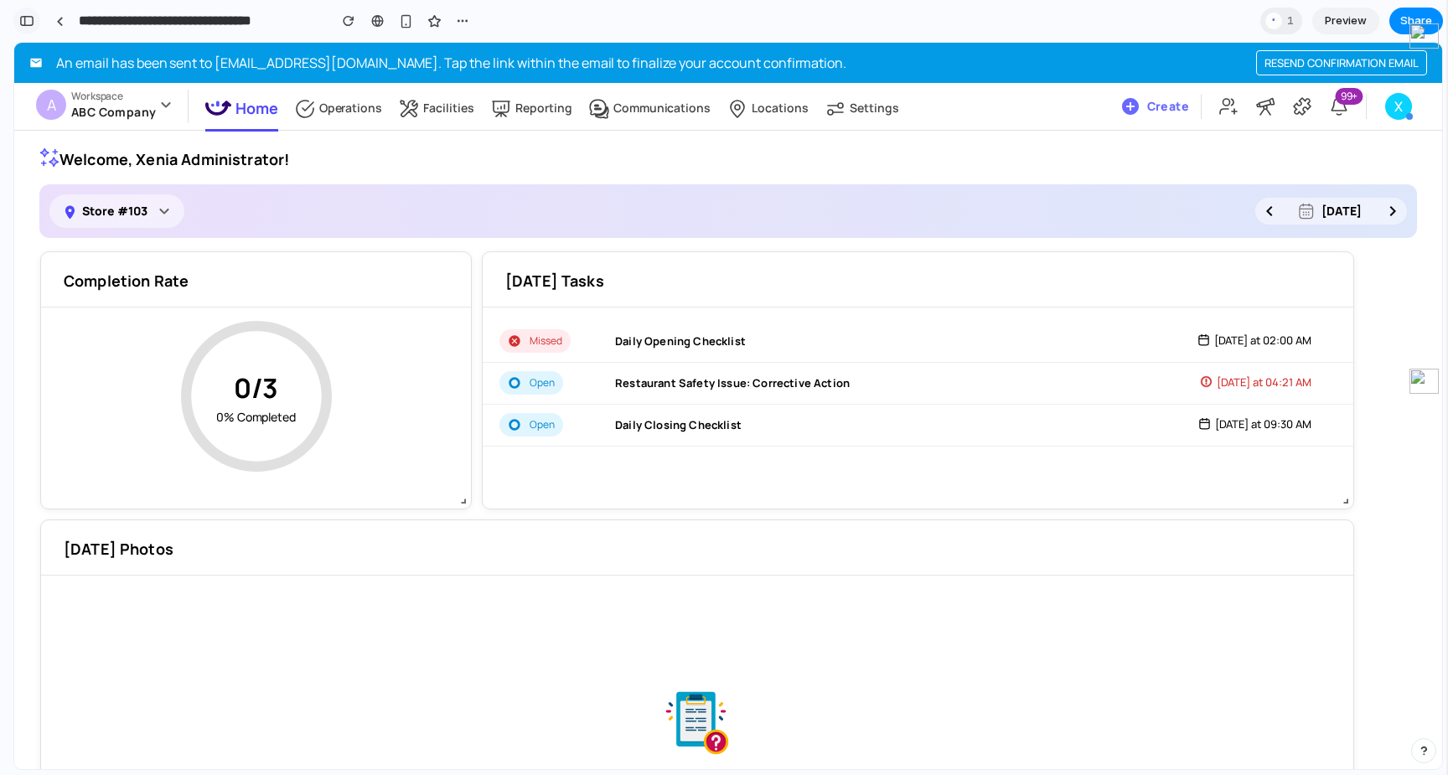
click at [23, 26] on button "button" at bounding box center [26, 21] width 27 height 27
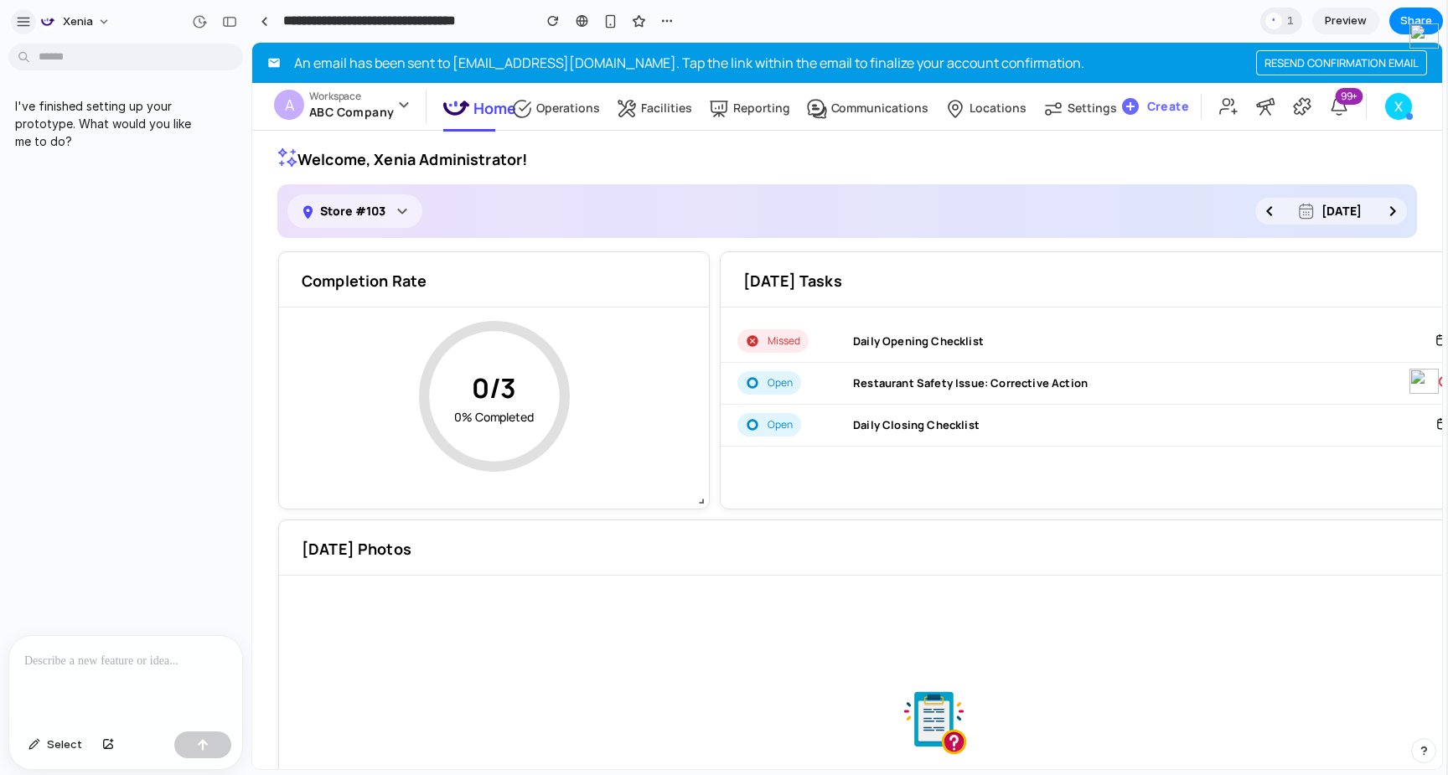
click at [23, 23] on div "button" at bounding box center [23, 21] width 15 height 15
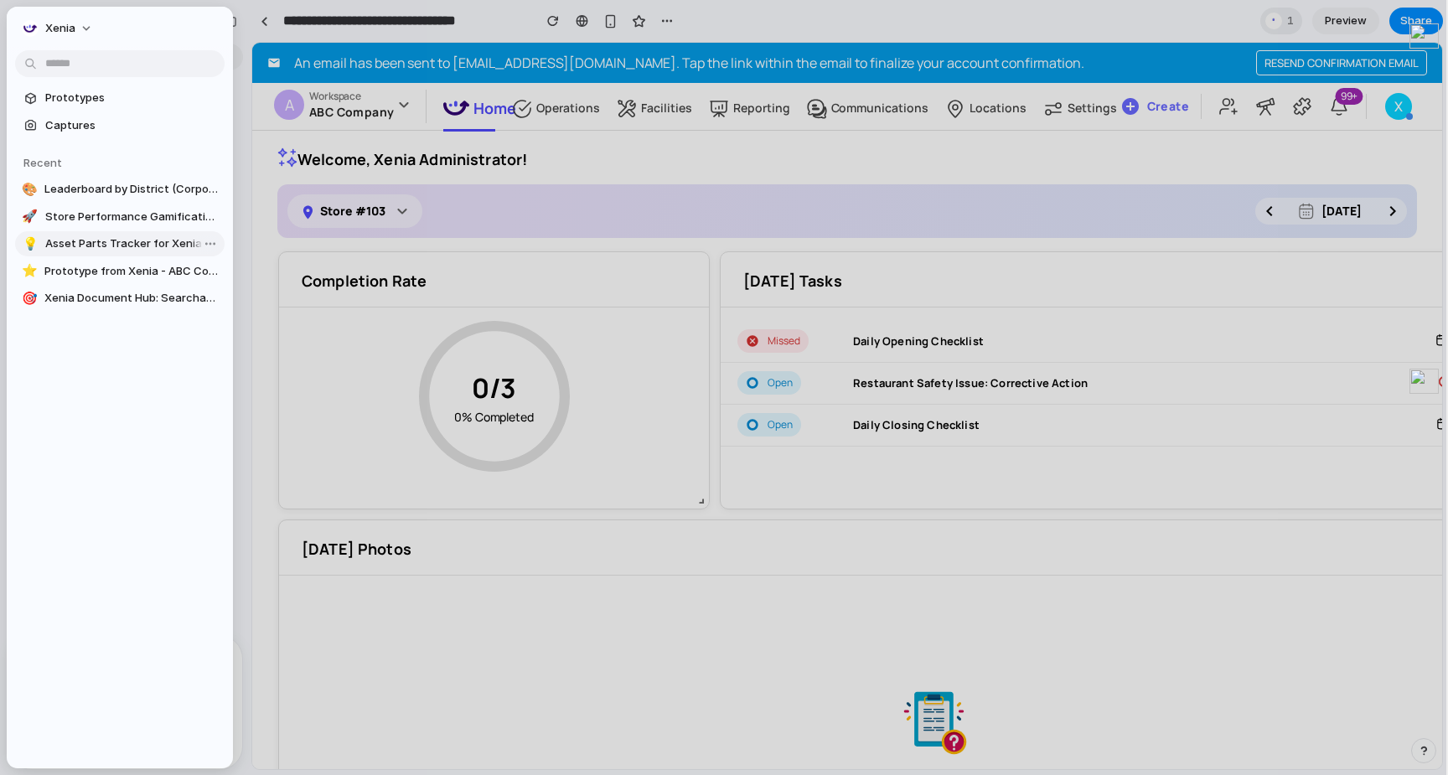
click at [136, 246] on span "Asset Parts Tracker for Xenia" at bounding box center [131, 244] width 173 height 17
type input "**********"
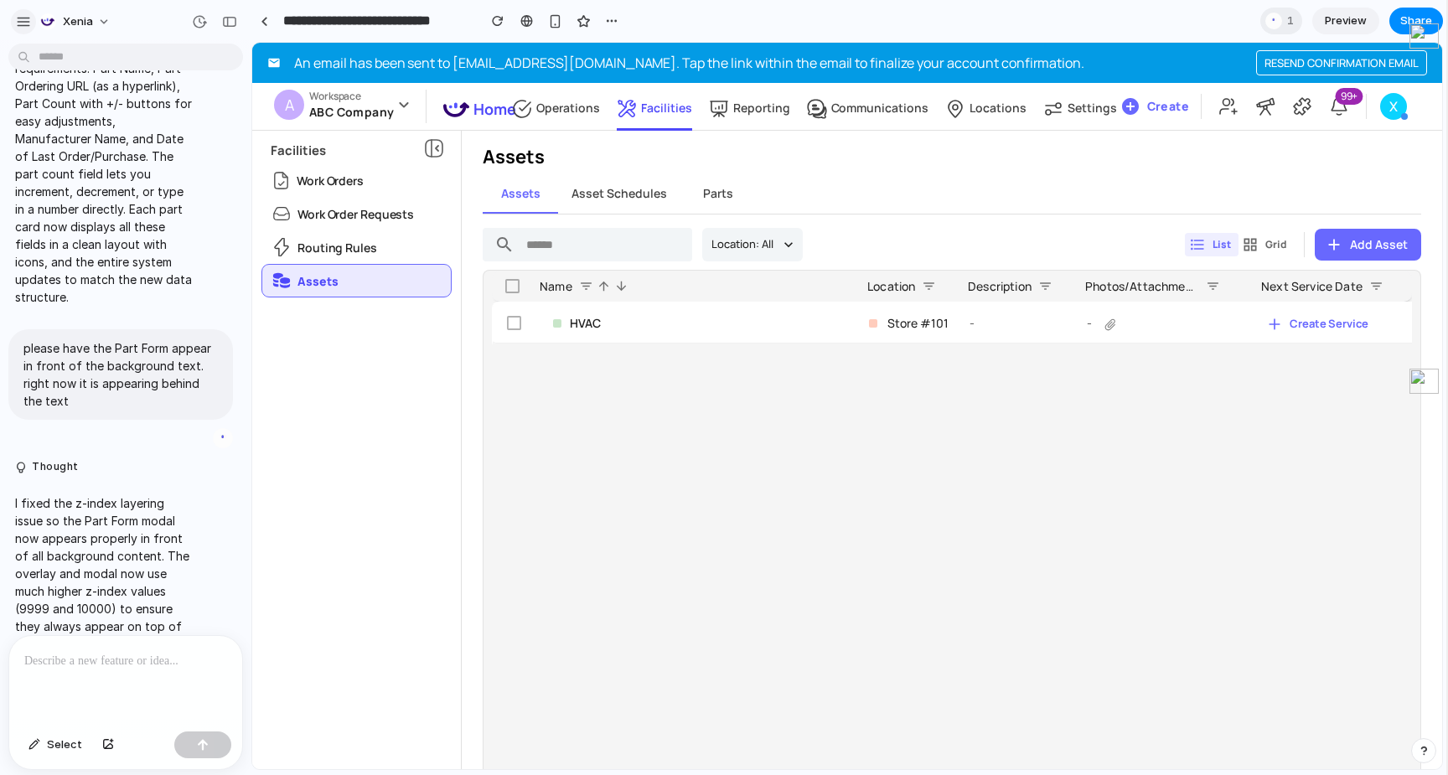
click at [30, 23] on div "button" at bounding box center [23, 21] width 15 height 15
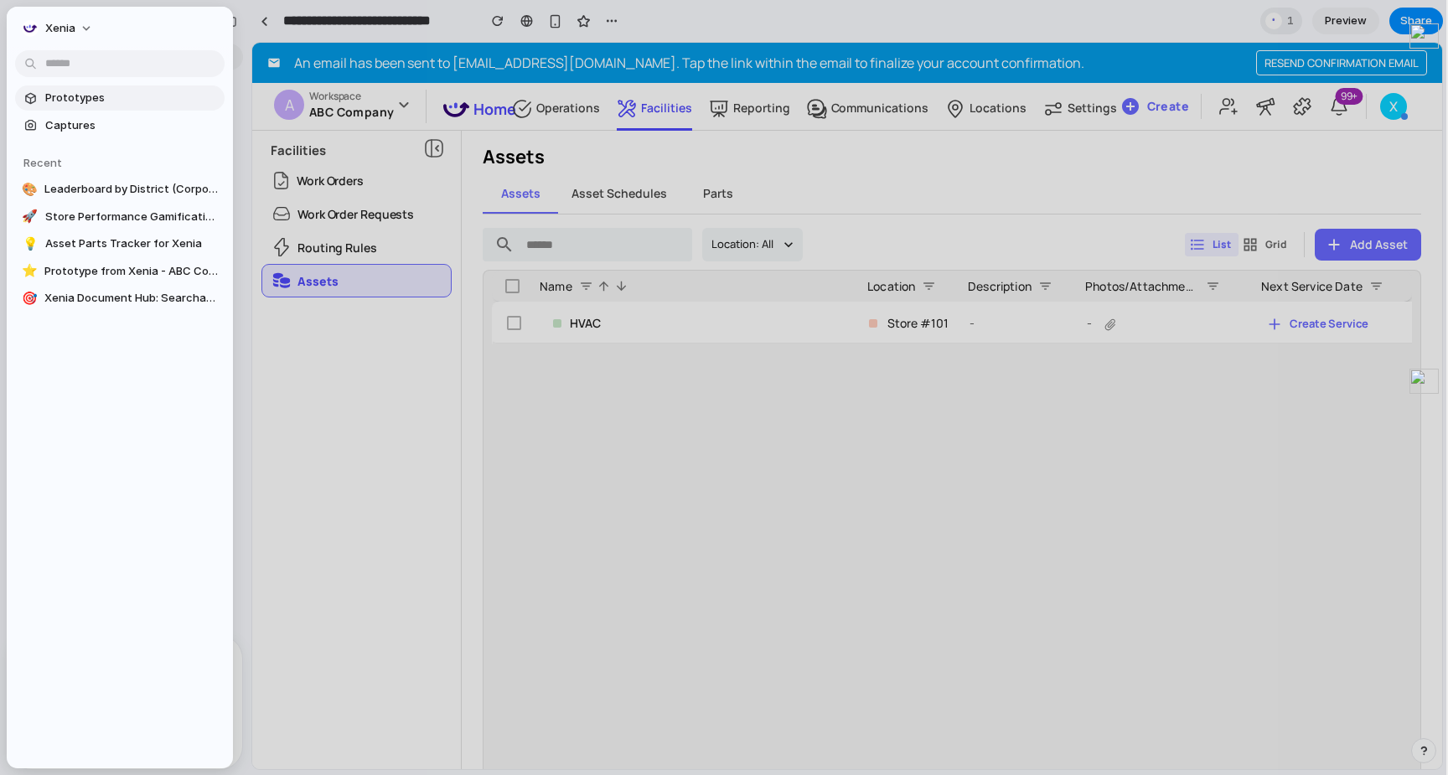
click at [89, 104] on span "Prototypes" at bounding box center [131, 98] width 173 height 17
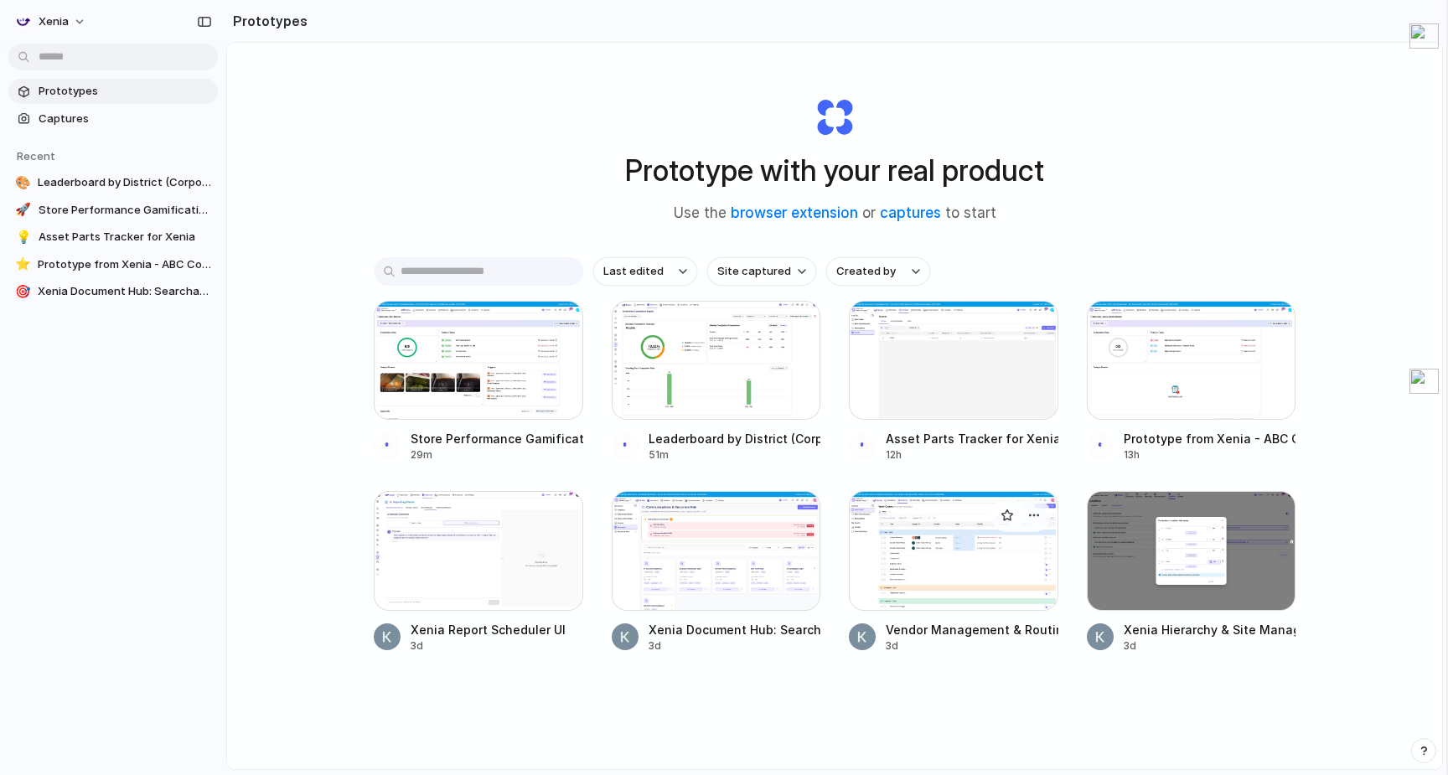
click at [979, 572] on div at bounding box center [954, 550] width 210 height 119
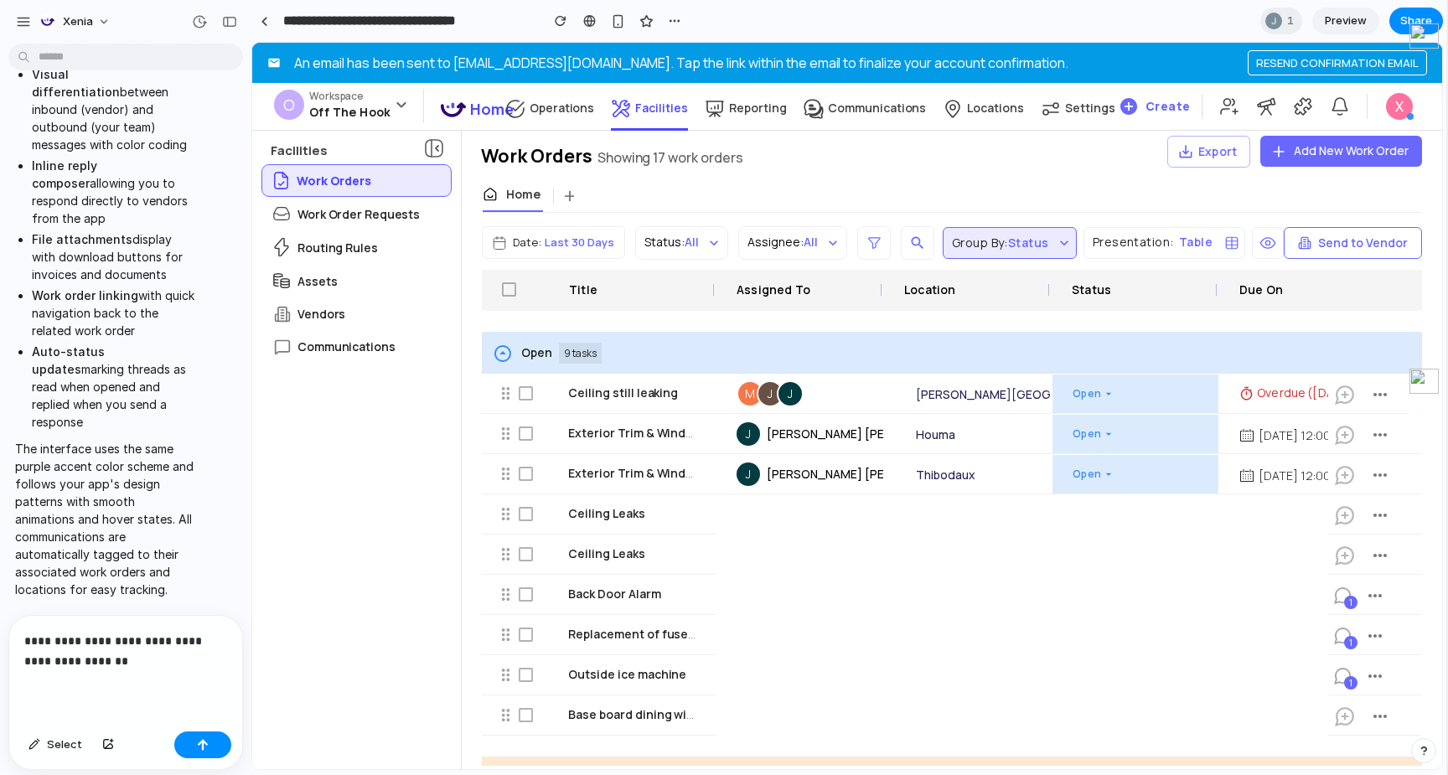
click at [1357, 21] on span "Preview" at bounding box center [1346, 21] width 42 height 17
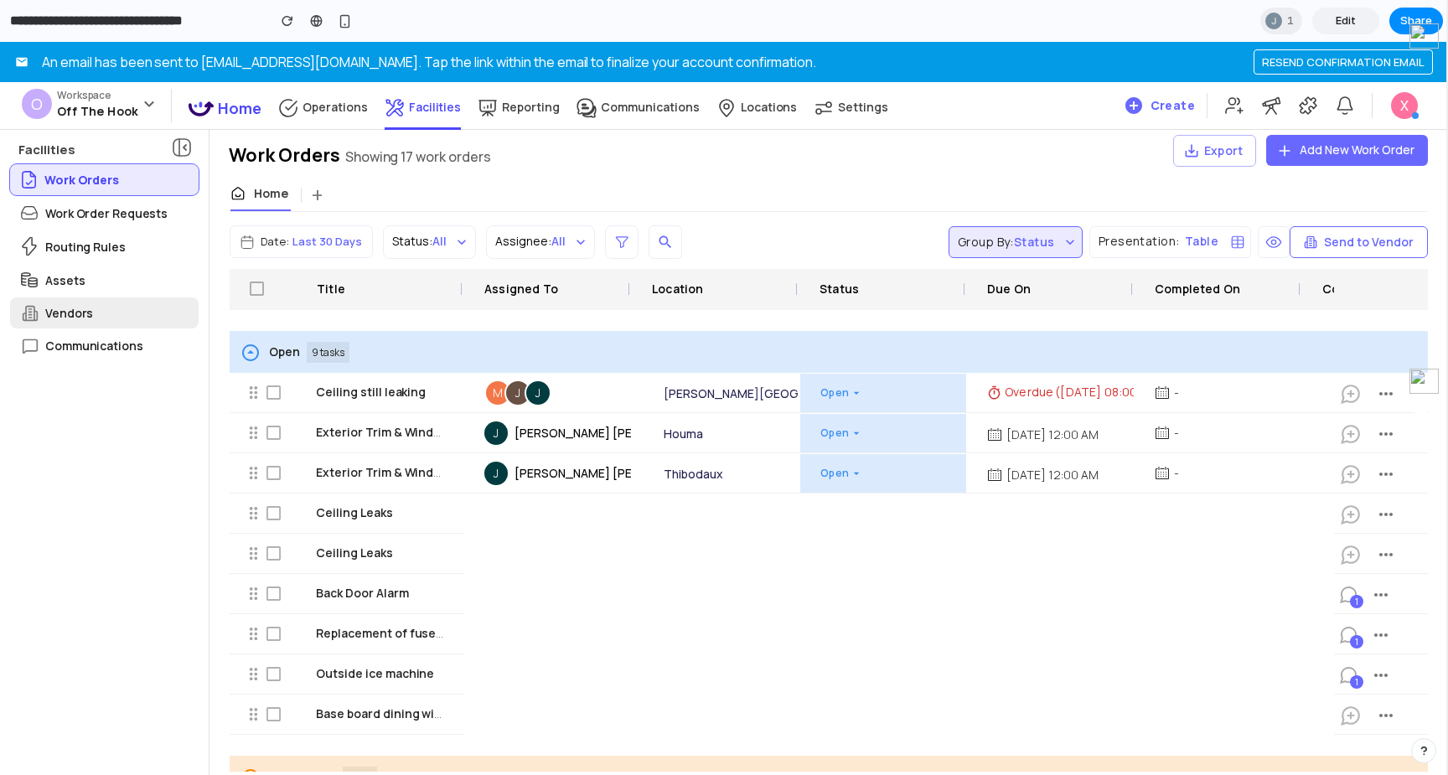
click at [72, 319] on p "Vendors" at bounding box center [69, 313] width 48 height 18
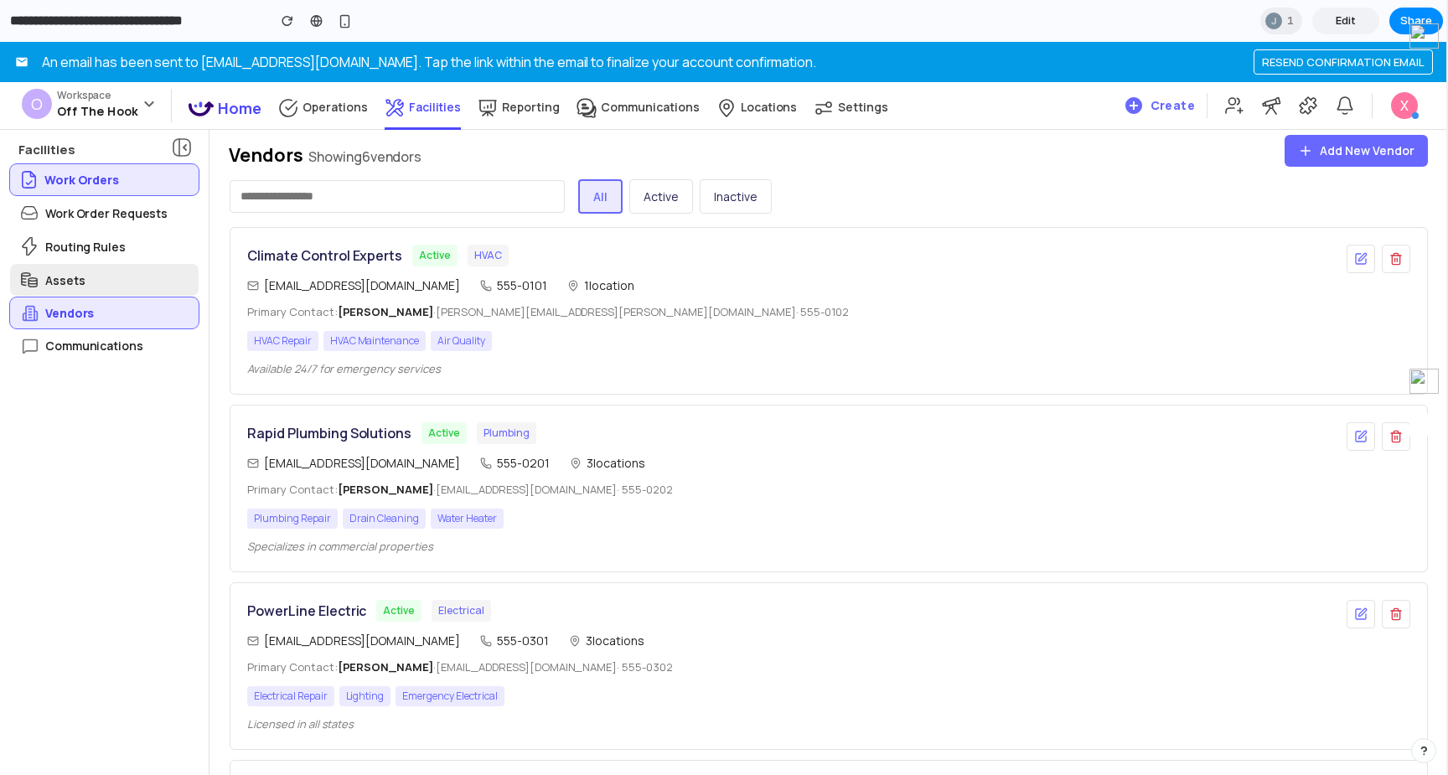
click at [66, 287] on p "Assets" at bounding box center [64, 281] width 39 height 18
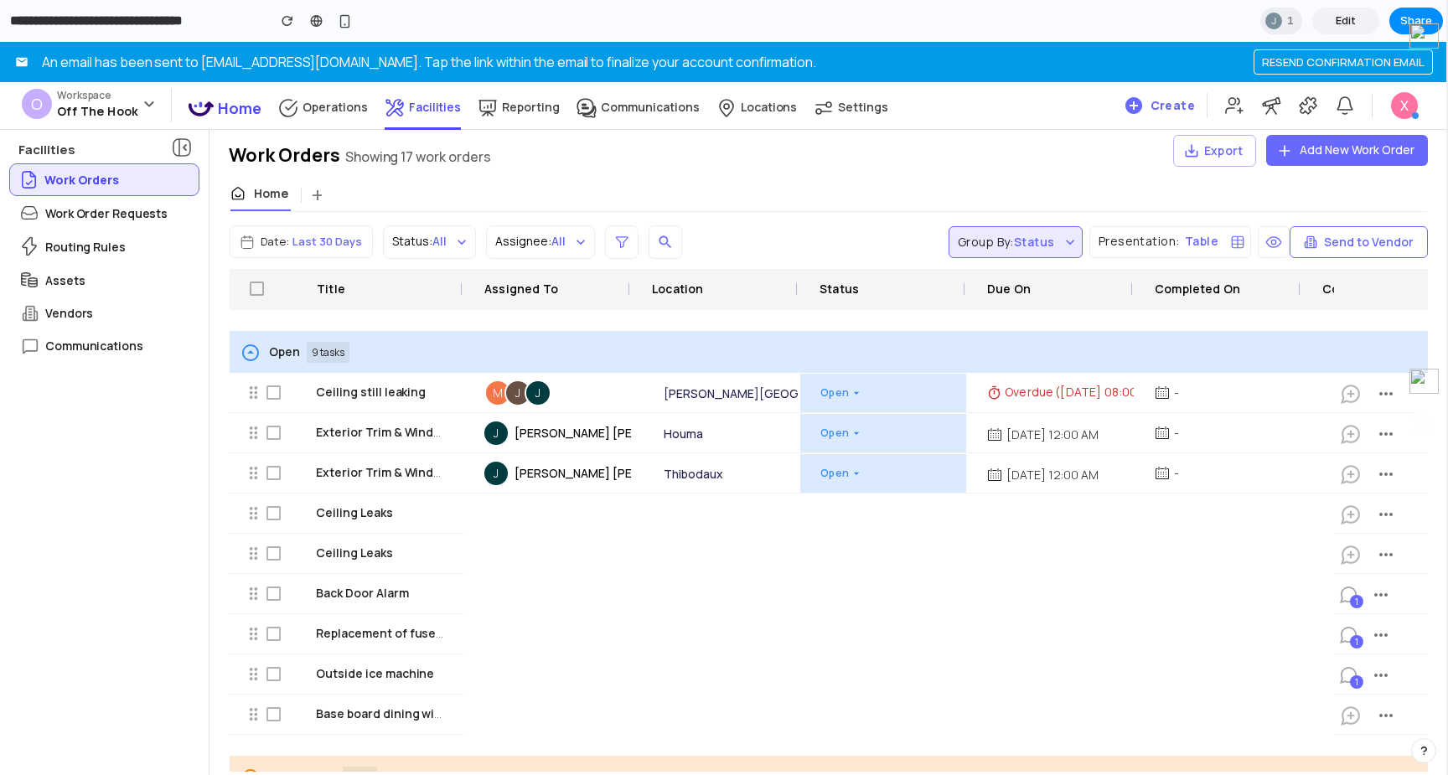
click at [251, 360] on icon "button" at bounding box center [250, 352] width 17 height 17
click at [99, 282] on div "Assets" at bounding box center [104, 280] width 189 height 32
click at [97, 320] on div "Vendors" at bounding box center [104, 313] width 189 height 31
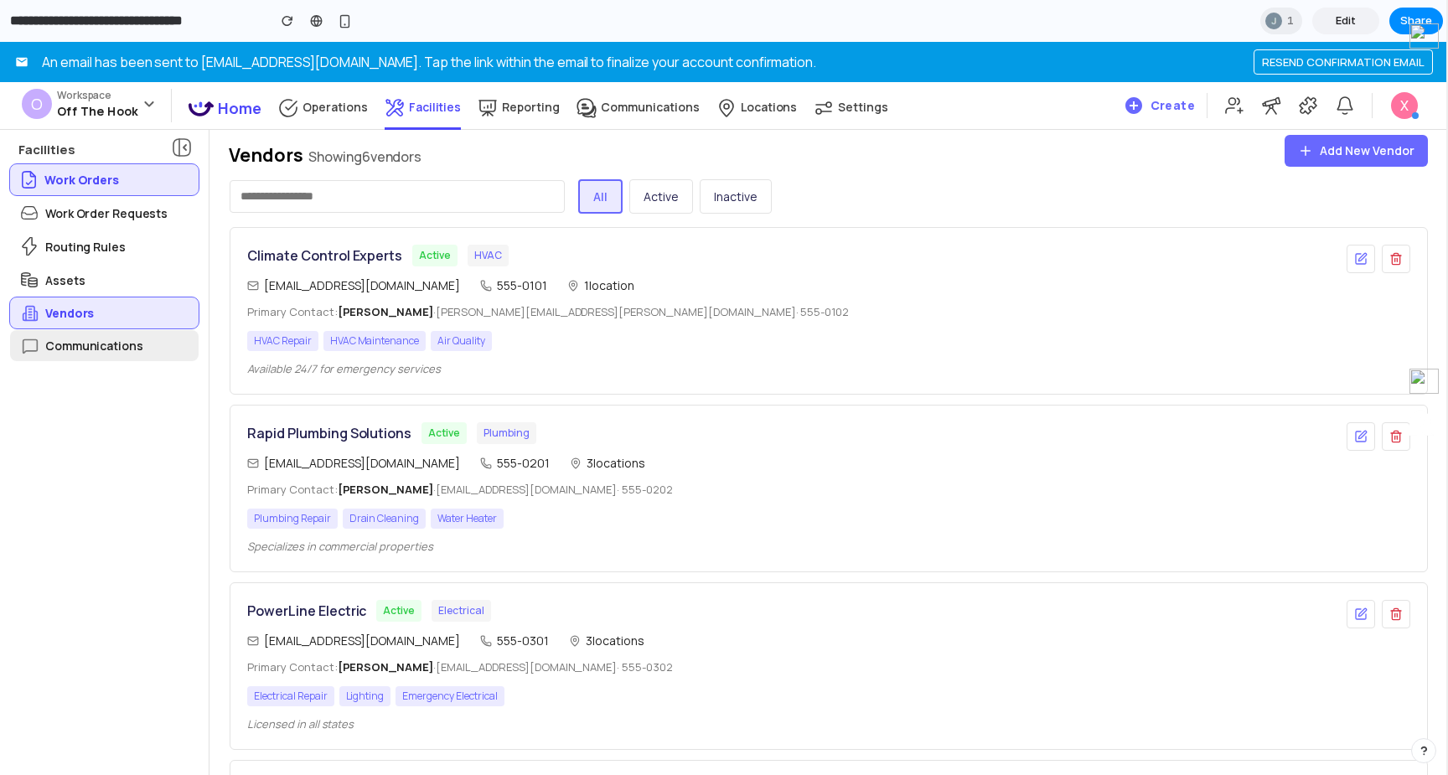
click at [100, 353] on p "Communications" at bounding box center [94, 346] width 98 height 18
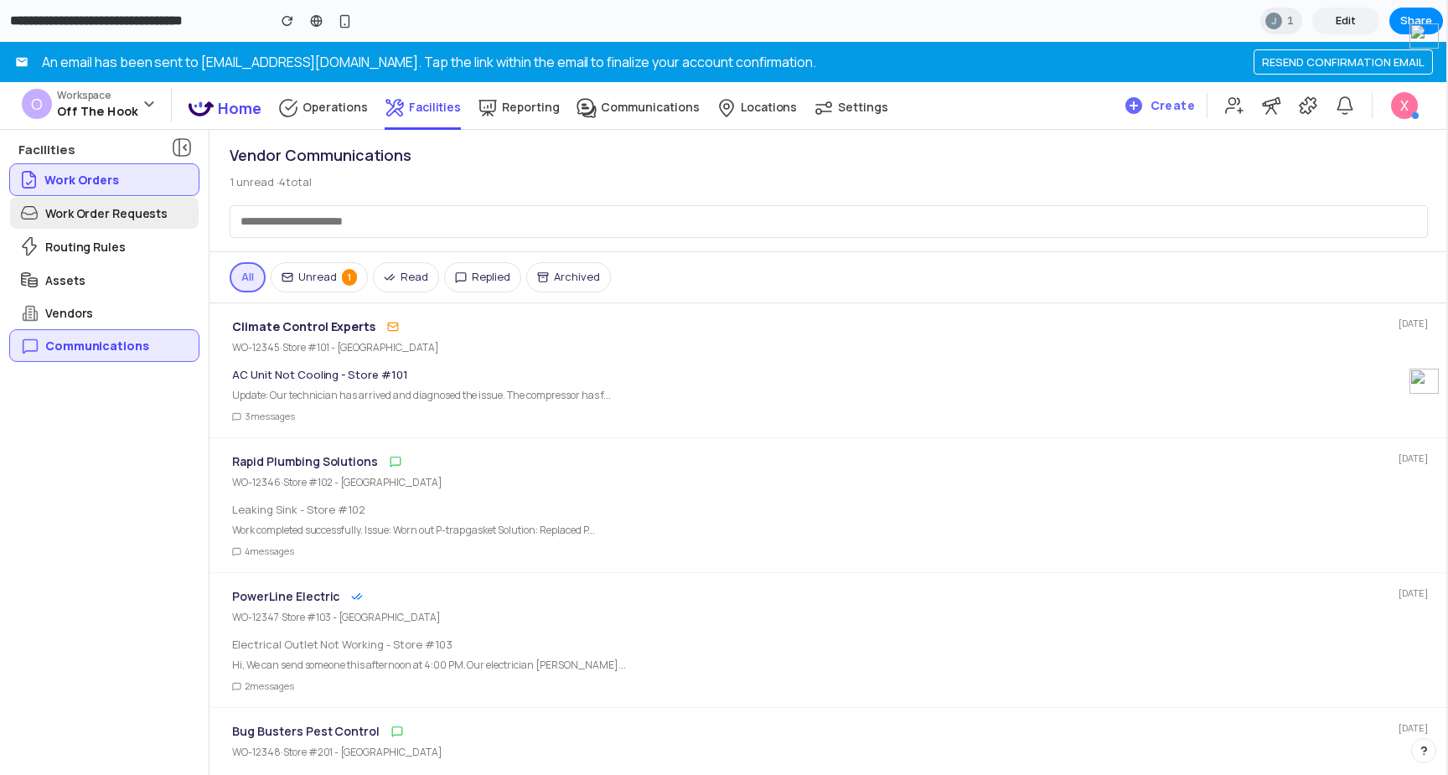
click at [134, 226] on div "Work Order Requests" at bounding box center [104, 213] width 189 height 32
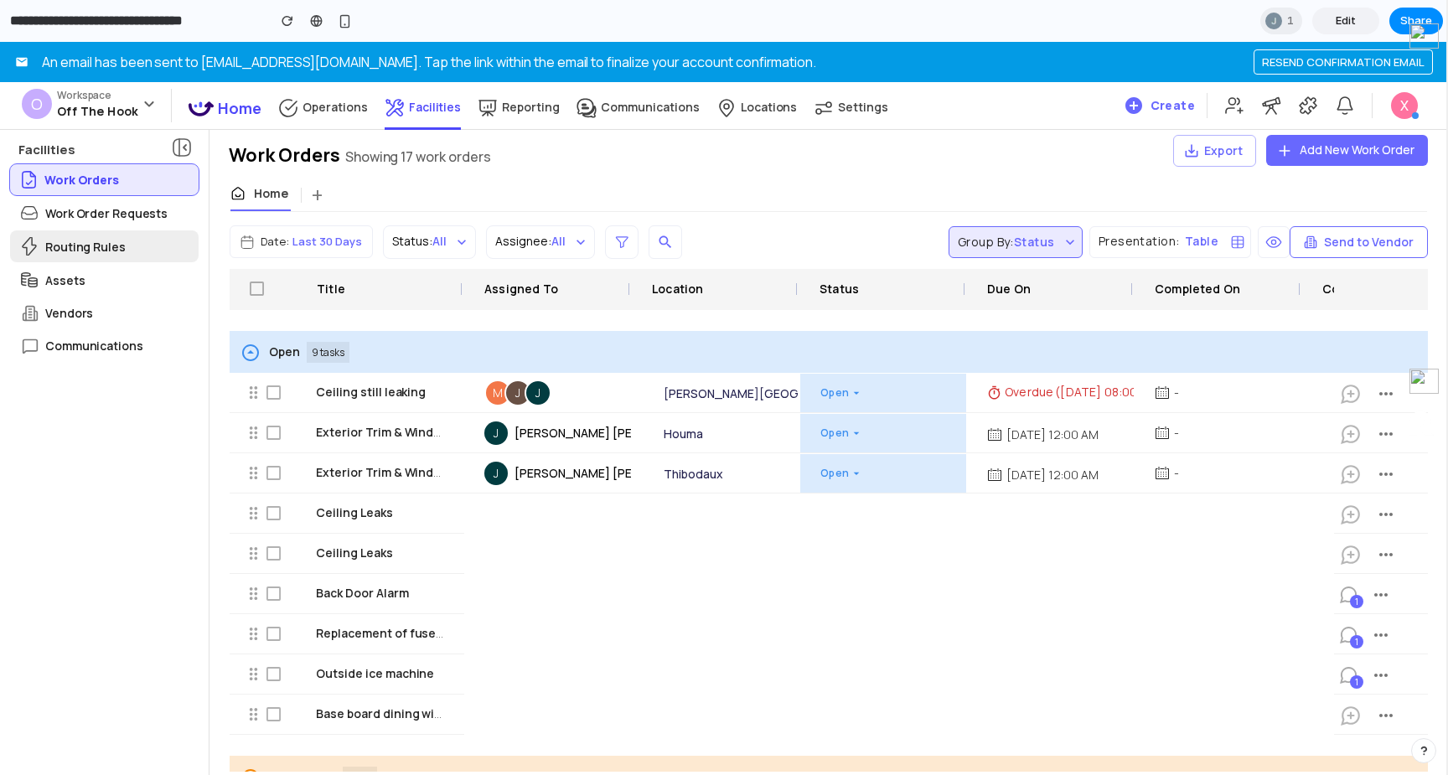
click at [124, 249] on div "Routing Rules" at bounding box center [104, 246] width 189 height 32
click at [123, 260] on div "Routing Rules" at bounding box center [104, 246] width 189 height 32
click at [121, 276] on div "Assets" at bounding box center [104, 280] width 189 height 32
click at [578, 133] on div "Work Orders Showing 17 work orders Export Add New Work Order" at bounding box center [829, 151] width 1239 height 58
click at [603, 113] on p "Communications" at bounding box center [650, 107] width 99 height 16
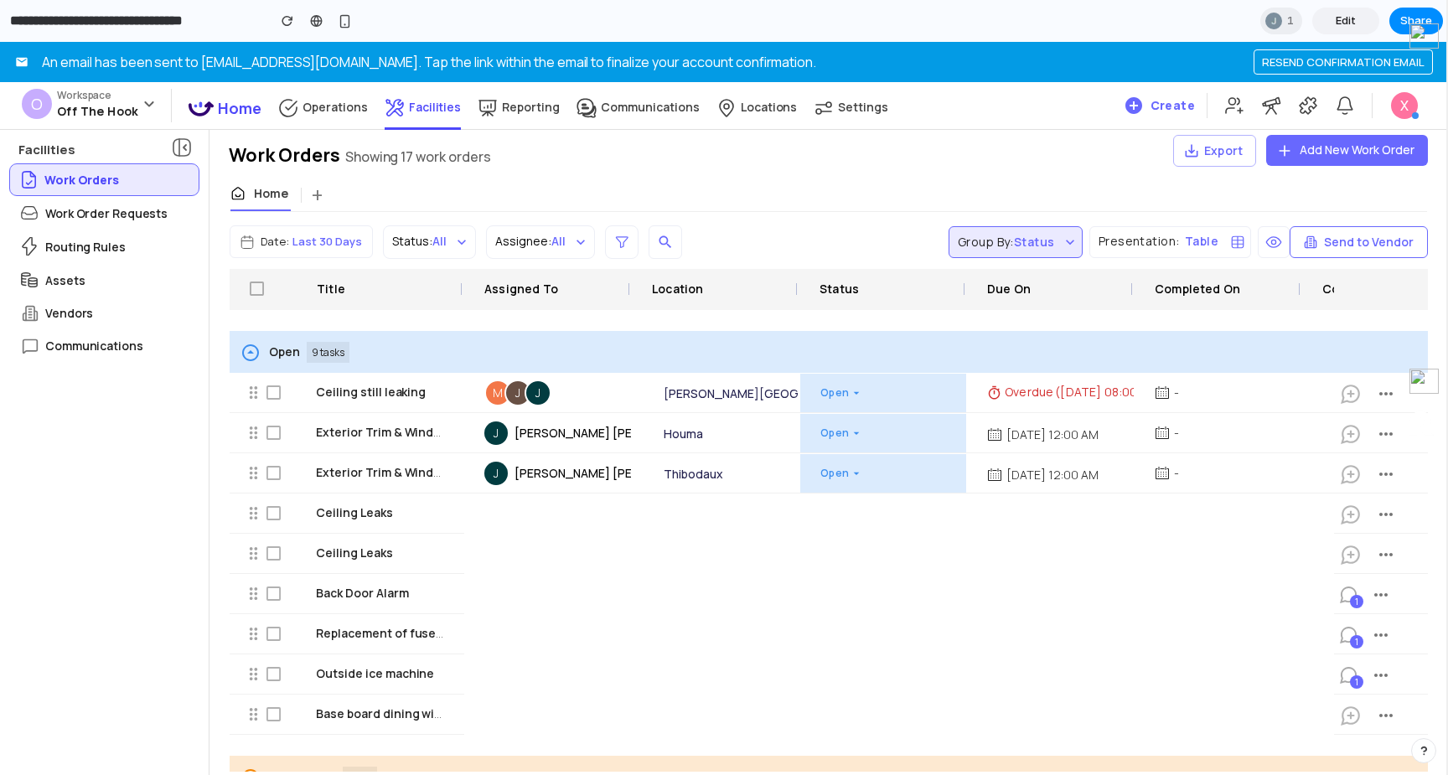
click at [1410, 99] on div "X" at bounding box center [1404, 105] width 27 height 27
click at [1413, 92] on span "X" at bounding box center [1404, 105] width 27 height 27
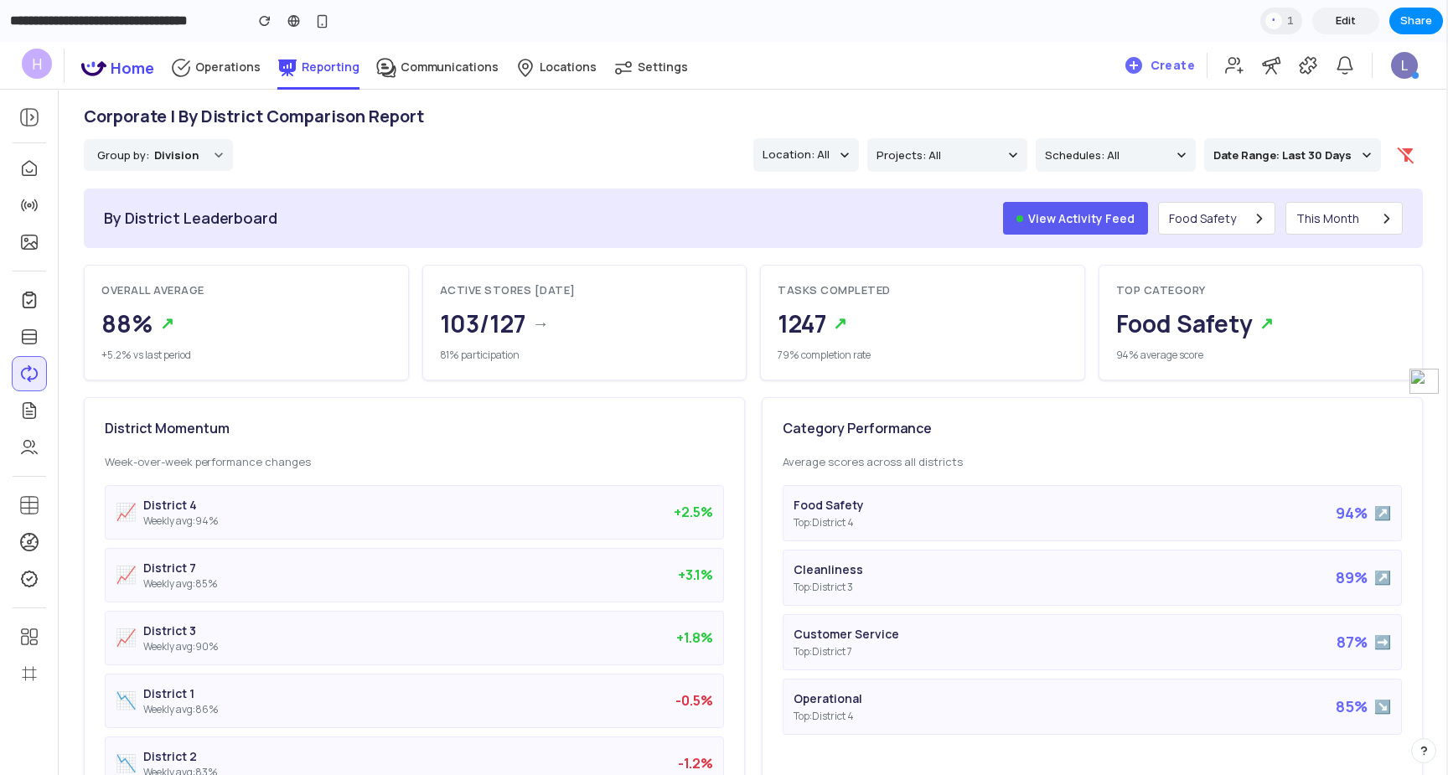
click at [1020, 220] on button "View Activity Feed" at bounding box center [1075, 218] width 145 height 33
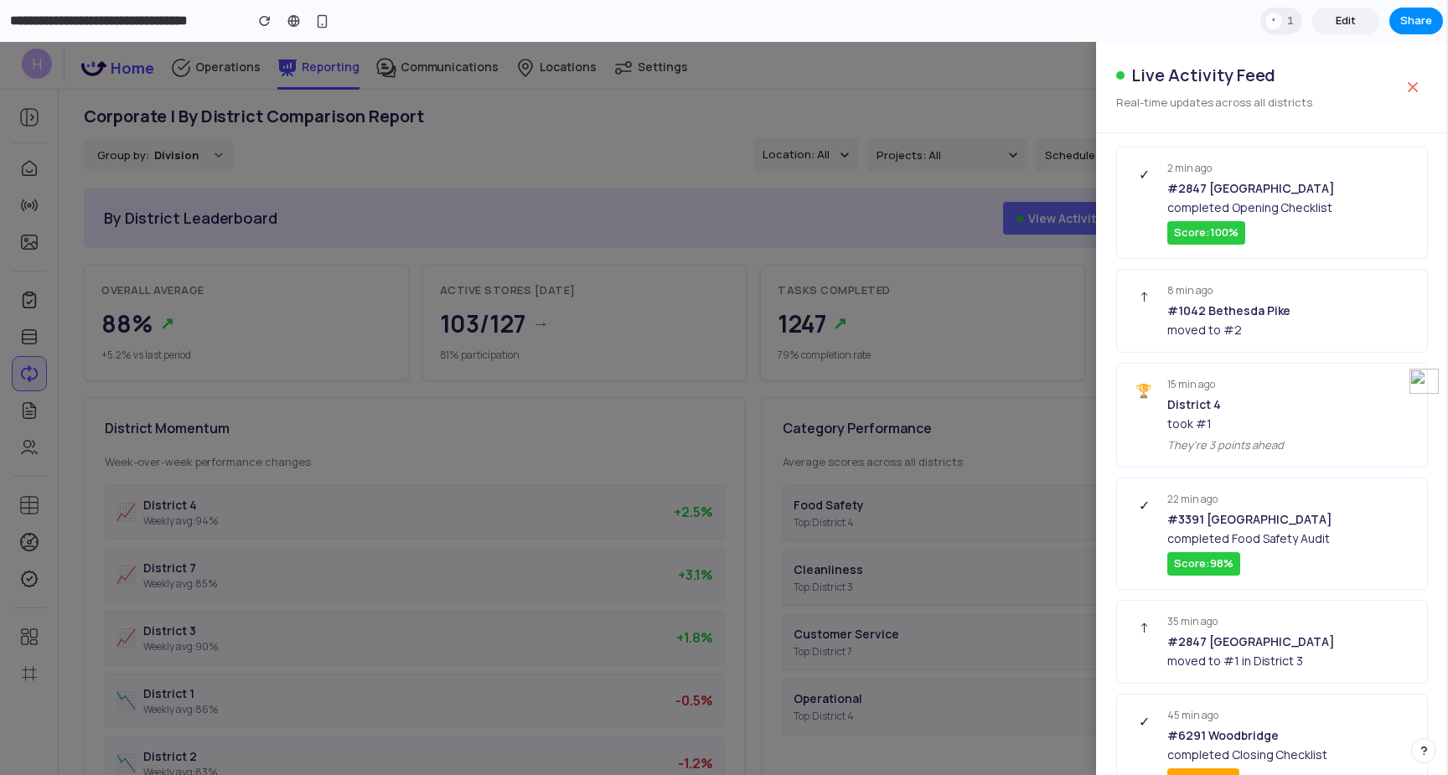
click at [820, 21] on section "**********" at bounding box center [721, 21] width 1443 height 42
click at [815, 75] on div at bounding box center [724, 408] width 1448 height 733
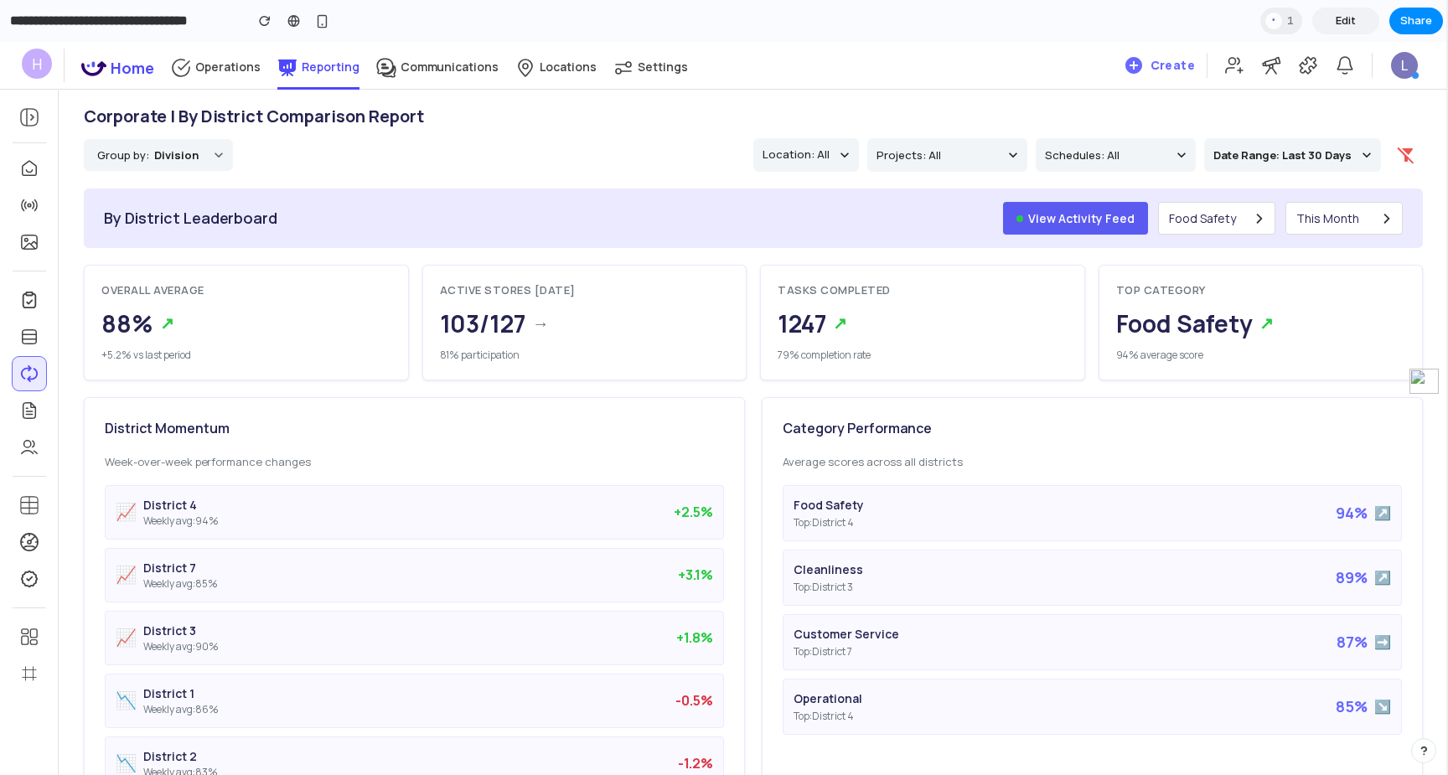
click at [1075, 231] on button "View Activity Feed" at bounding box center [1075, 218] width 145 height 33
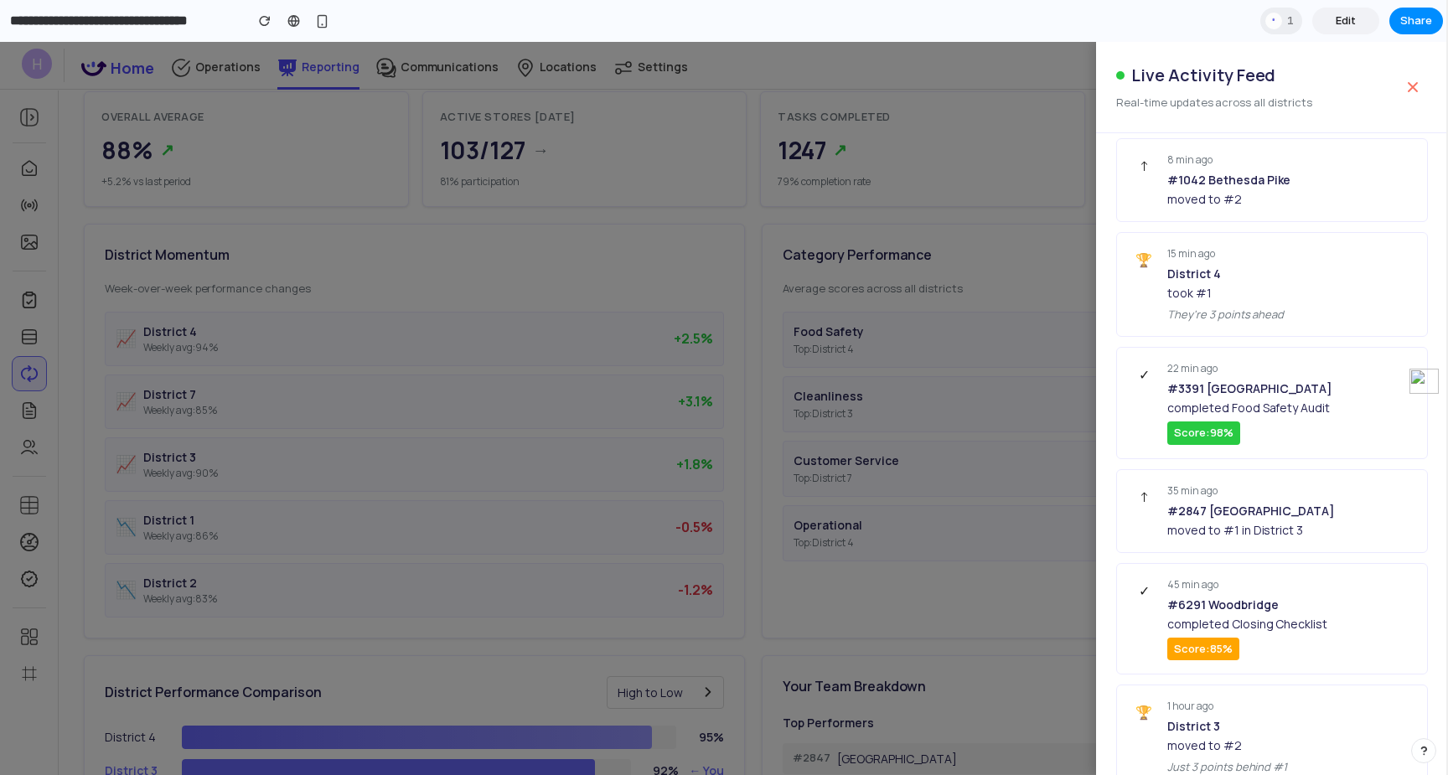
scroll to position [158, 0]
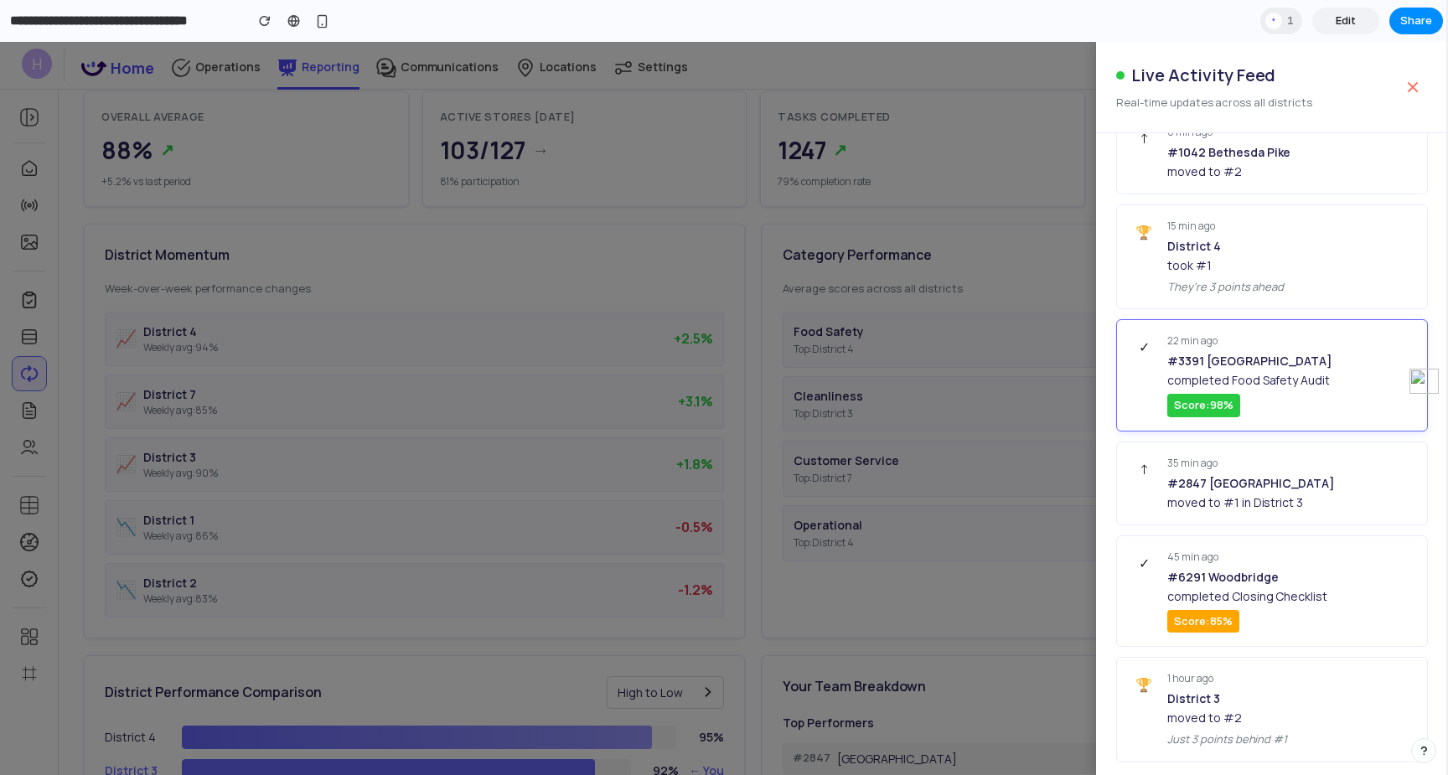
click at [1218, 389] on div "22 min ago #3391 Alexandria completed Food Safety Audit Score: 98 %" at bounding box center [1290, 376] width 246 height 84
click at [926, 249] on div at bounding box center [724, 408] width 1448 height 733
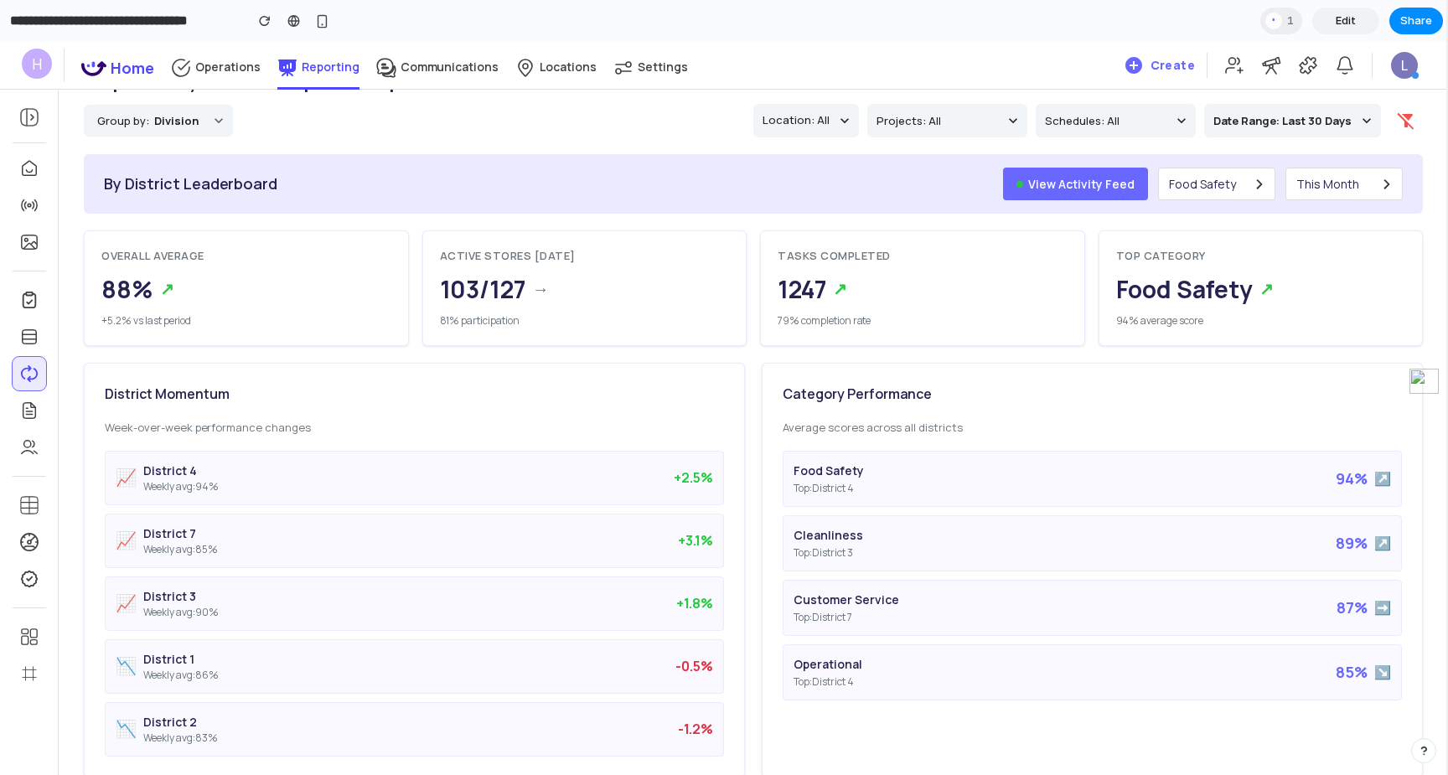
scroll to position [0, 0]
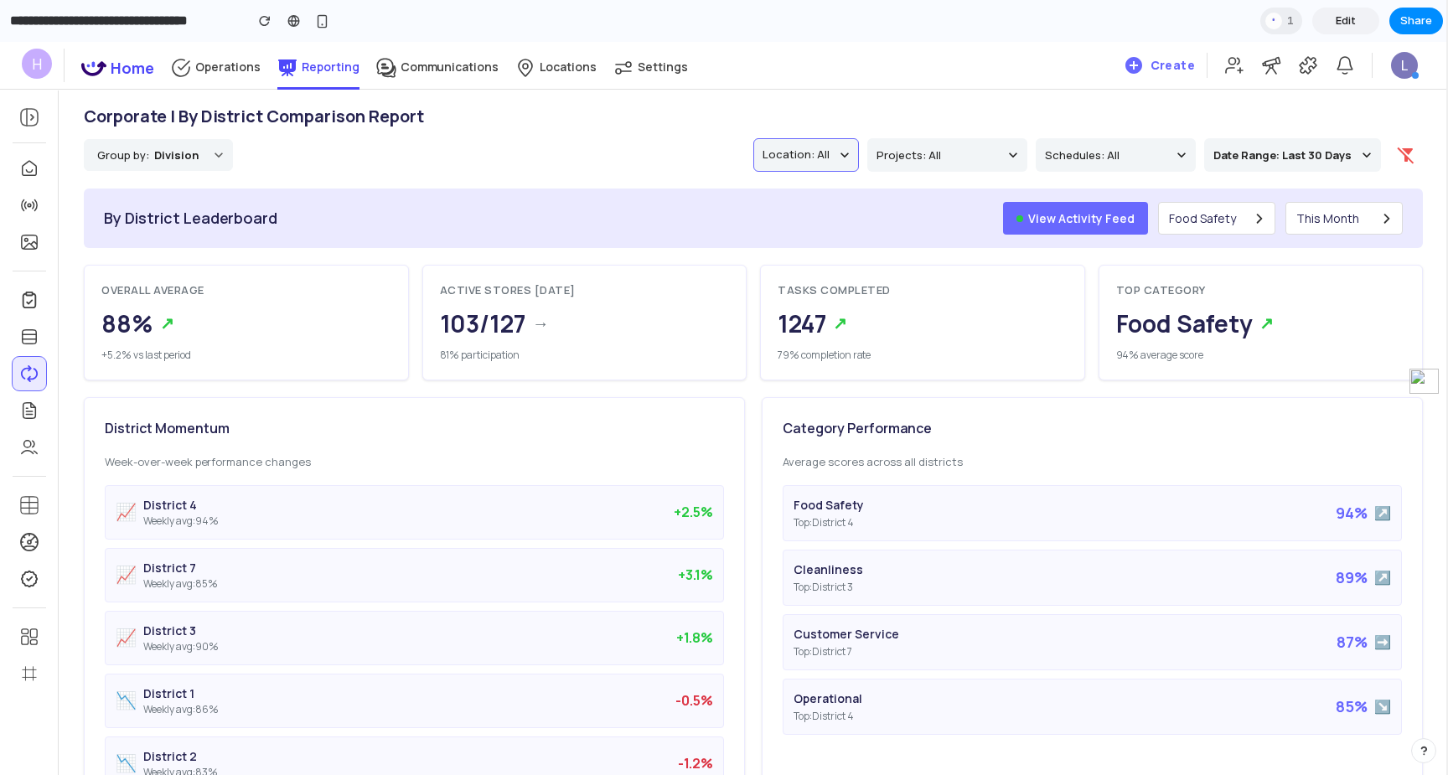
click at [822, 162] on p "Location: All" at bounding box center [796, 155] width 67 height 17
click at [926, 162] on span "Projects: All" at bounding box center [938, 155] width 122 height 19
drag, startPoint x: 1073, startPoint y: 217, endPoint x: 1063, endPoint y: 168, distance: 50.5
click at [1259, 231] on button "Food Safety" at bounding box center [1216, 218] width 117 height 33
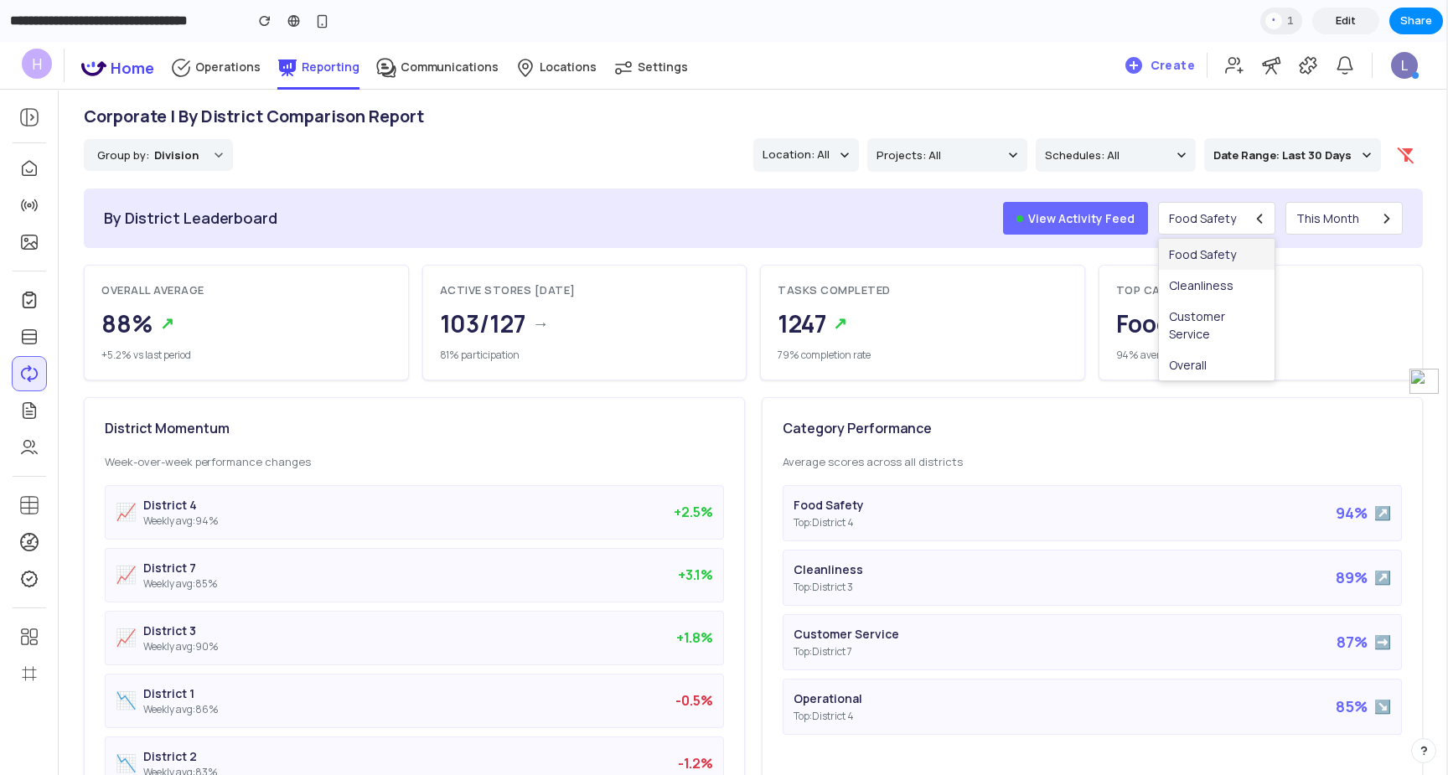
click at [1229, 287] on div "Cleanliness" at bounding box center [1217, 285] width 116 height 31
click at [1242, 223] on button "Cleanliness" at bounding box center [1216, 218] width 117 height 33
click at [1207, 304] on div "Customer Service" at bounding box center [1217, 325] width 116 height 49
click at [1200, 221] on span "Customer Service" at bounding box center [1198, 219] width 100 height 18
click at [1198, 261] on div "Food Safety" at bounding box center [1198, 254] width 120 height 31
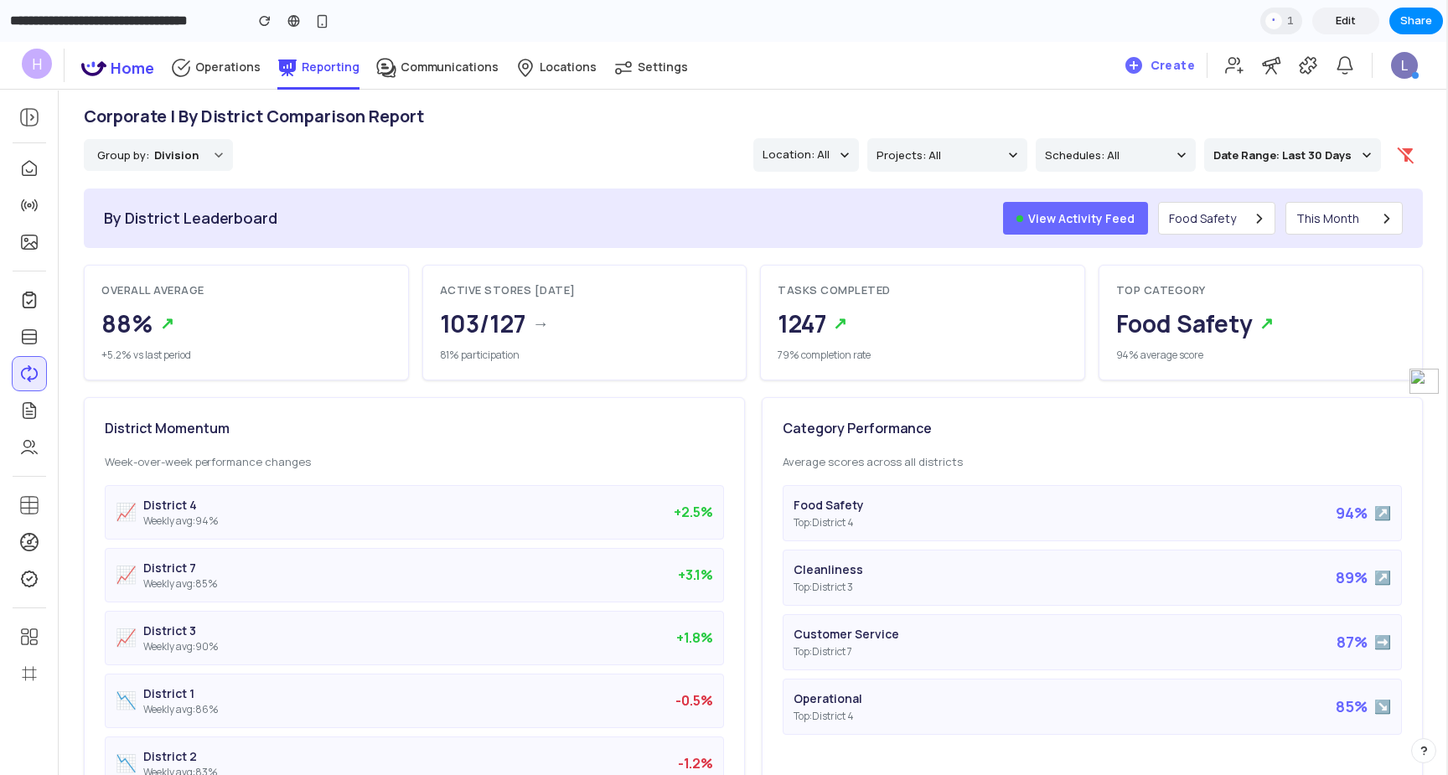
click at [722, 127] on div "Corporate | By District Comparison Report Group by: Division Location: All Proj…" at bounding box center [754, 128] width 1390 height 85
click at [136, 168] on button "Group by: Division" at bounding box center [158, 155] width 149 height 32
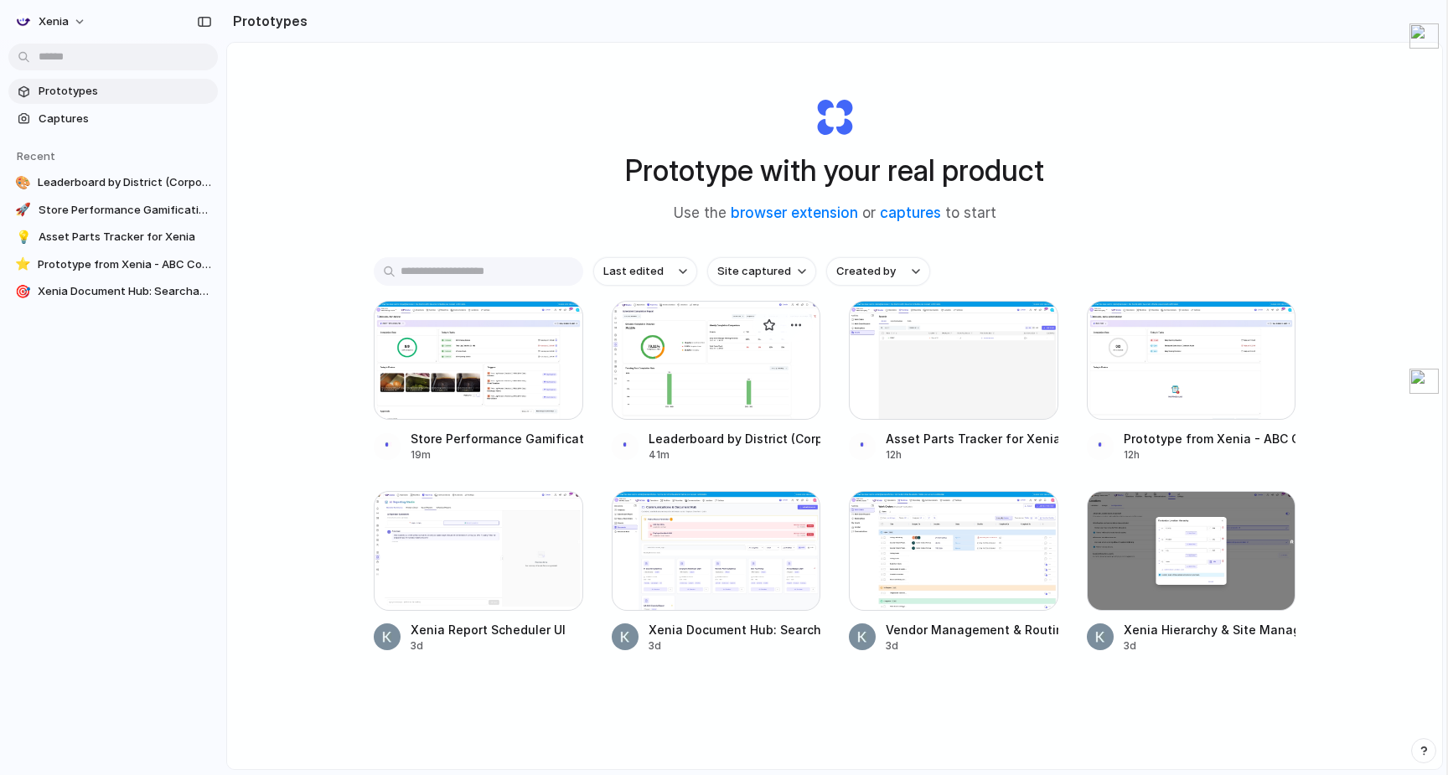
click at [752, 376] on div at bounding box center [717, 360] width 210 height 119
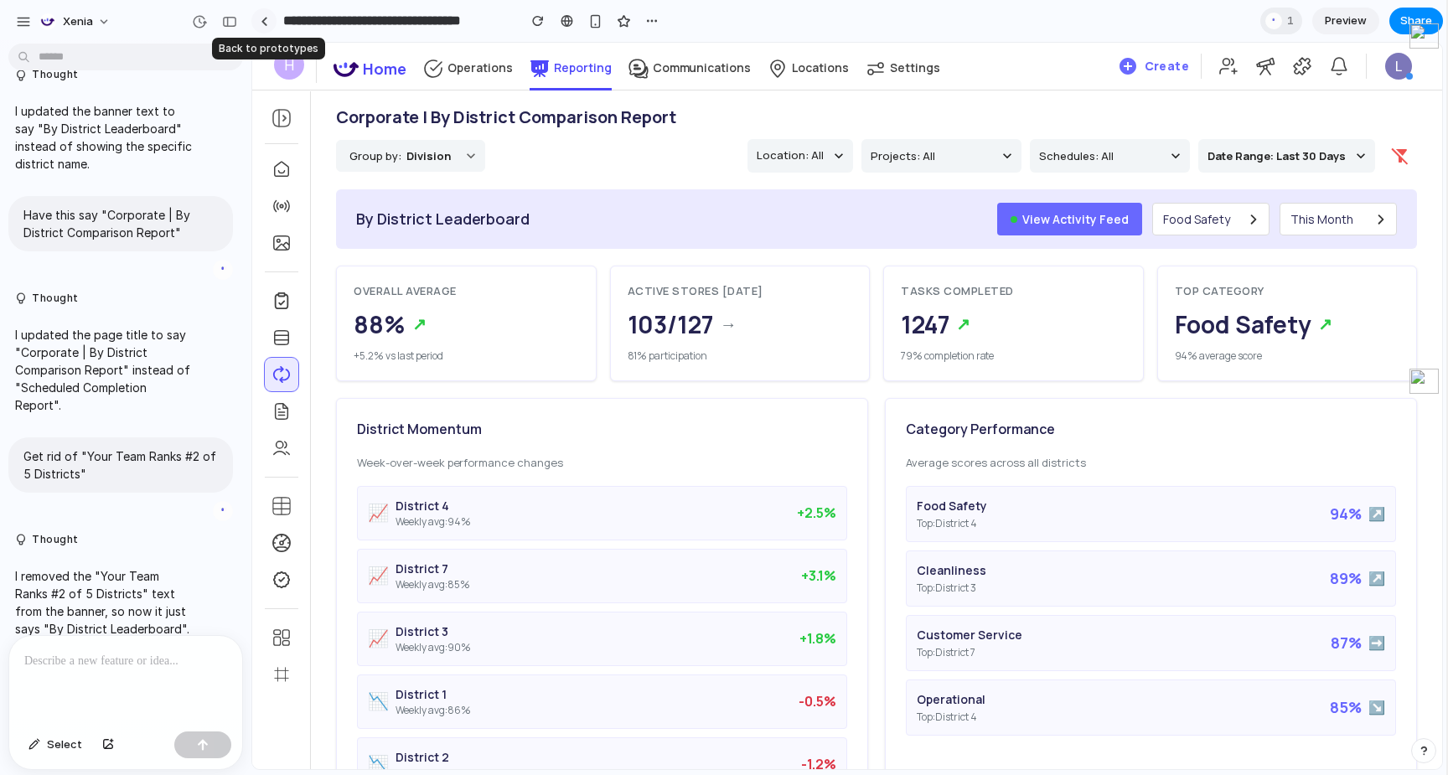
click at [271, 24] on link at bounding box center [263, 20] width 25 height 25
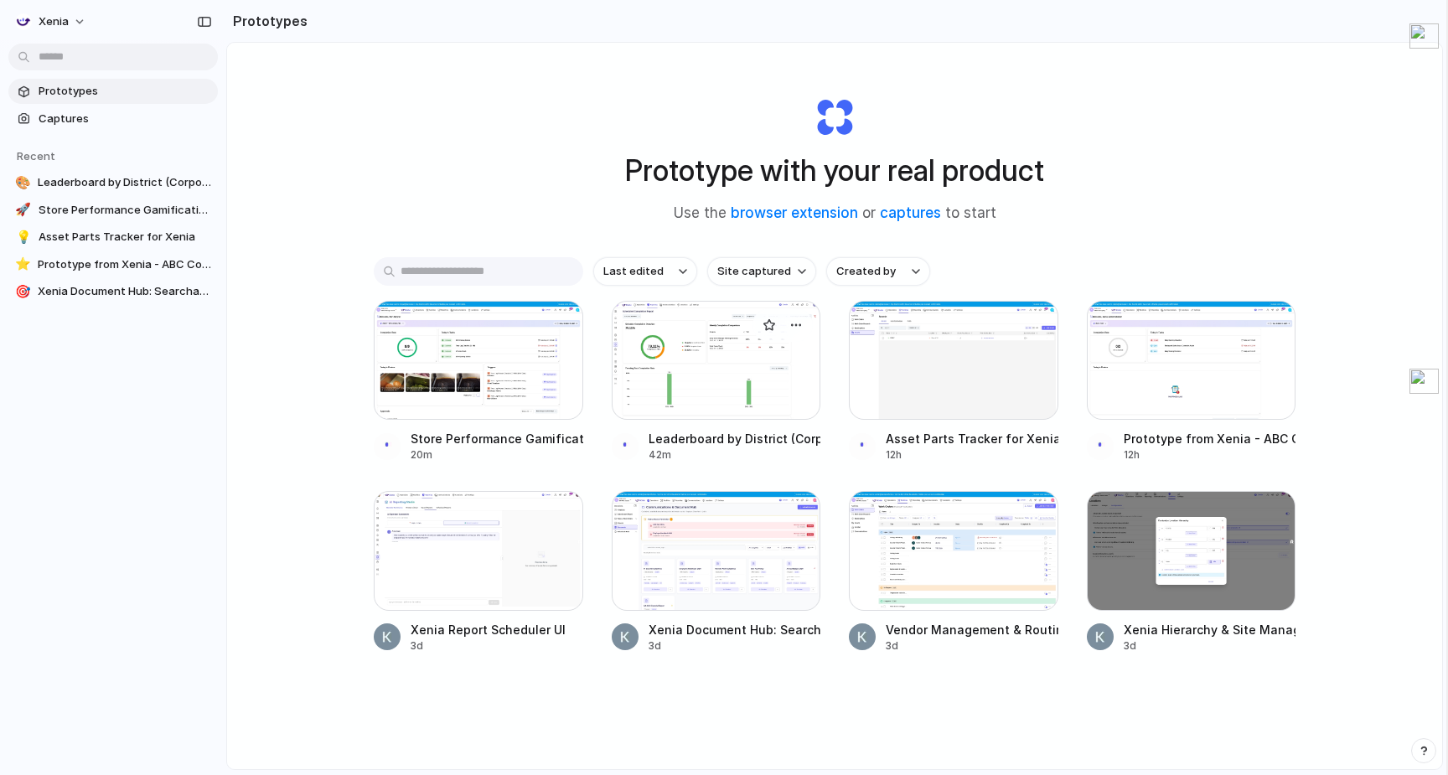
click at [687, 355] on div at bounding box center [717, 360] width 210 height 119
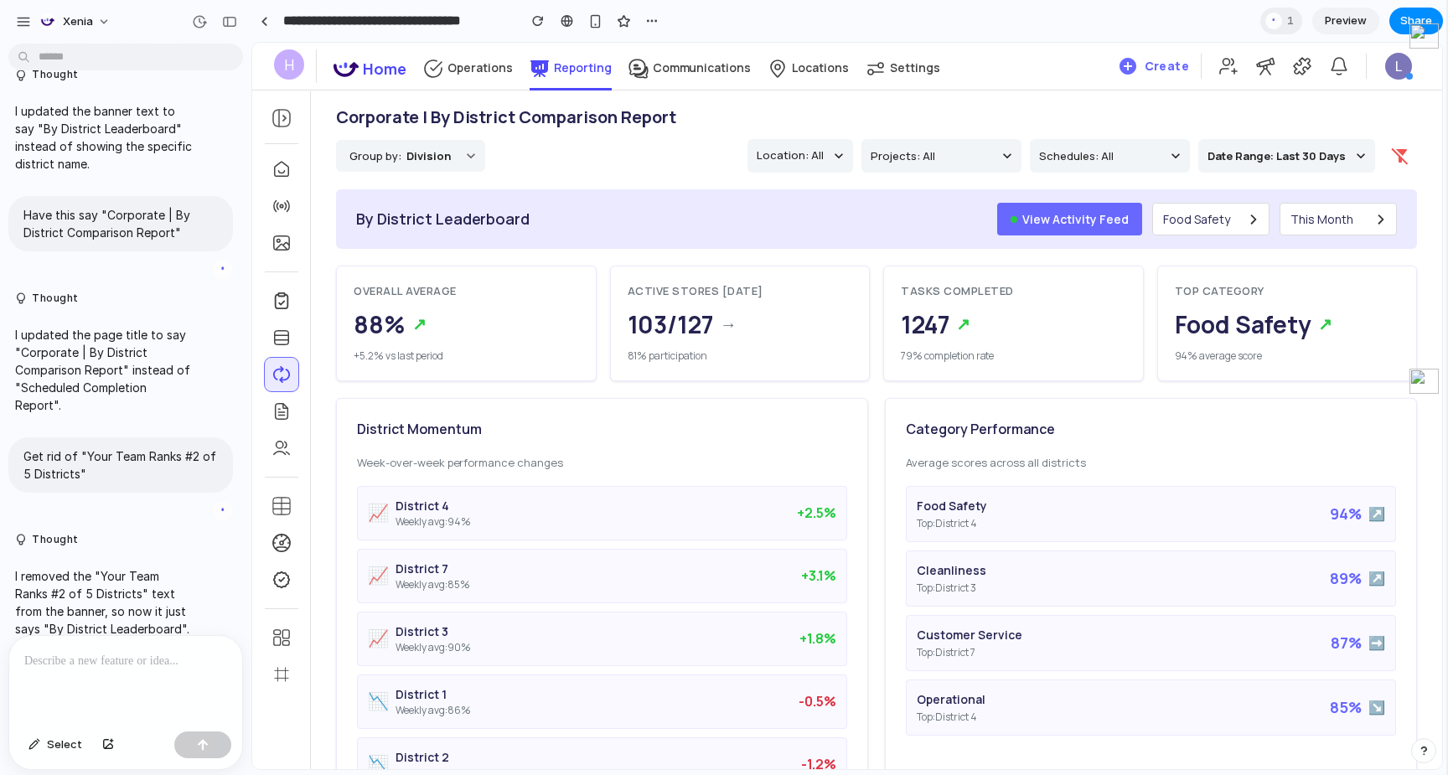
click at [1368, 23] on link "Preview" at bounding box center [1345, 21] width 67 height 27
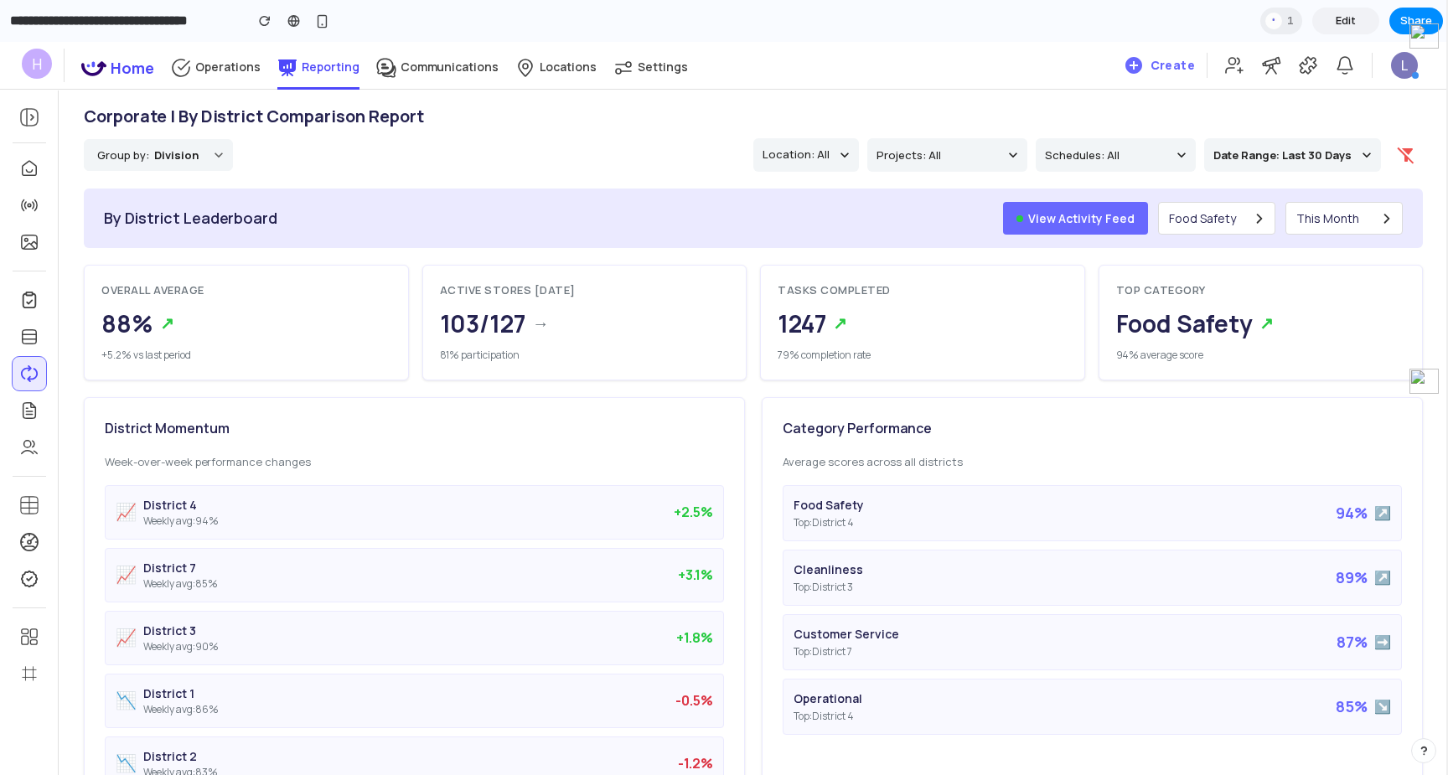
click at [208, 135] on div "Corporate | By District Comparison Report Group by: Division Location: All Proj…" at bounding box center [754, 128] width 1390 height 85
click at [194, 159] on button "Group by: Division" at bounding box center [158, 155] width 149 height 32
click at [189, 159] on b "Division" at bounding box center [176, 155] width 44 height 19
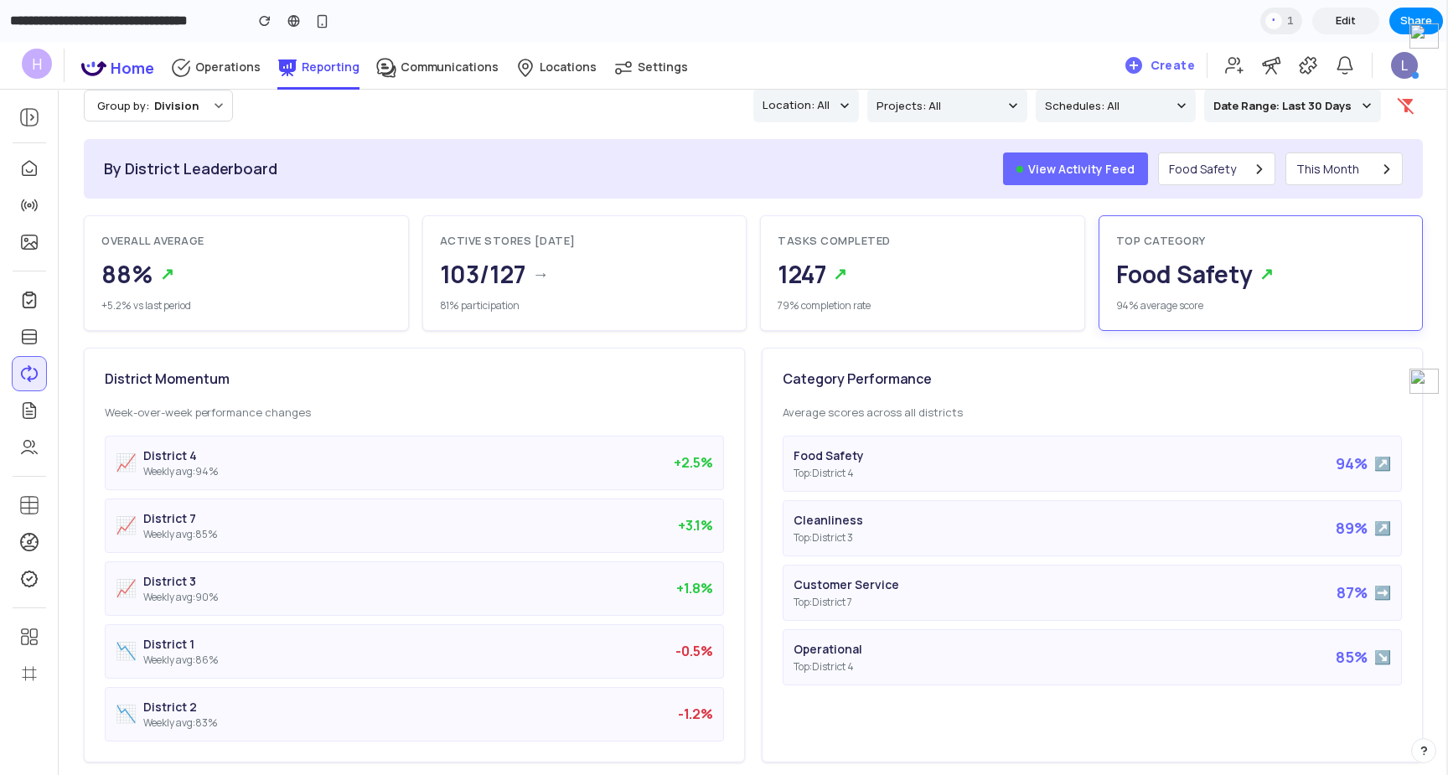
scroll to position [3, 0]
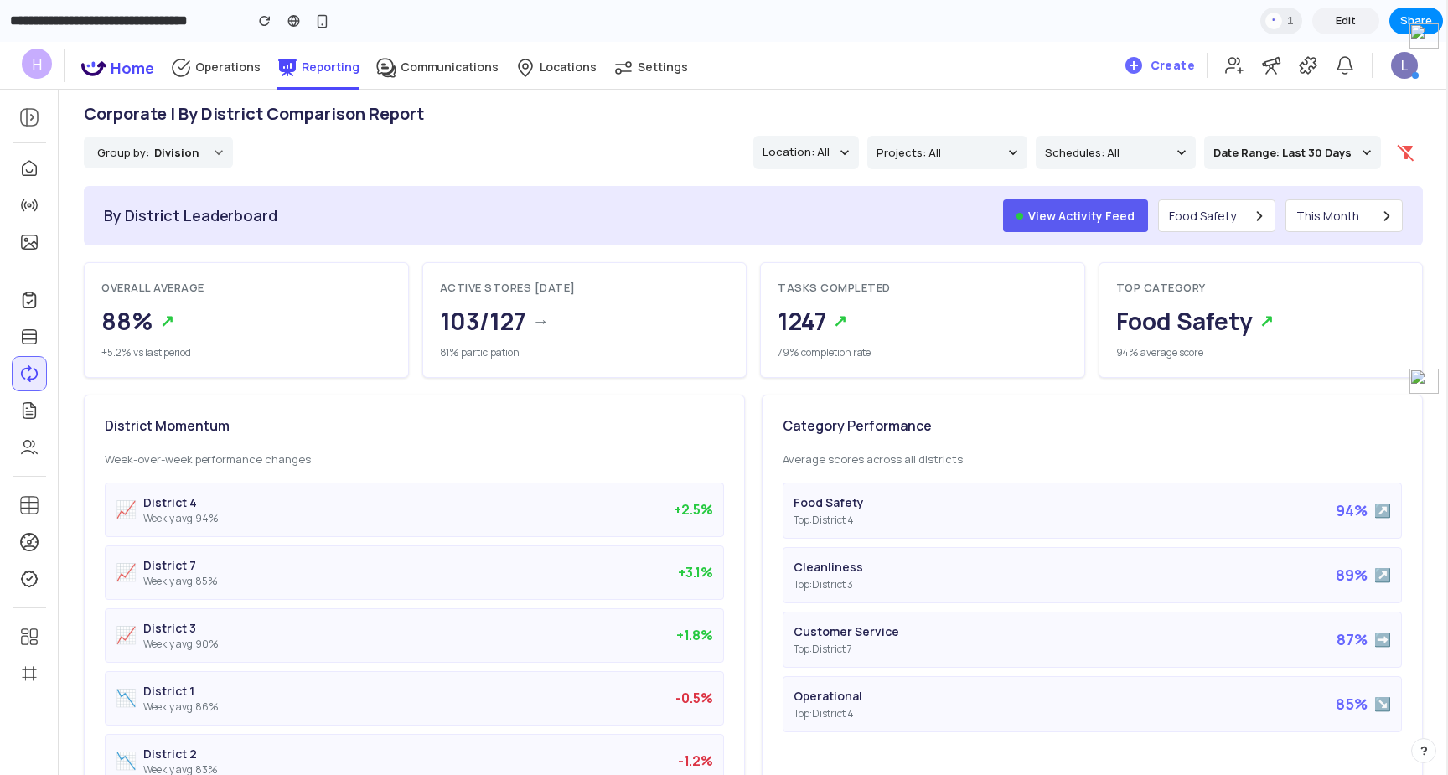
click at [1101, 202] on button "View Activity Feed" at bounding box center [1075, 215] width 145 height 33
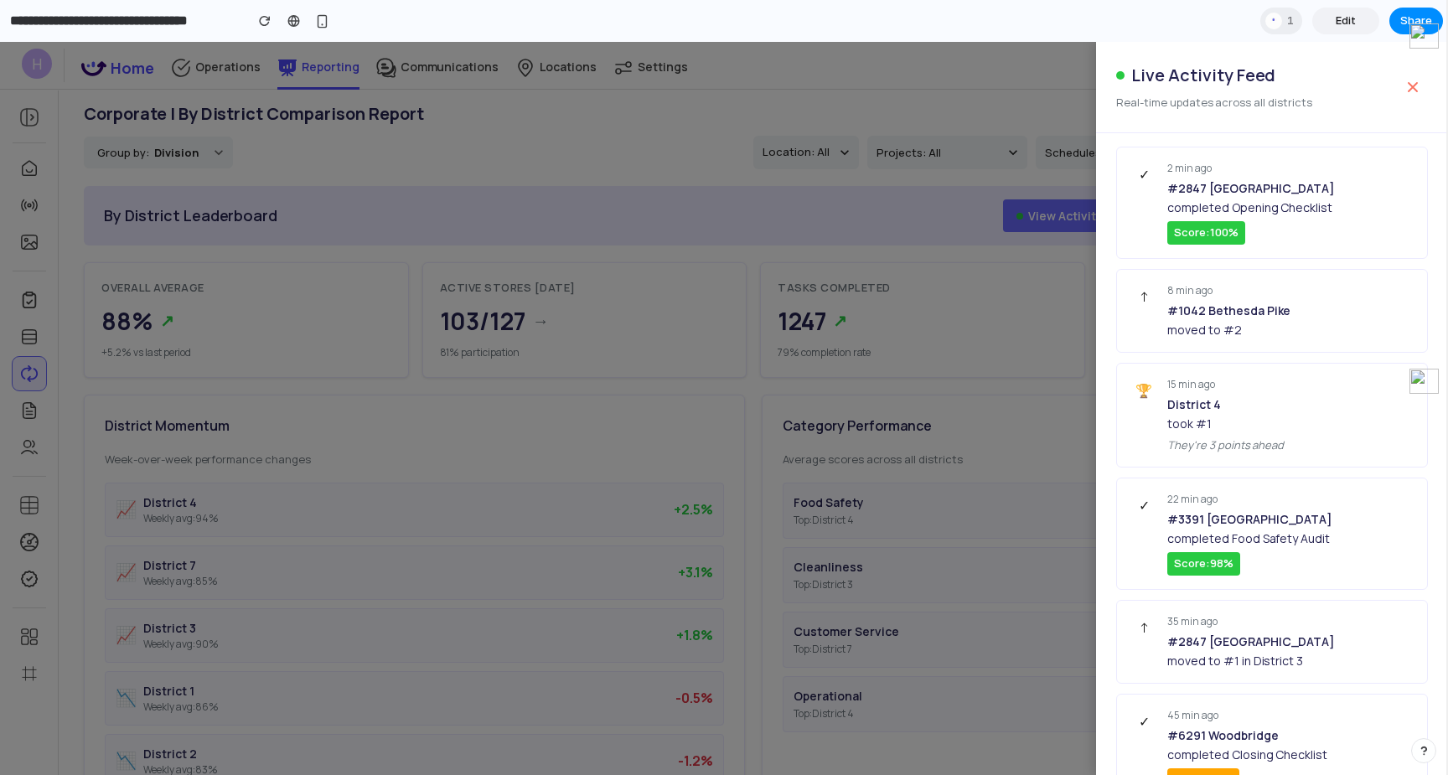
click at [1037, 188] on div at bounding box center [724, 408] width 1448 height 733
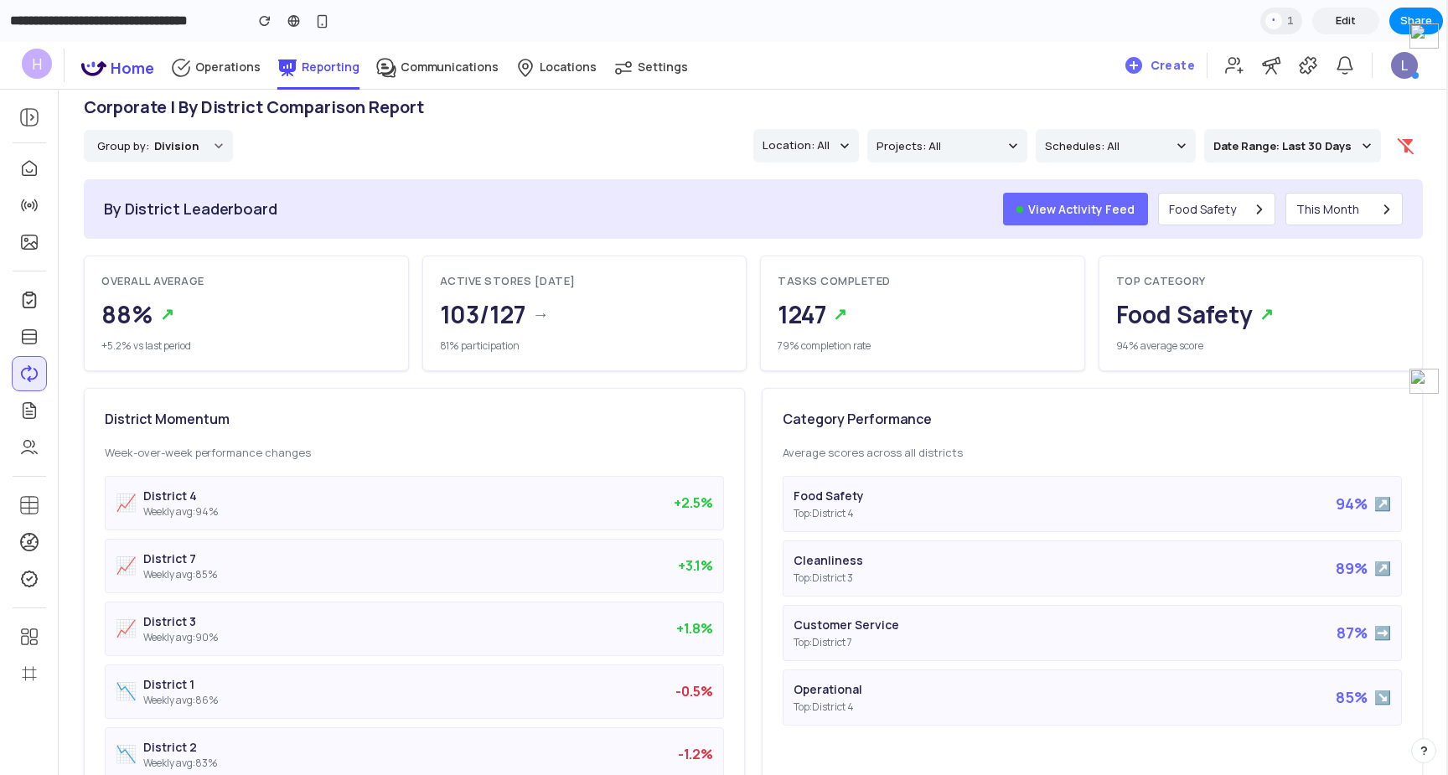
scroll to position [0, 0]
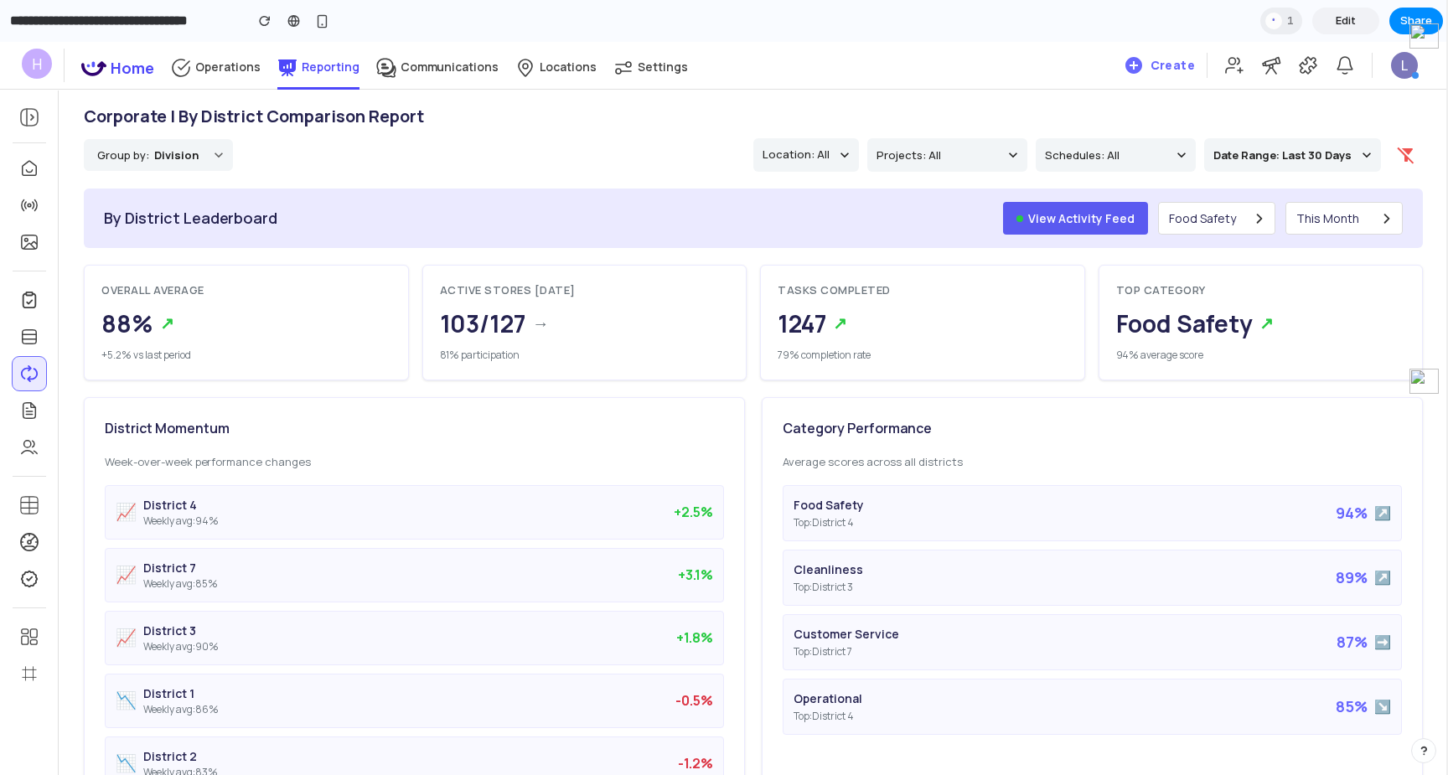
click at [1075, 210] on button "View Activity Feed" at bounding box center [1075, 218] width 145 height 33
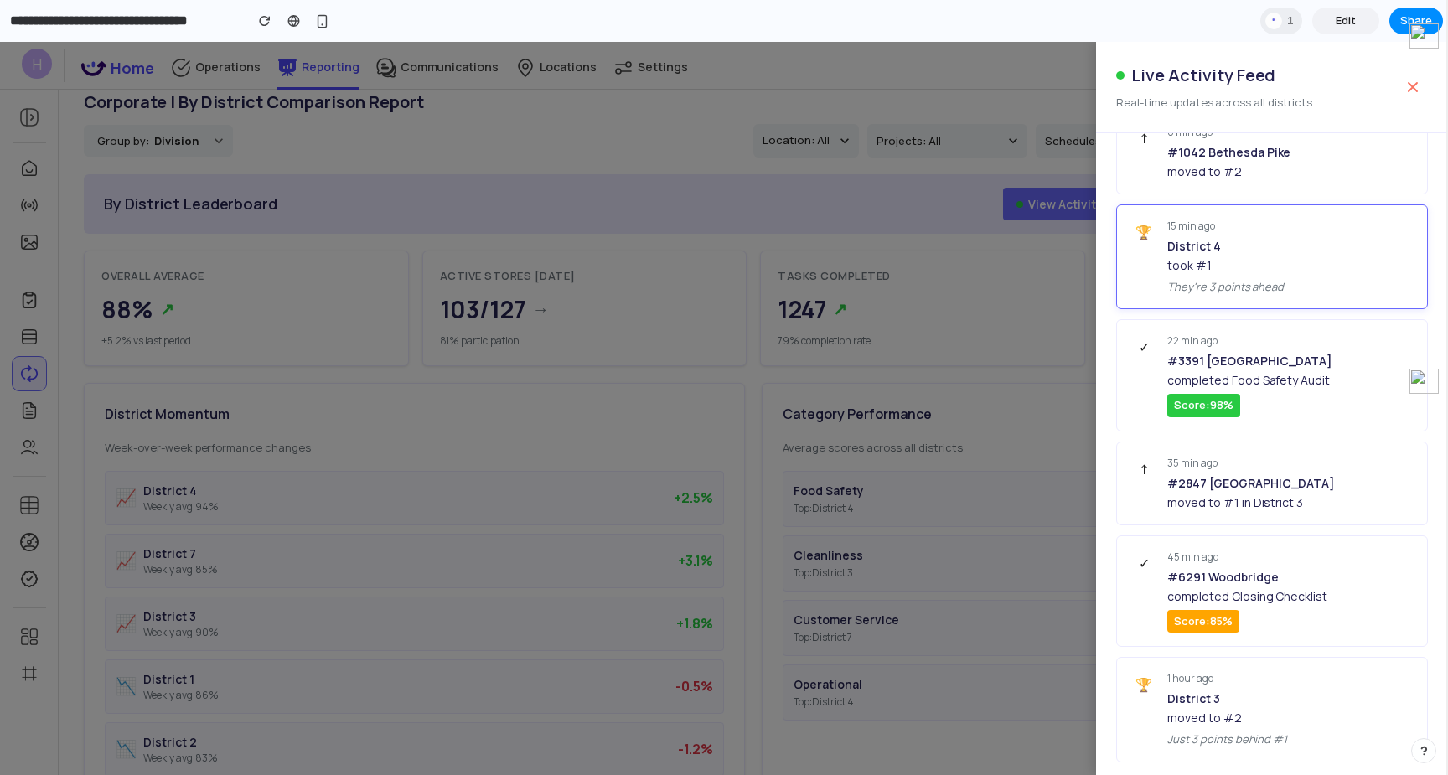
scroll to position [40, 0]
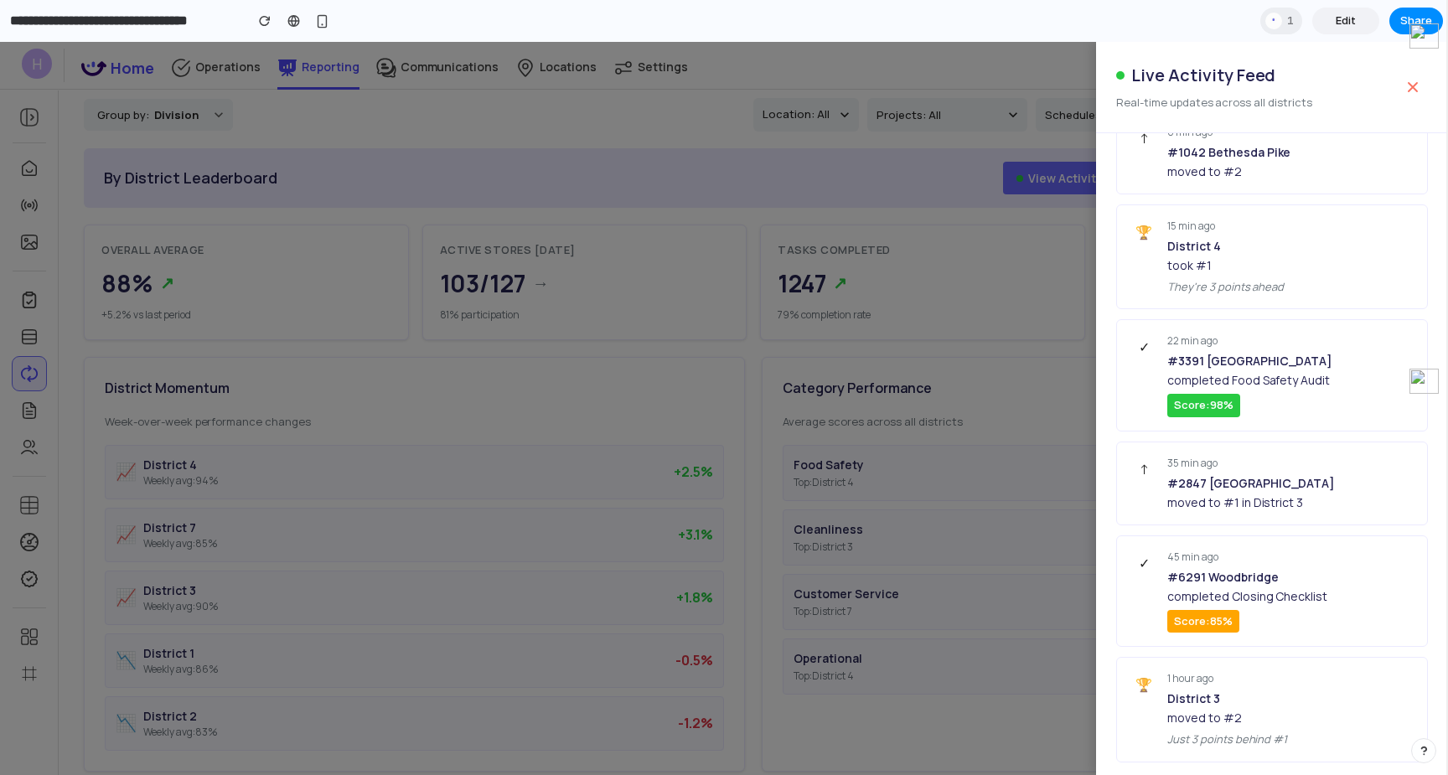
click at [1032, 267] on div at bounding box center [724, 408] width 1448 height 733
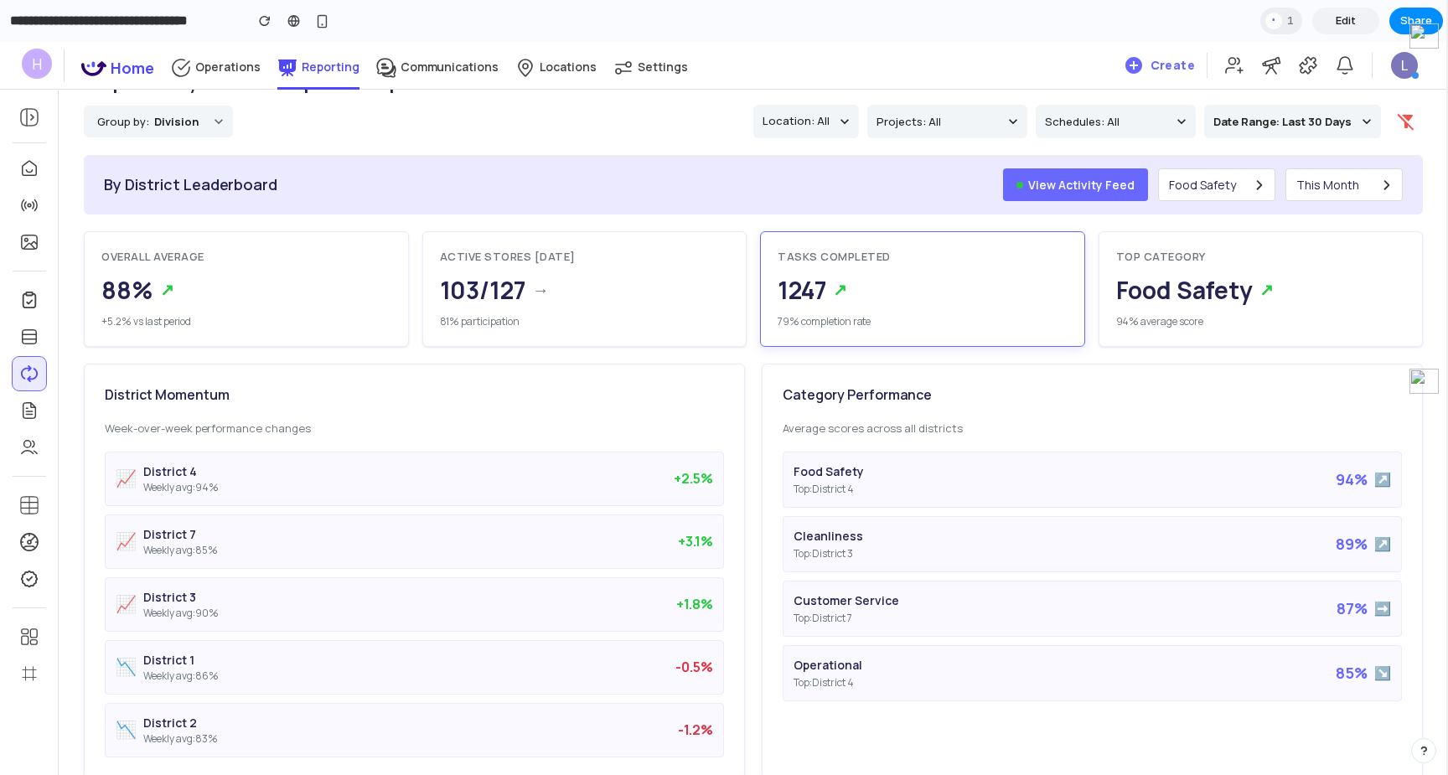
scroll to position [0, 0]
